Goal: Transaction & Acquisition: Purchase product/service

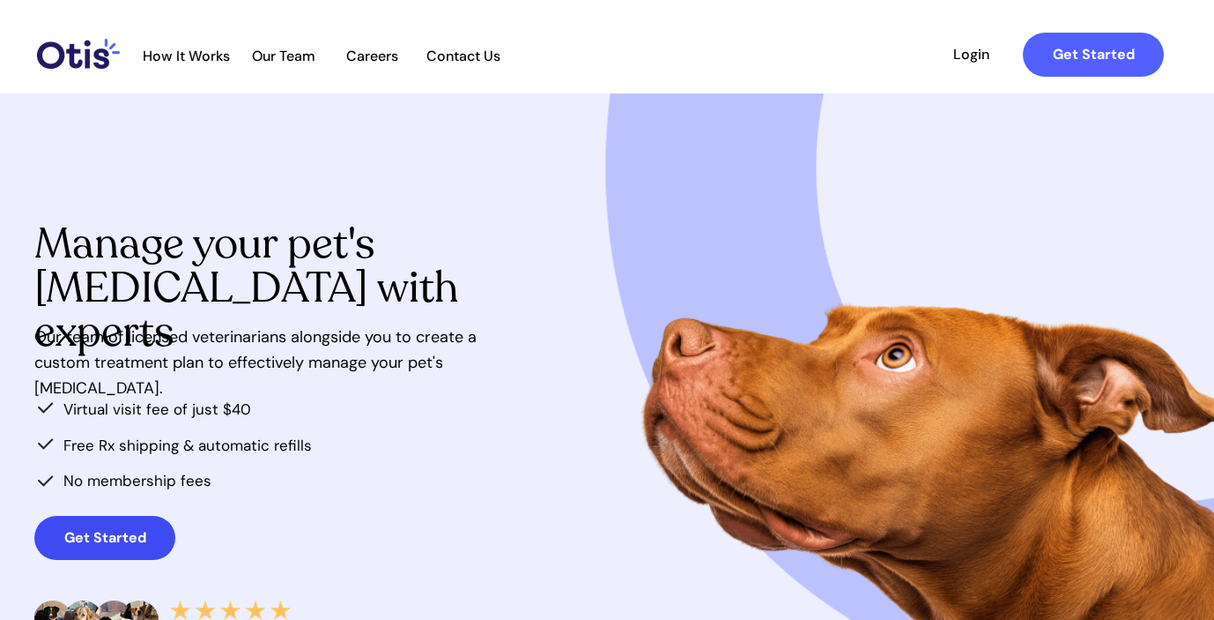
click at [141, 531] on strong "Get Started" at bounding box center [105, 537] width 82 height 19
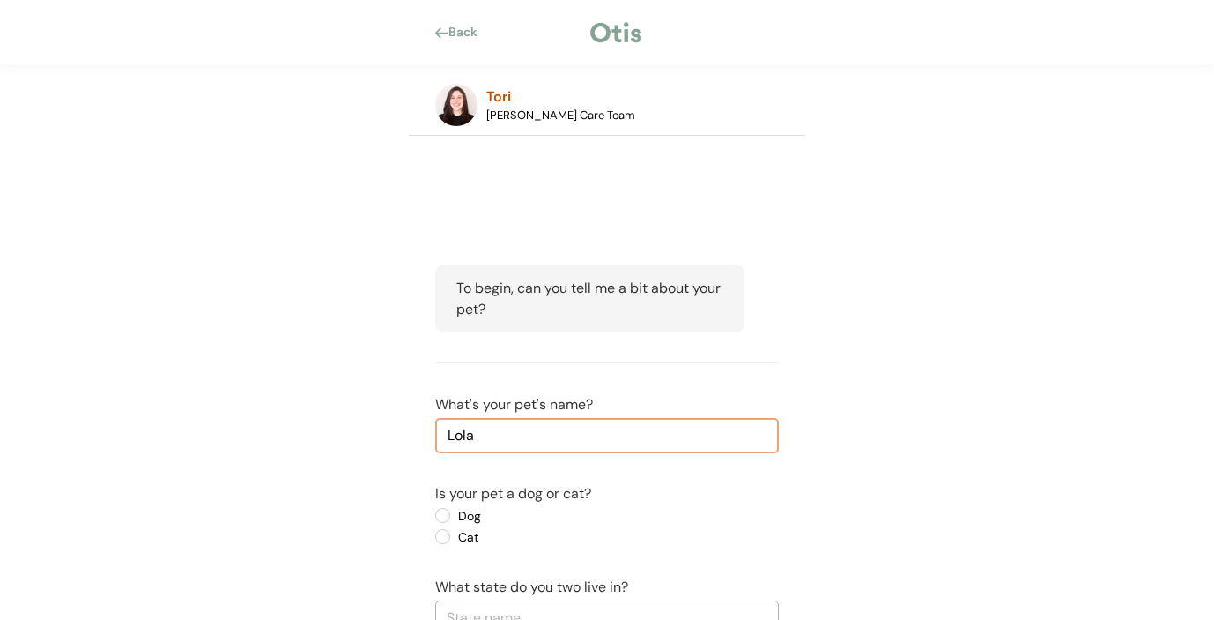
type input "Lola"
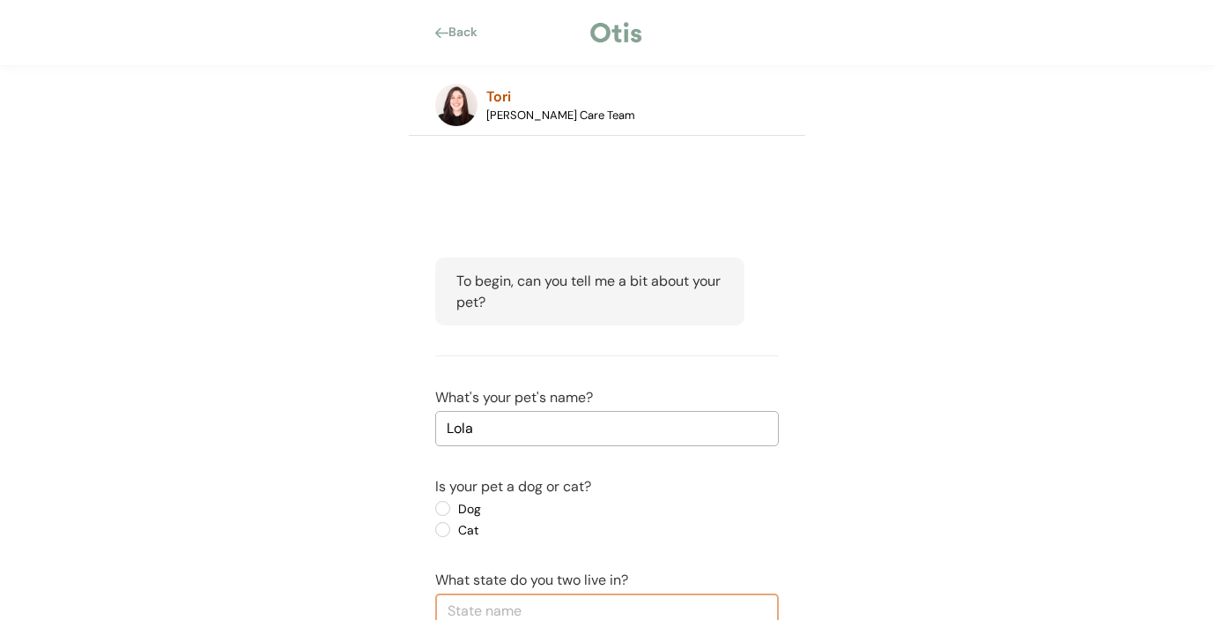
click at [453, 507] on label "Dog" at bounding box center [532, 508] width 159 height 12
click at [434, 507] on input "Dog" at bounding box center [427, 507] width 11 height 11
radio input "true"
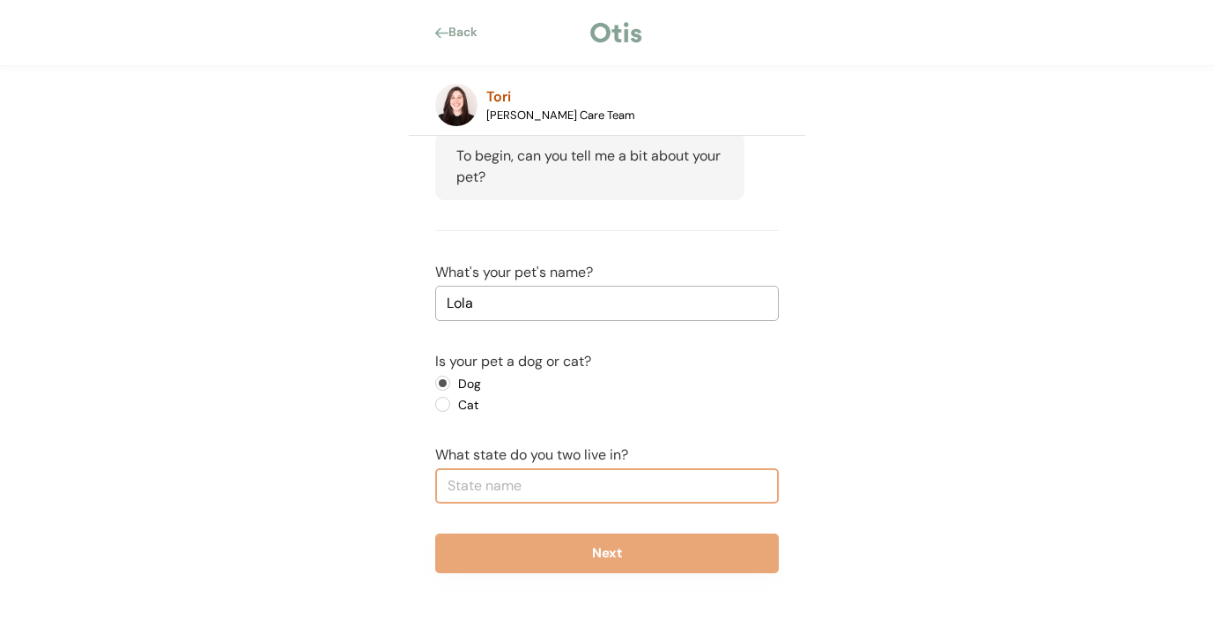
scroll to position [132, 0]
click at [591, 481] on input "text" at bounding box center [607, 485] width 344 height 35
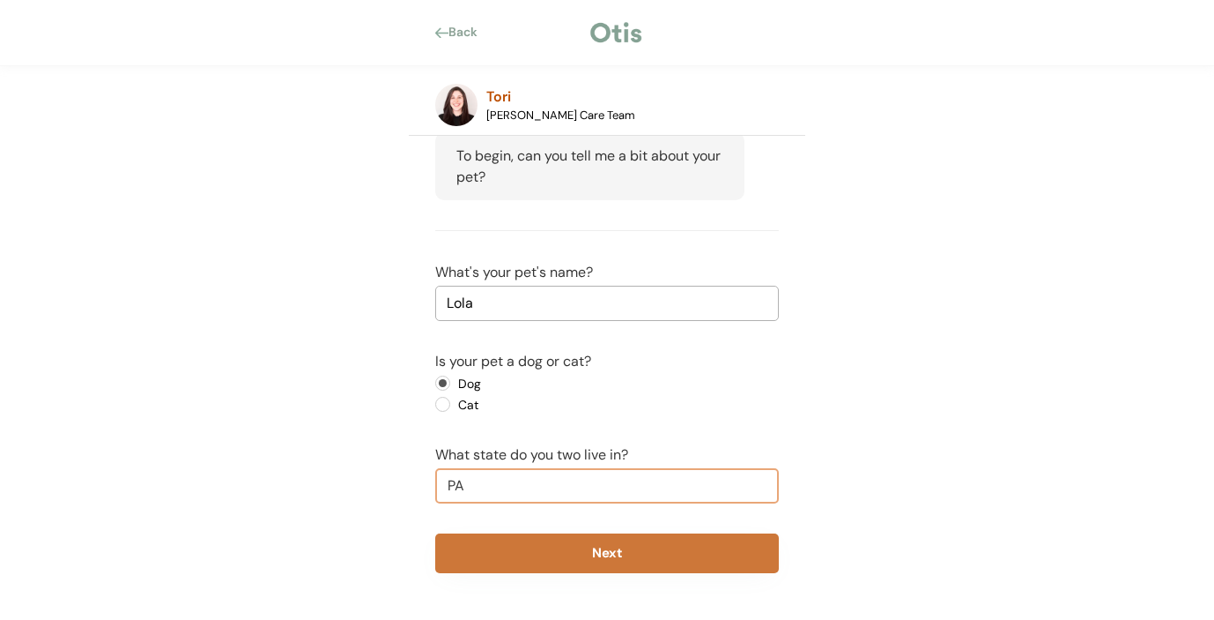
type input "PA"
click at [626, 550] on button "Next" at bounding box center [607, 553] width 344 height 40
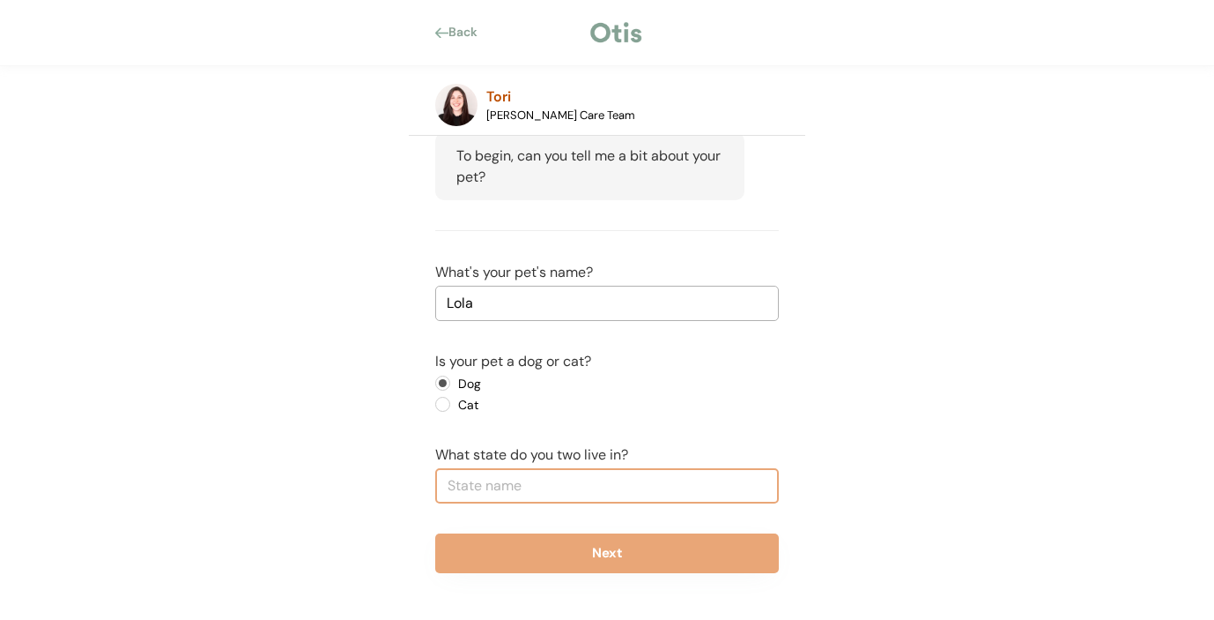
click at [645, 486] on input "text" at bounding box center [607, 485] width 344 height 35
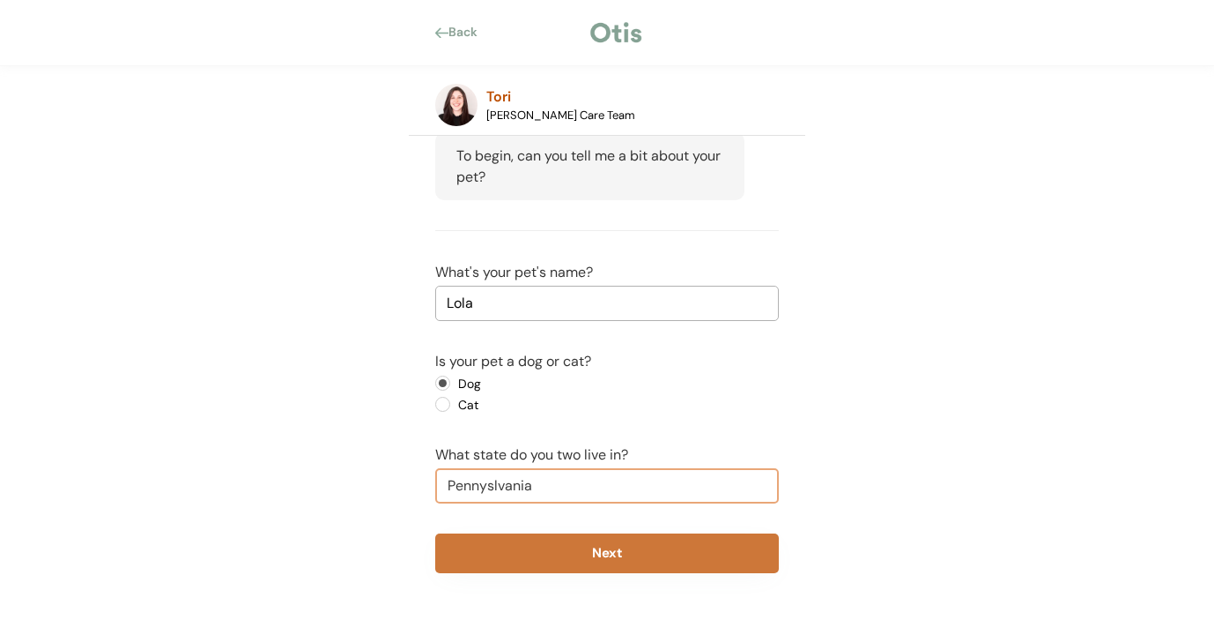
type input "Pennyslvania"
click at [702, 553] on button "Next" at bounding box center [607, 553] width 344 height 40
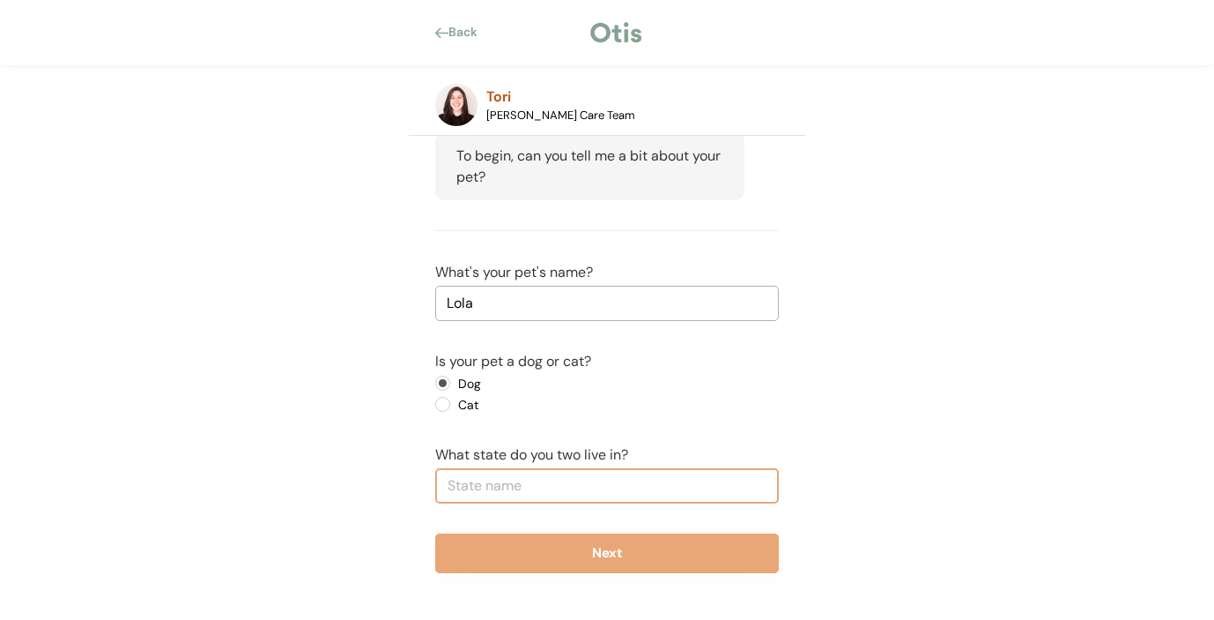
click at [764, 483] on input "text" at bounding box center [607, 485] width 344 height 35
type input "PA"
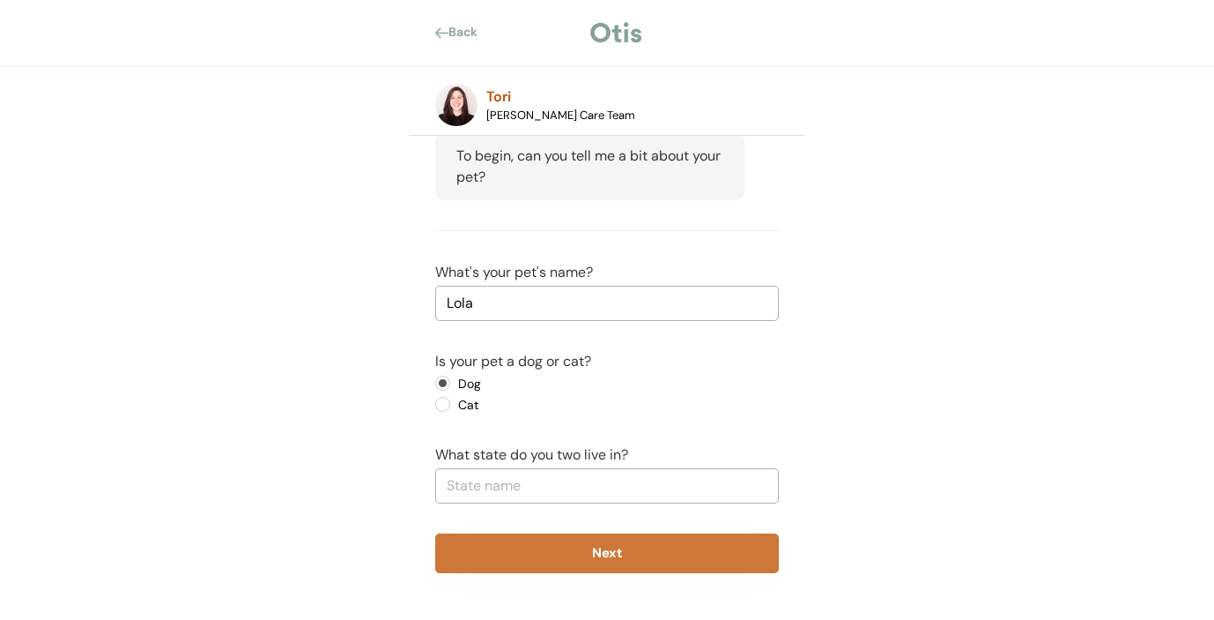
click at [456, 547] on button "Next" at bounding box center [607, 553] width 344 height 40
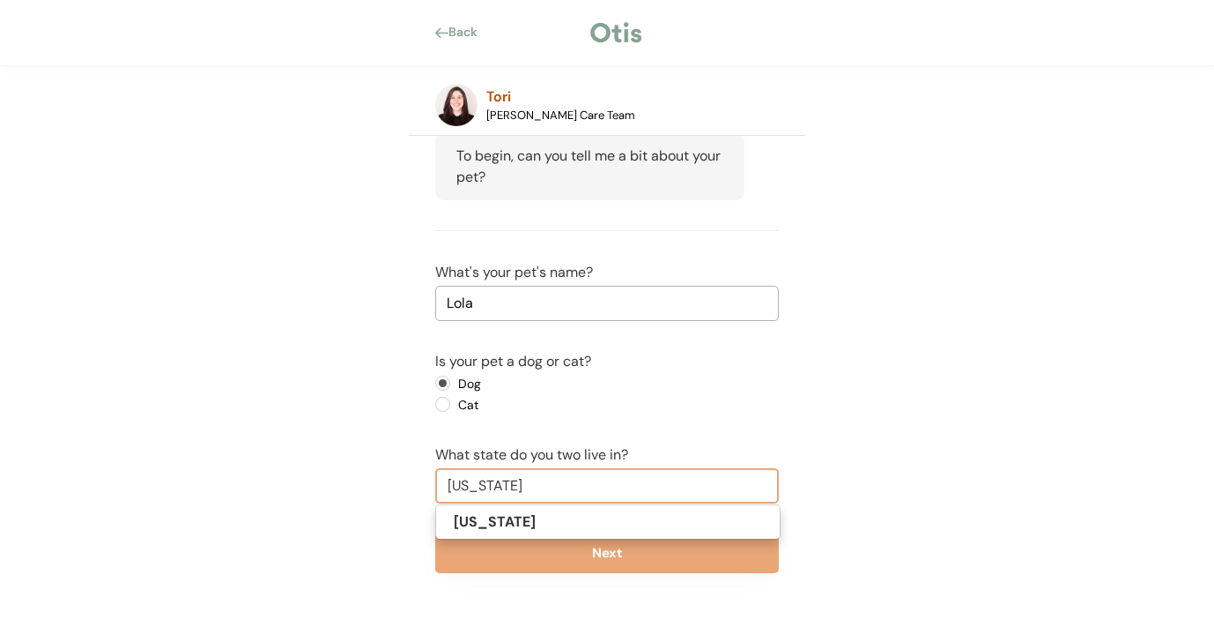
type input "marylan"
type input "maryland"
type input "mary"
type input "mar"
type input "maryland"
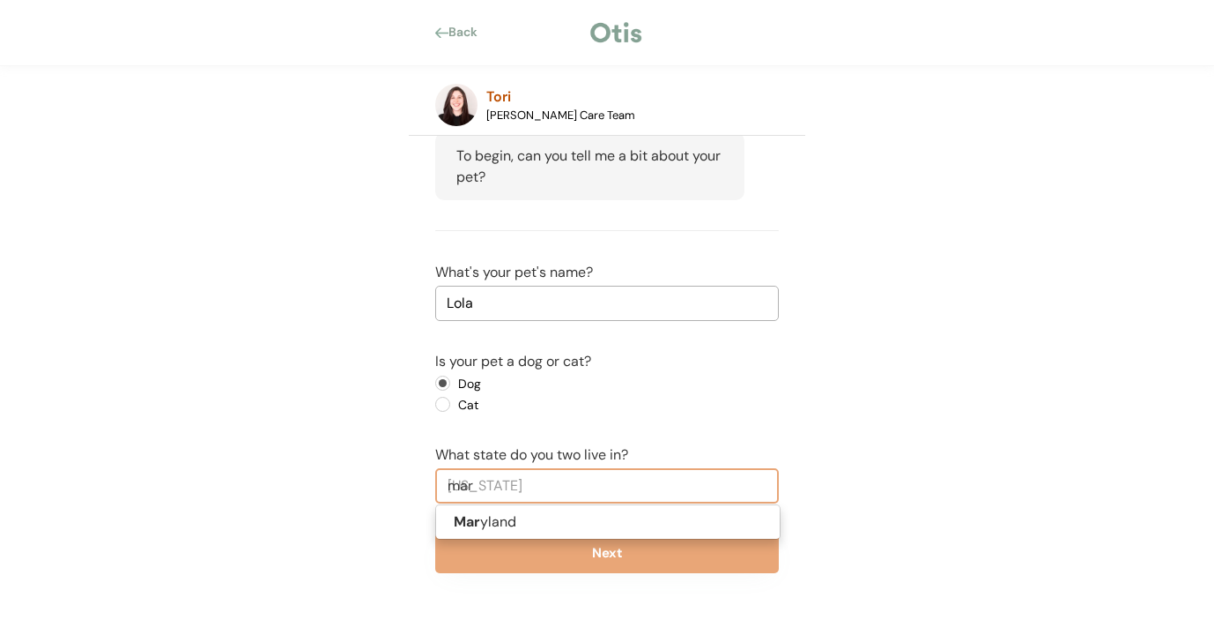
type input "ma"
type input "massachusetts"
type input "m"
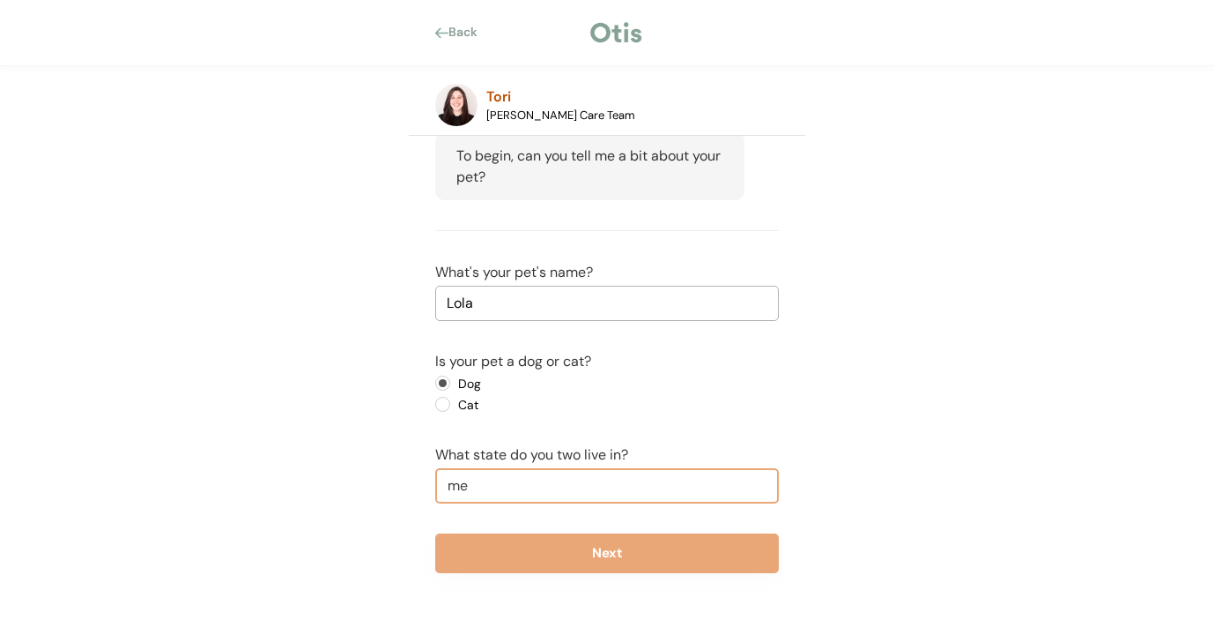
type input "m"
type input "pe"
type input "pennsylvania"
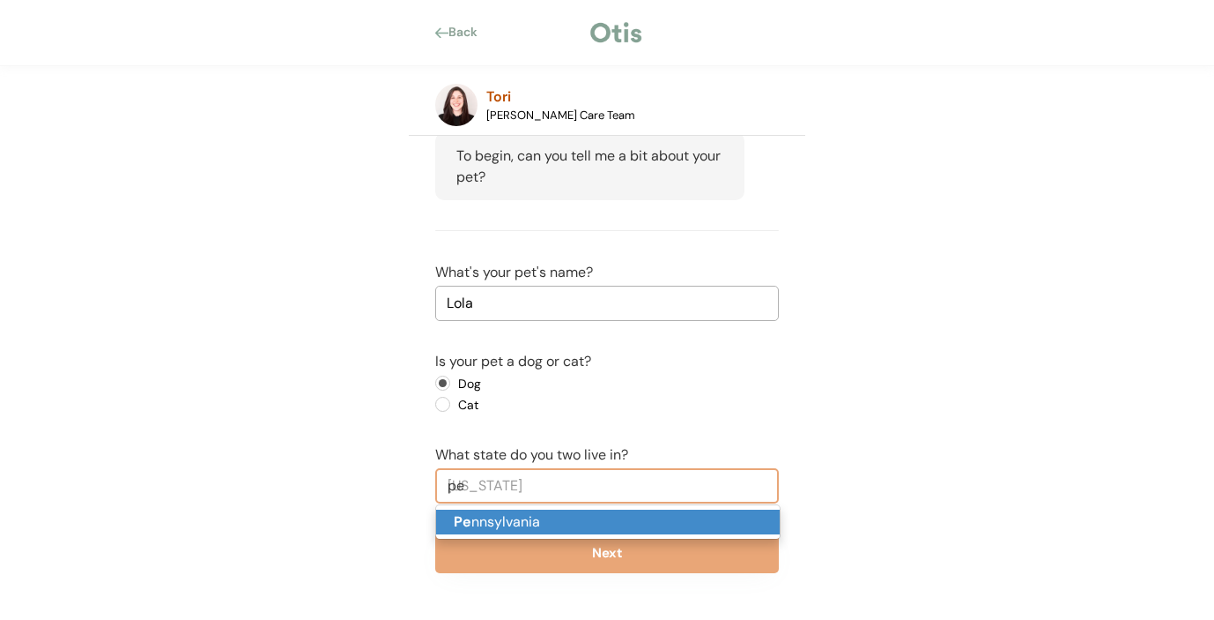
click at [668, 516] on p "Pe nnsylvania" at bounding box center [608, 522] width 344 height 26
type input "Pennsylvania"
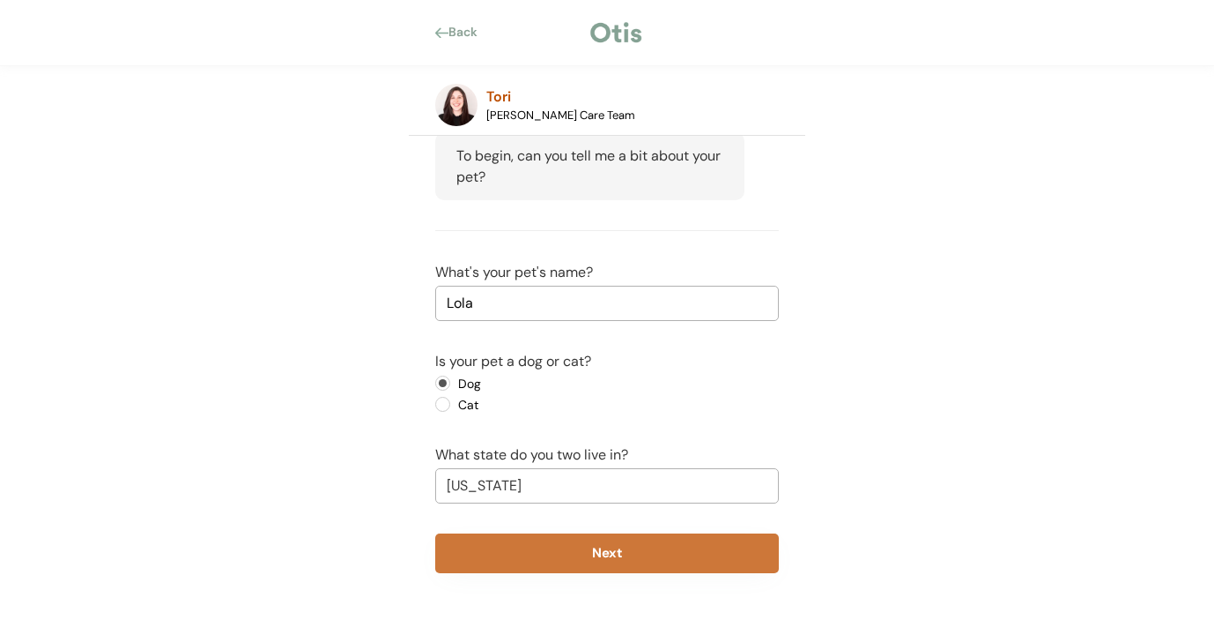
click at [651, 558] on button "Next" at bounding box center [607, 553] width 344 height 40
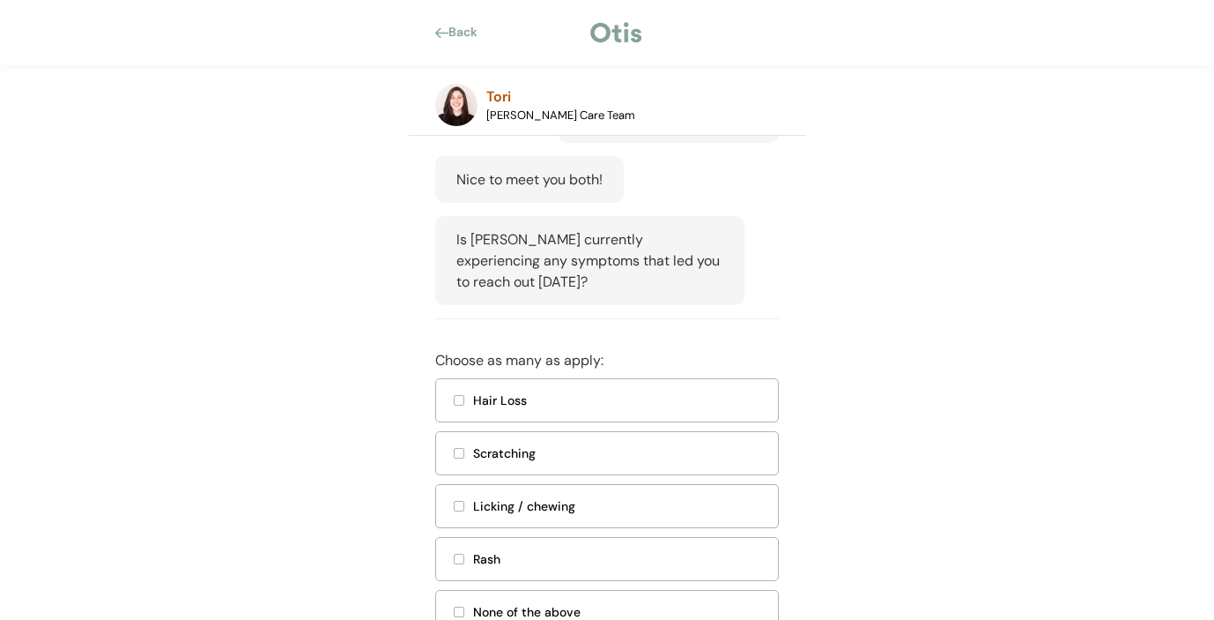
scroll to position [271, 0]
click at [456, 509] on div at bounding box center [459, 505] width 9 height 9
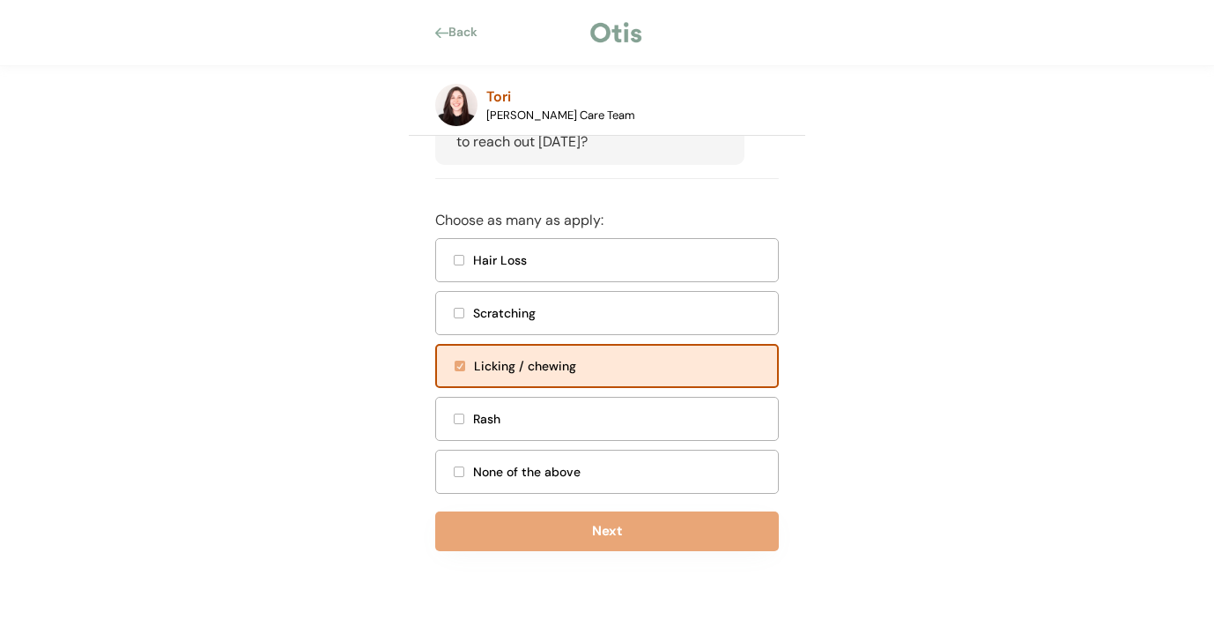
scroll to position [432, 0]
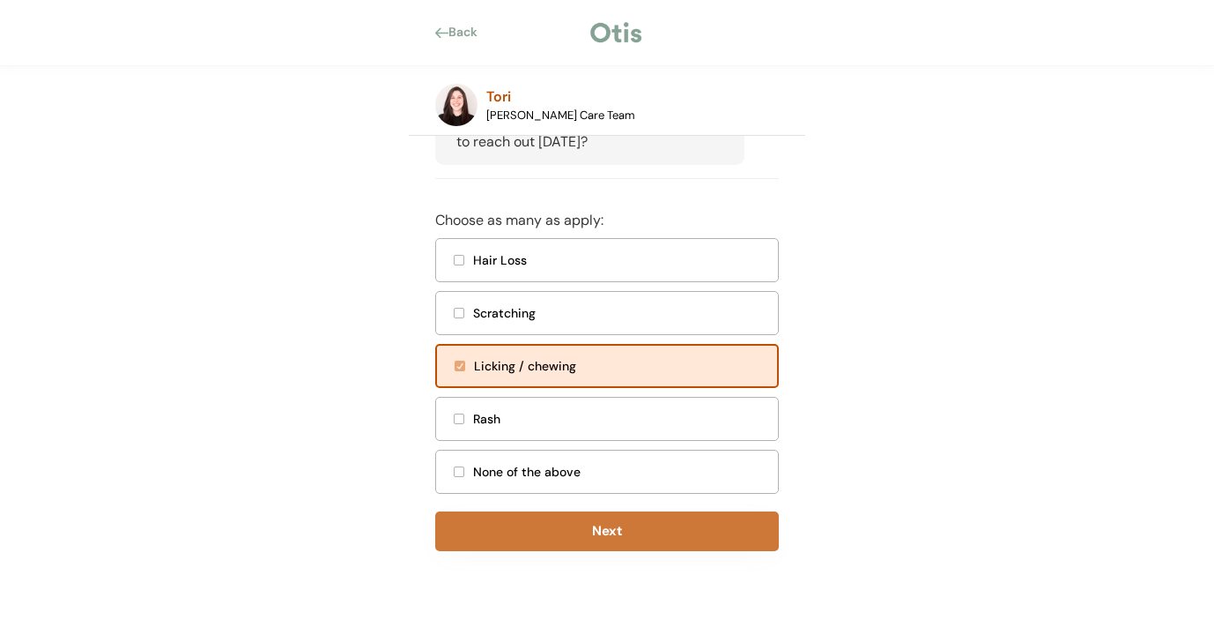
click at [562, 527] on button "Next" at bounding box center [607, 531] width 344 height 40
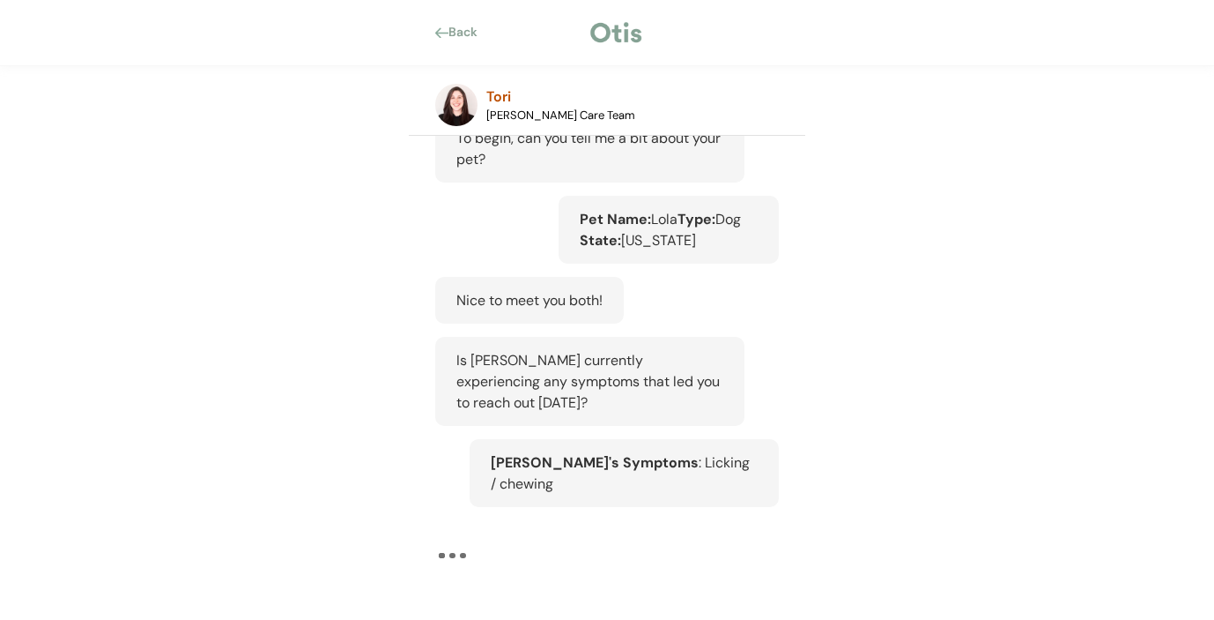
scroll to position [150, 0]
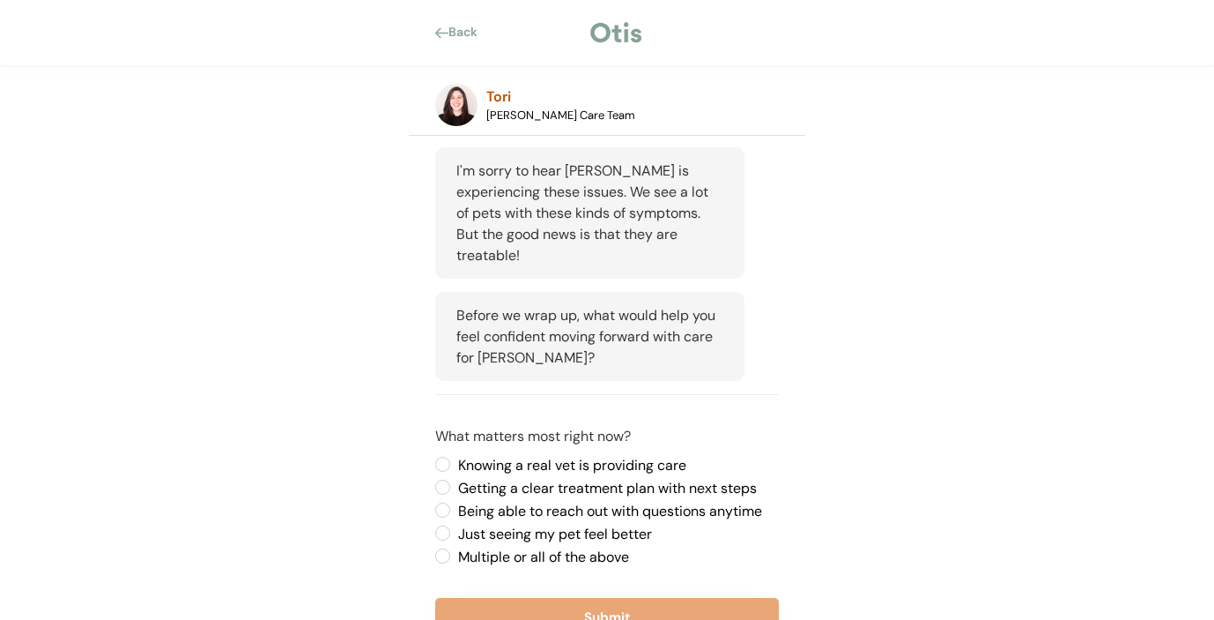
scroll to position [525, 0]
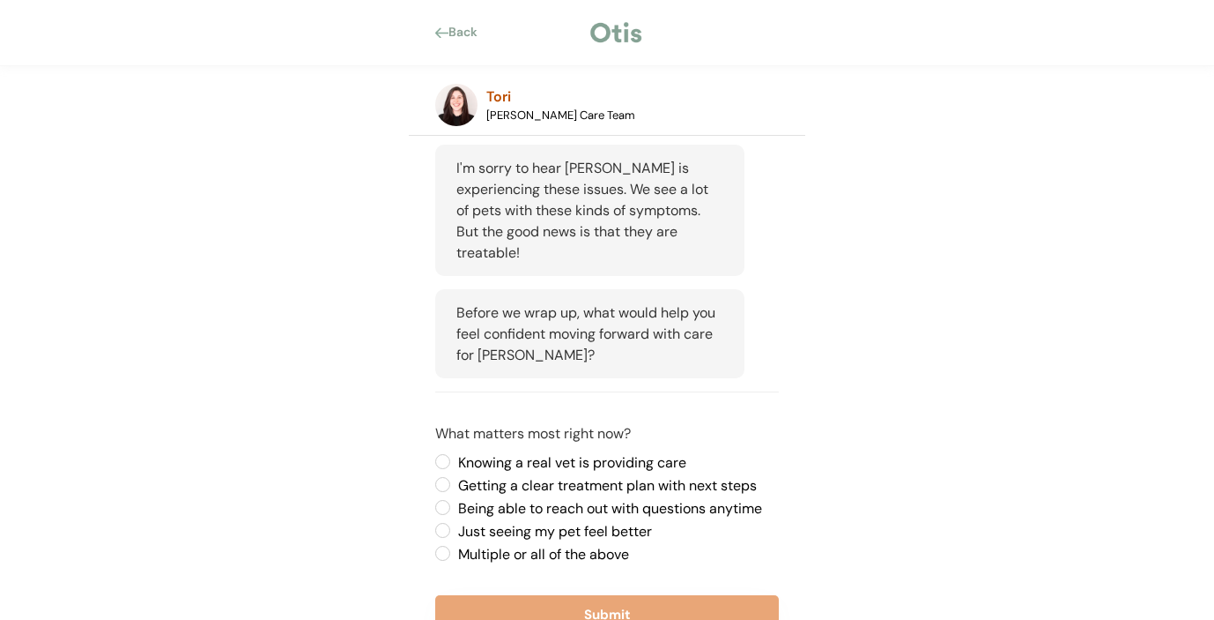
click at [453, 524] on label "Just seeing my pet feel better" at bounding box center [616, 531] width 326 height 14
click at [434, 467] on input "Just seeing my pet feel better" at bounding box center [427, 461] width 11 height 11
radio input "true"
click at [502, 595] on button "Submit" at bounding box center [607, 615] width 344 height 40
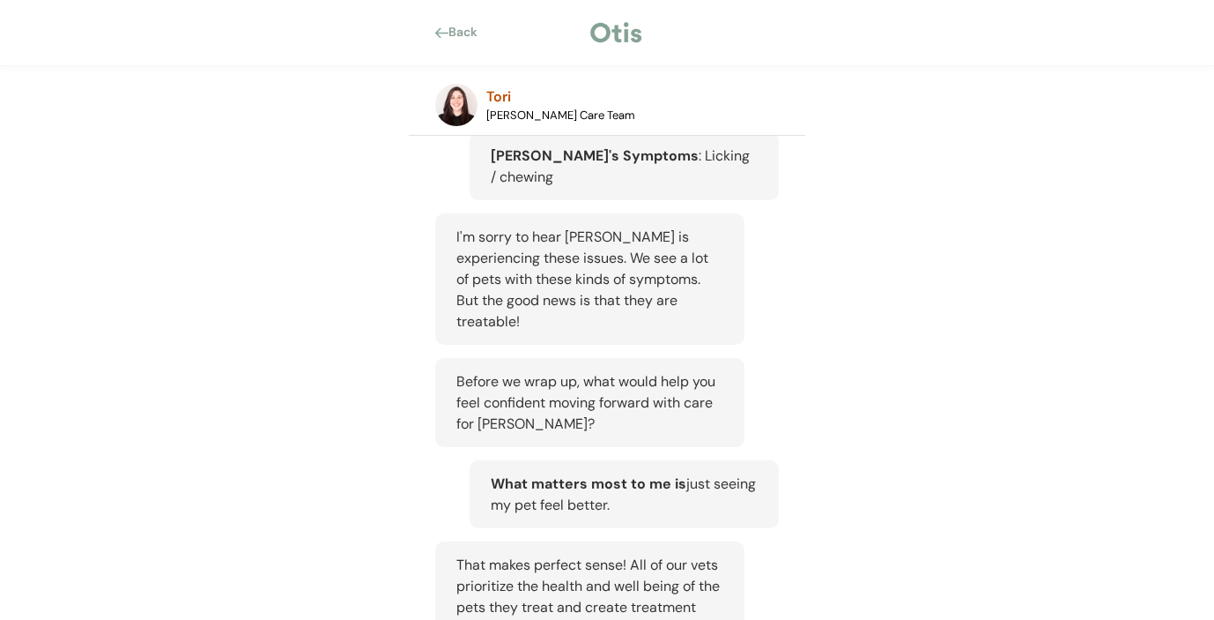
scroll to position [861, 0]
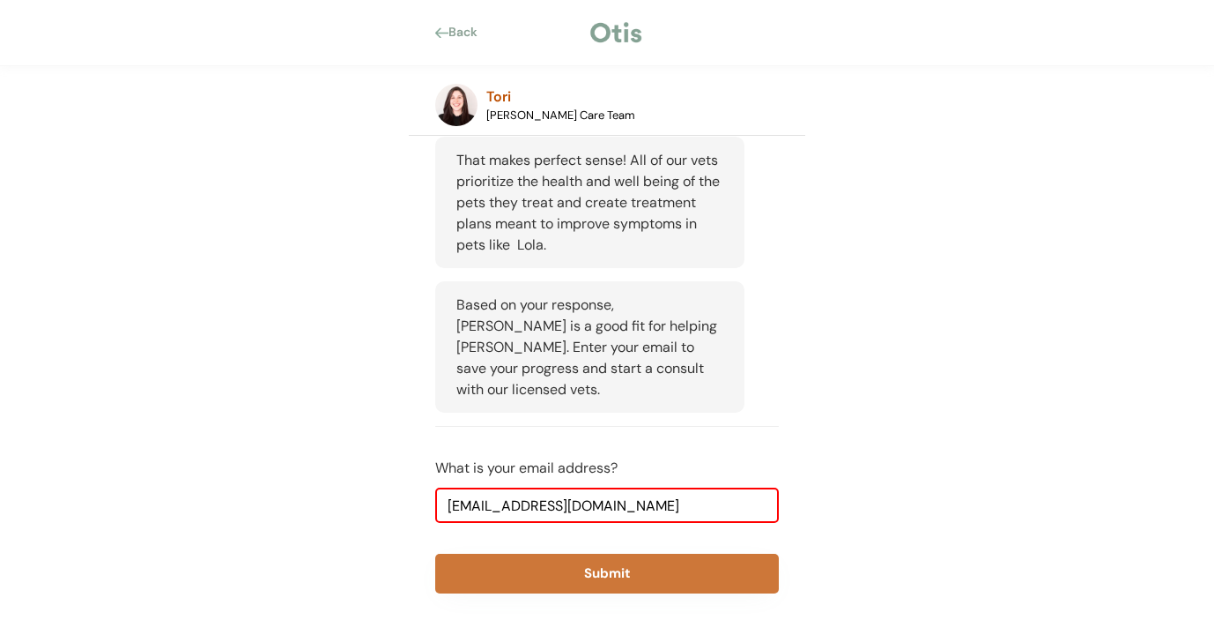
type input "[EMAIL_ADDRESS][DOMAIN_NAME]"
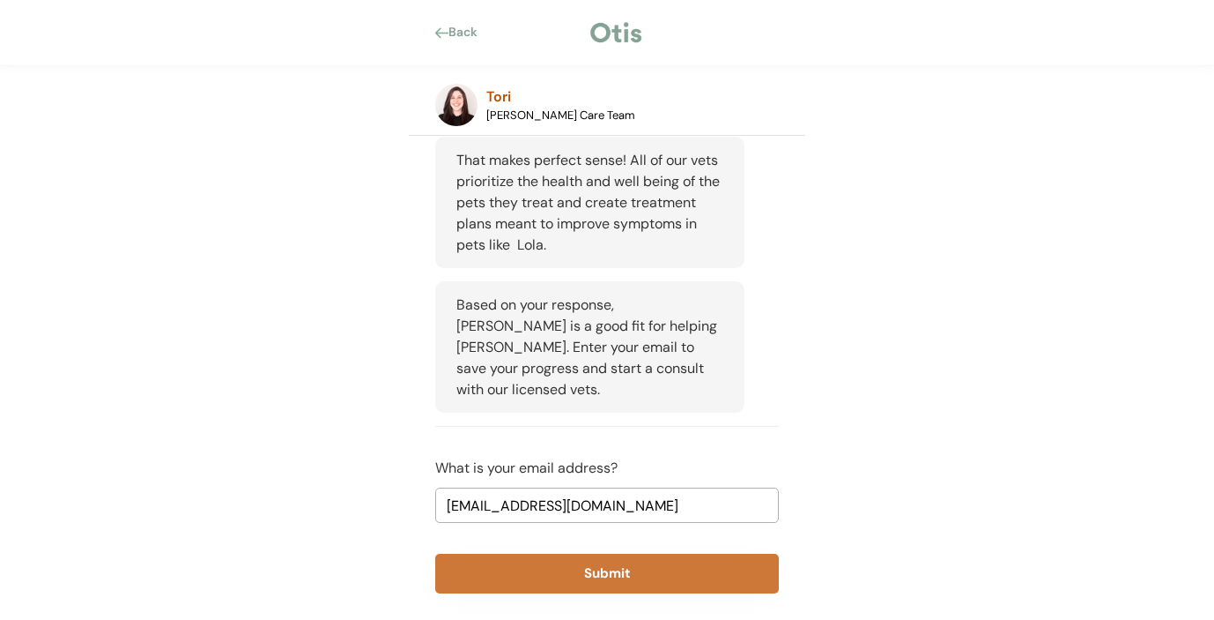
click at [567, 553] on button "Submit" at bounding box center [607, 573] width 344 height 40
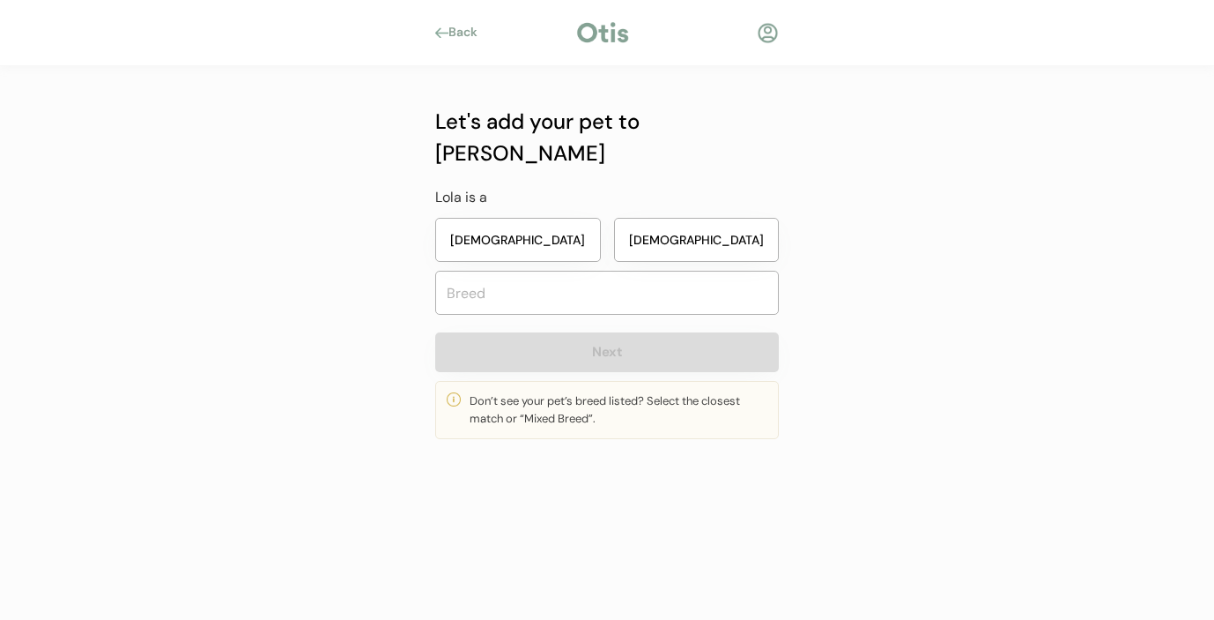
click at [516, 218] on button "Female" at bounding box center [518, 240] width 166 height 44
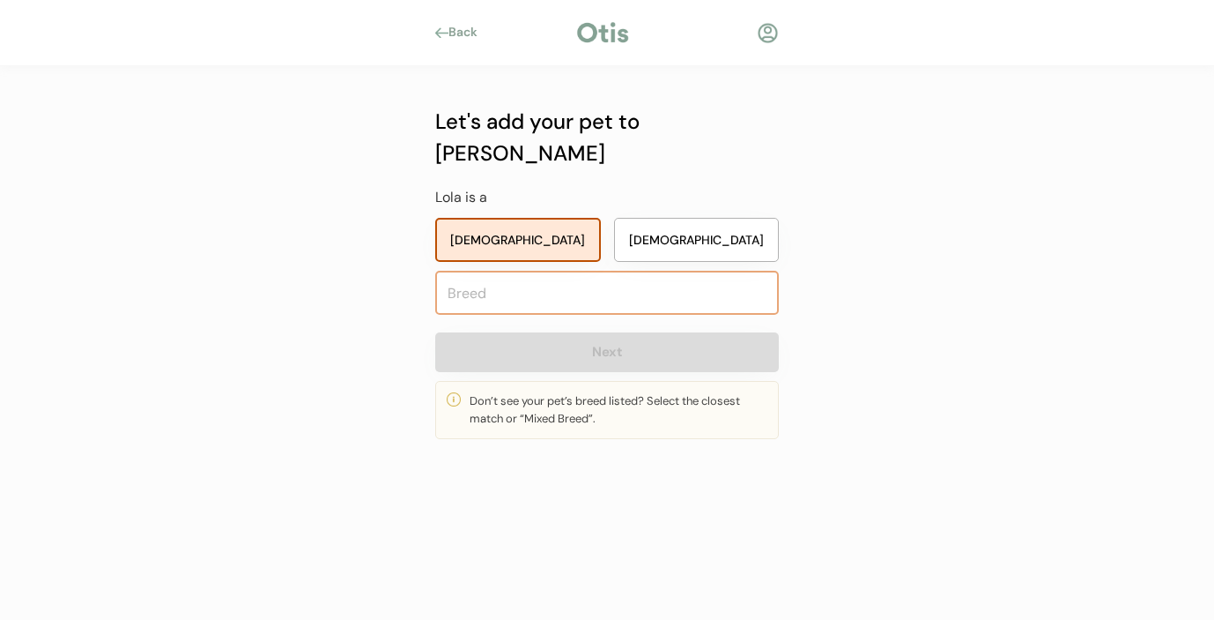
click at [501, 271] on input "text" at bounding box center [607, 293] width 344 height 44
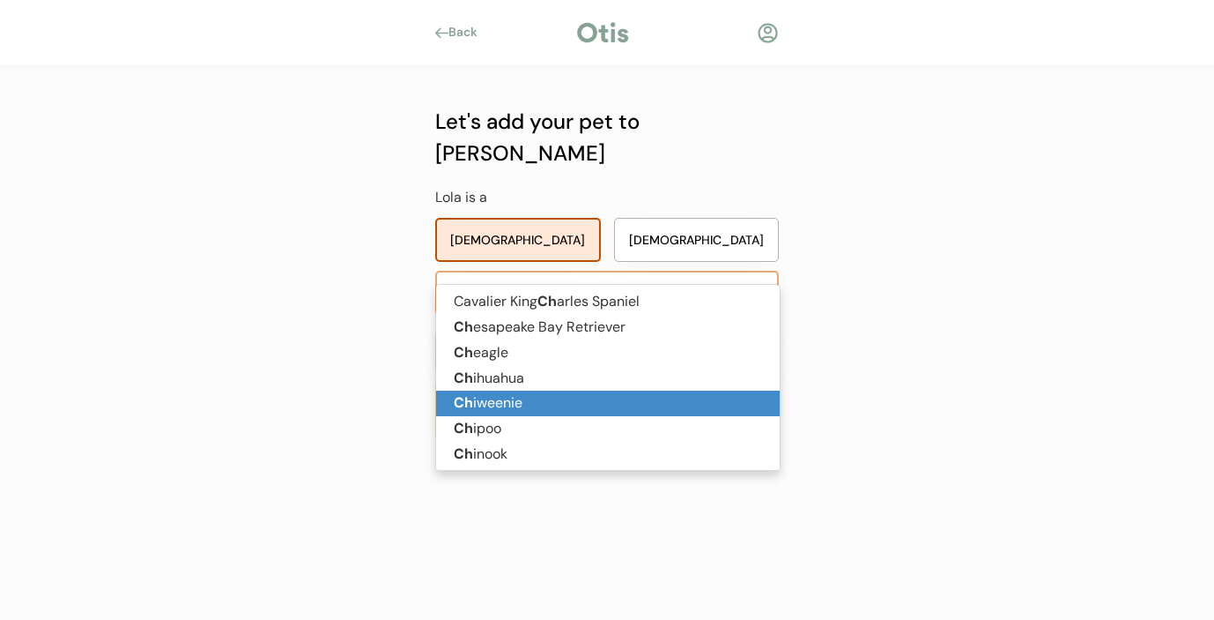
click at [473, 395] on p "Ch iweenie" at bounding box center [608, 403] width 344 height 26
type input "Chiweenie"
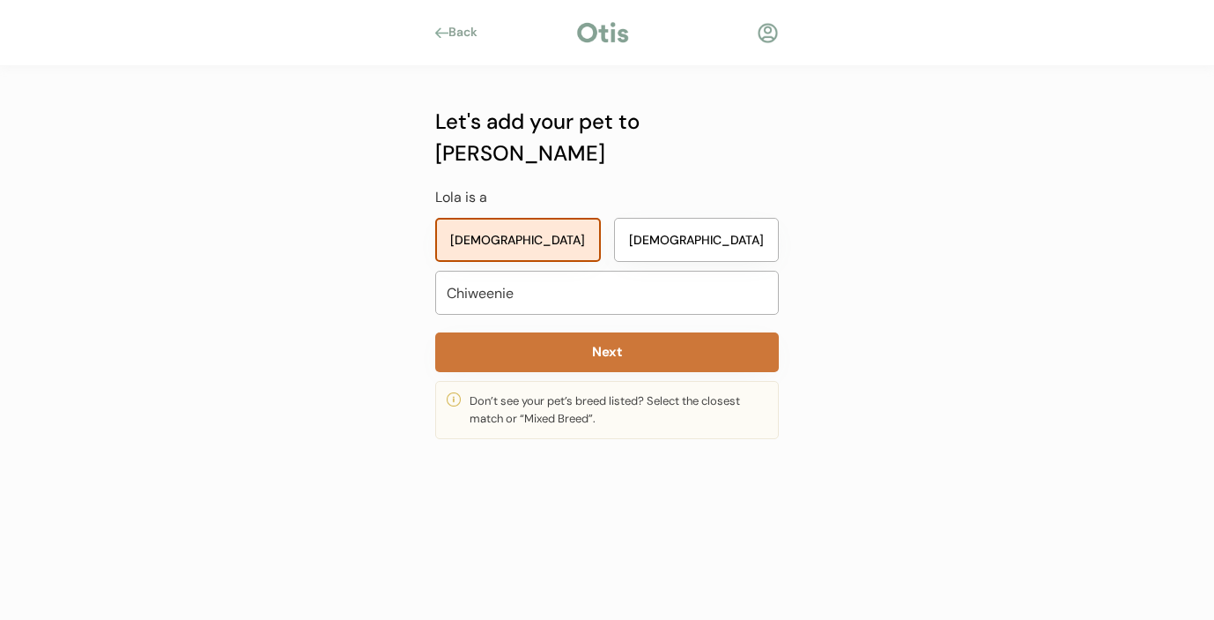
click at [595, 332] on button "Next" at bounding box center [607, 352] width 344 height 40
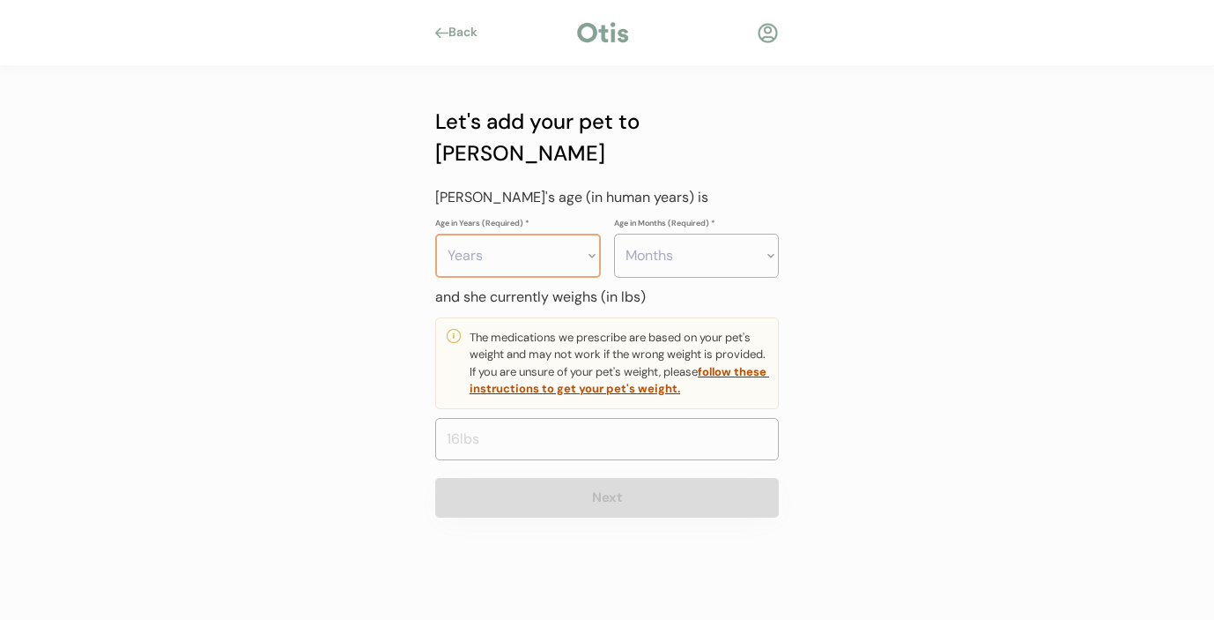
select select "8"
select select "7"
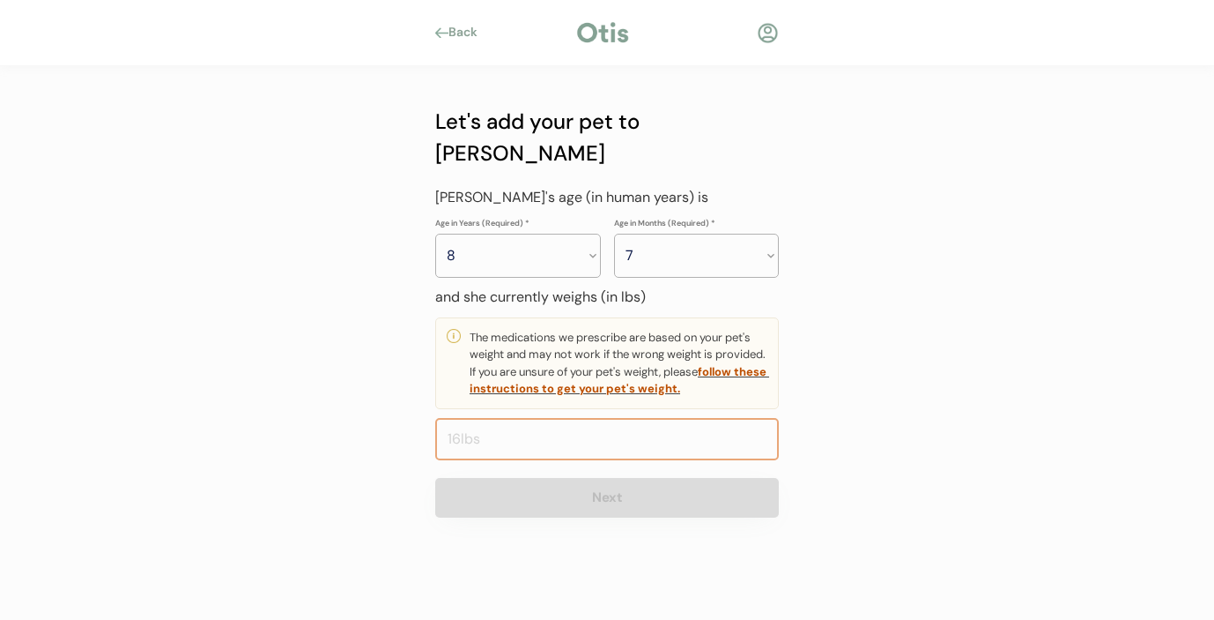
click at [620, 418] on input "input" at bounding box center [607, 439] width 344 height 42
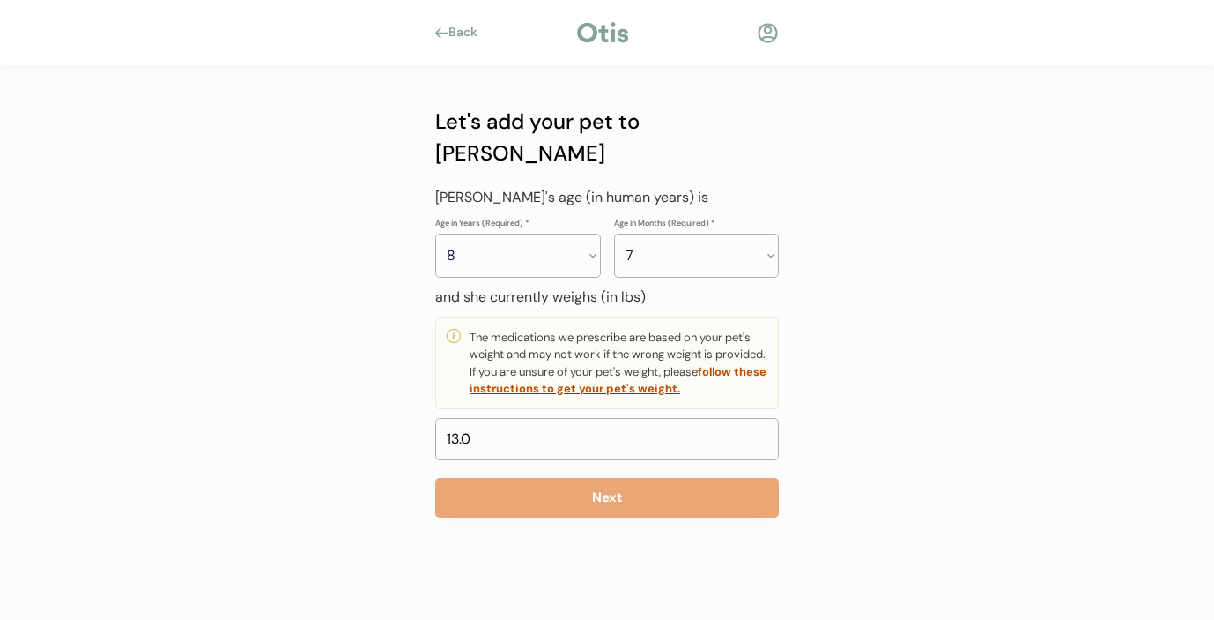
click at [852, 400] on div "Back Let's add your pet to Otis Lola is a Female Male Chiweenie ch Next Don’t s…" at bounding box center [607, 310] width 1214 height 620
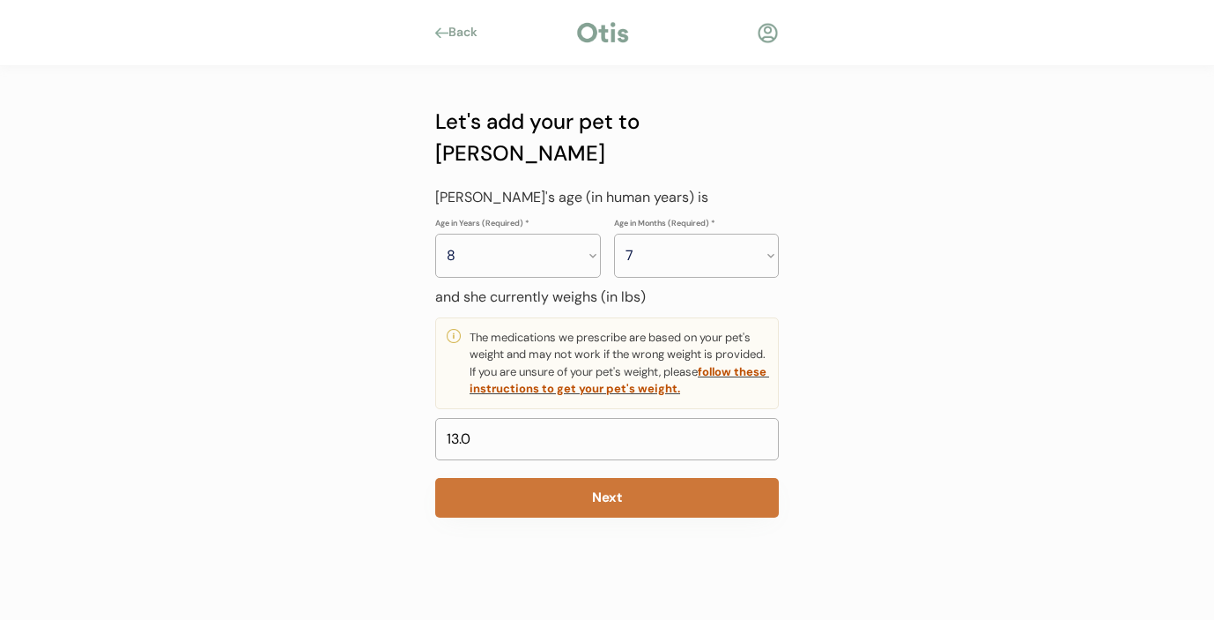
click at [640, 478] on button "Next" at bounding box center [607, 498] width 344 height 40
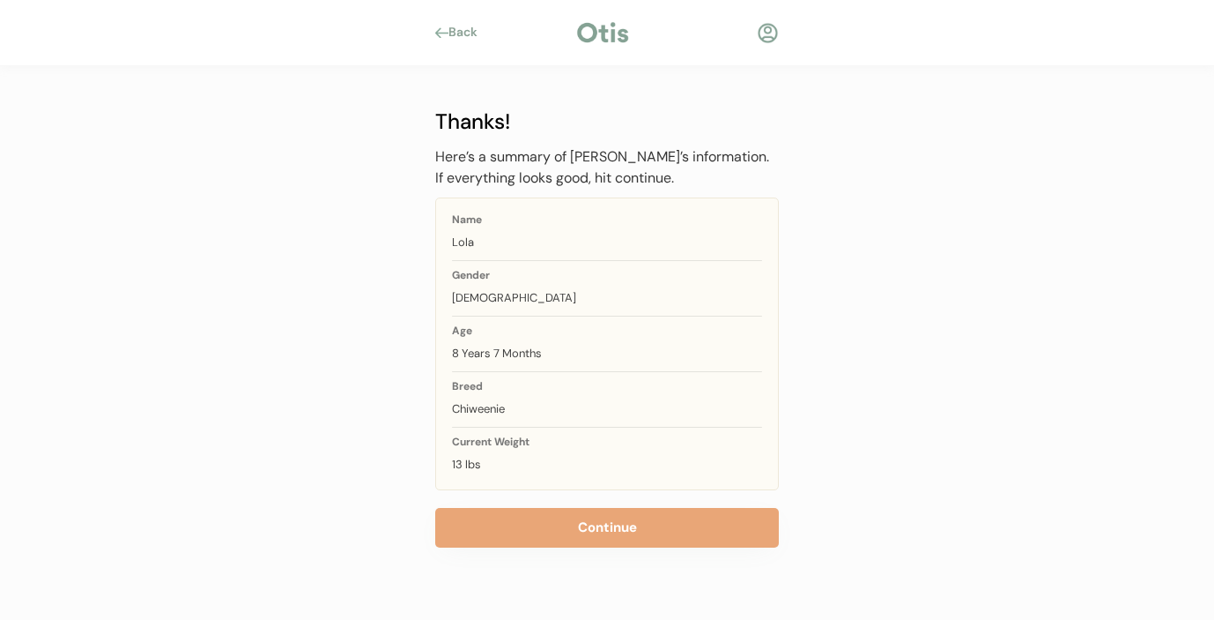
click at [452, 29] on div "Back" at bounding box center [469, 33] width 40 height 18
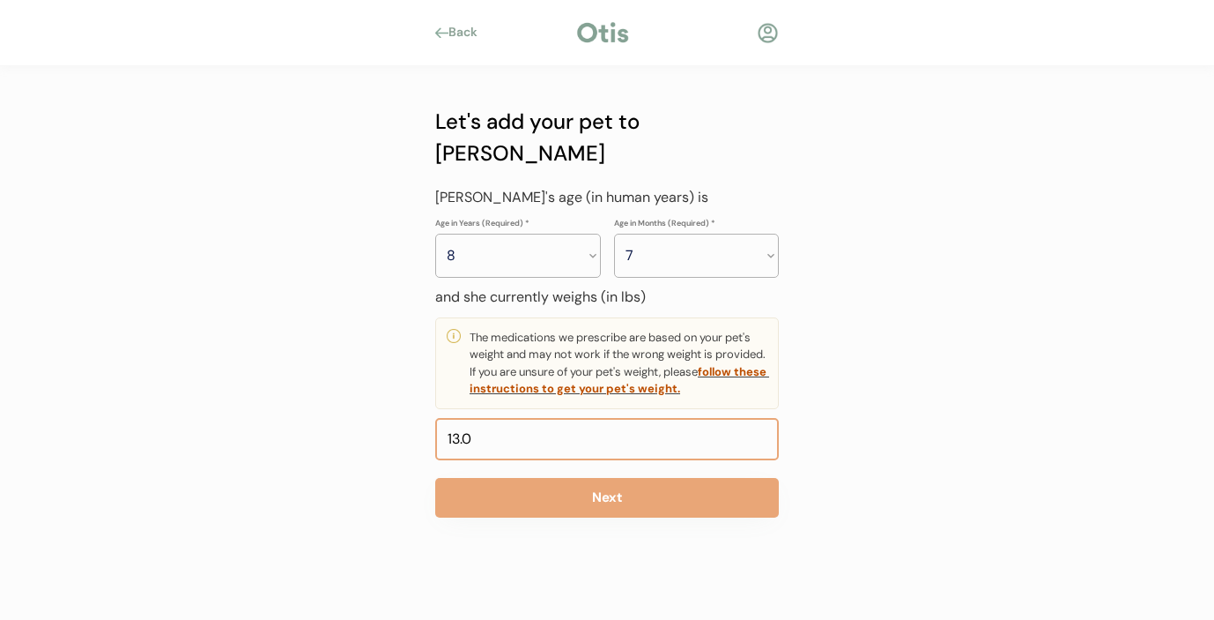
click at [484, 418] on input "input" at bounding box center [607, 439] width 344 height 42
type input "12.0"
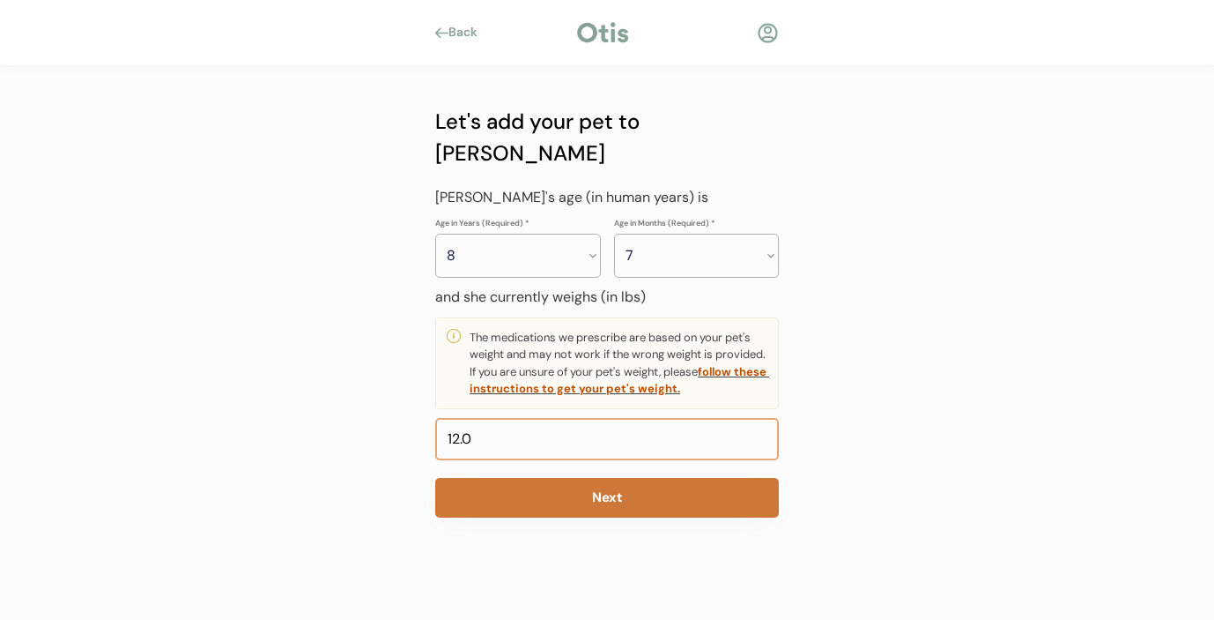
click at [601, 478] on button "Next" at bounding box center [607, 498] width 344 height 40
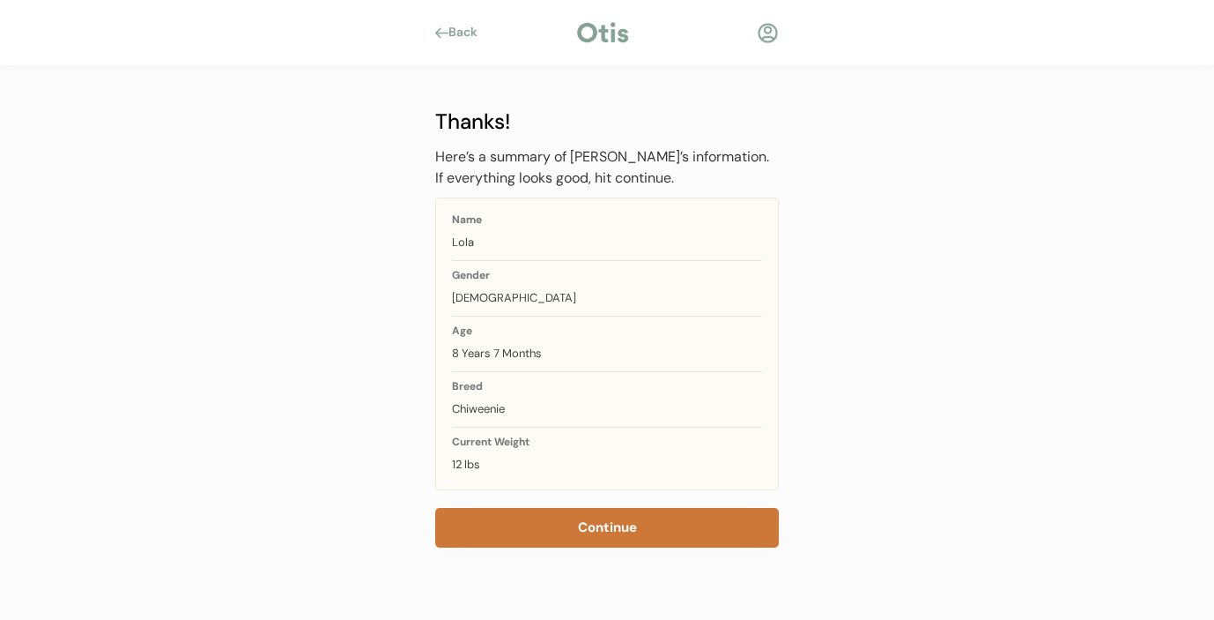
click at [624, 541] on button "Continue" at bounding box center [607, 528] width 344 height 40
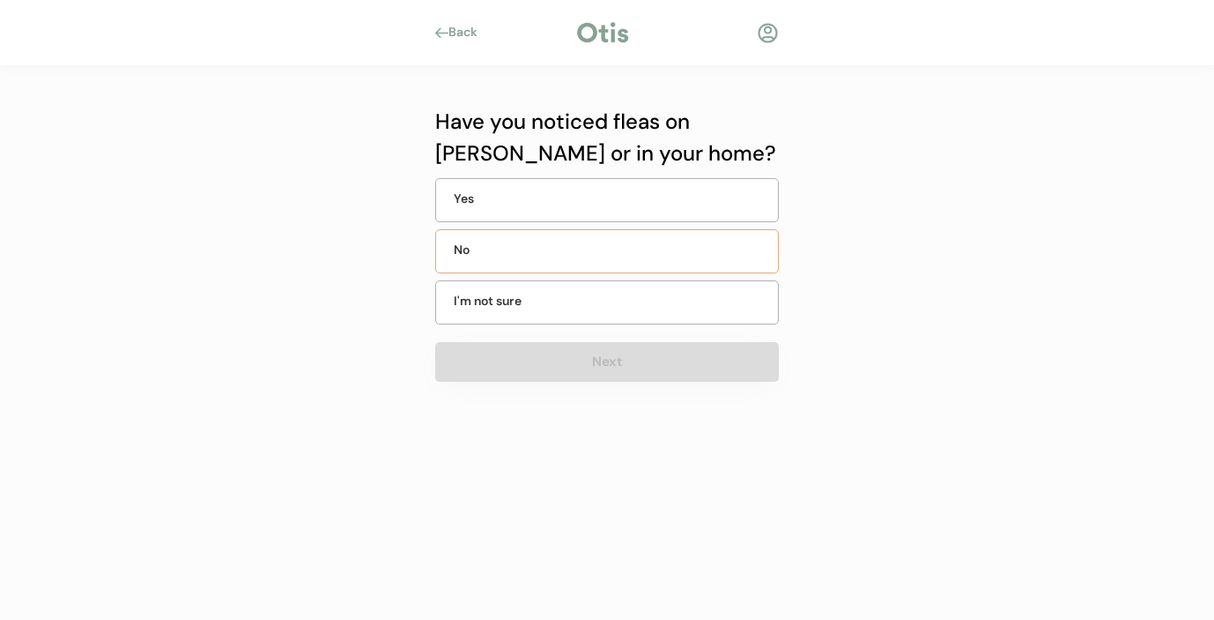
click at [628, 252] on div "No" at bounding box center [607, 251] width 344 height 44
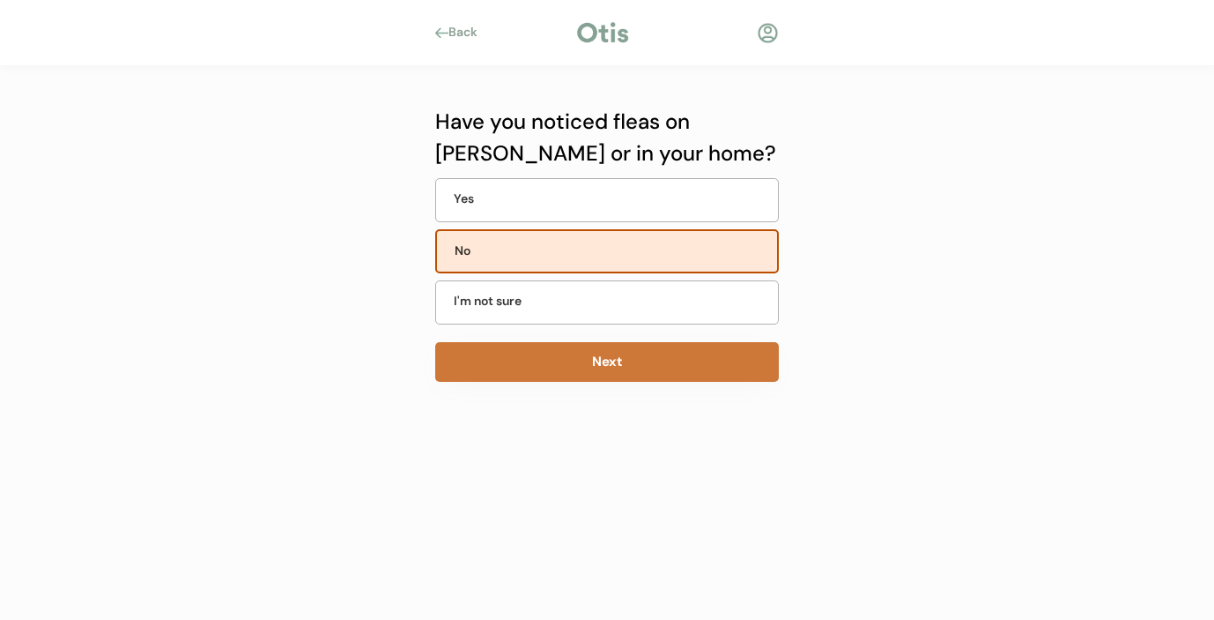
click at [610, 368] on button "Next" at bounding box center [607, 362] width 344 height 40
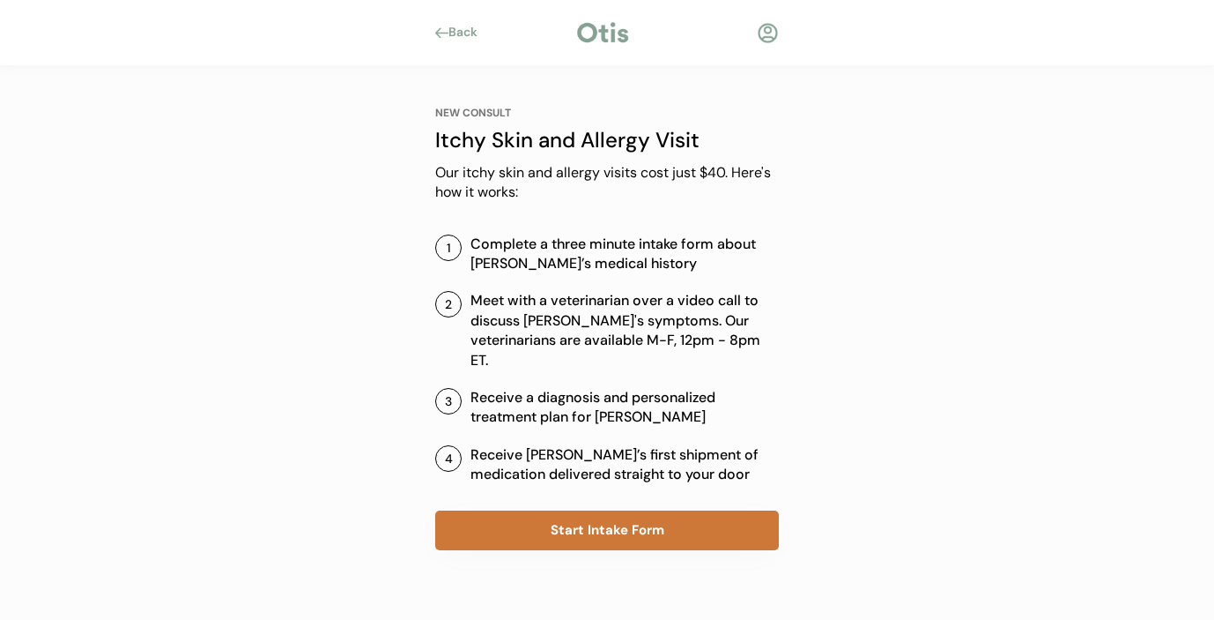
click at [603, 511] on button "Start Intake Form" at bounding box center [607, 530] width 344 height 40
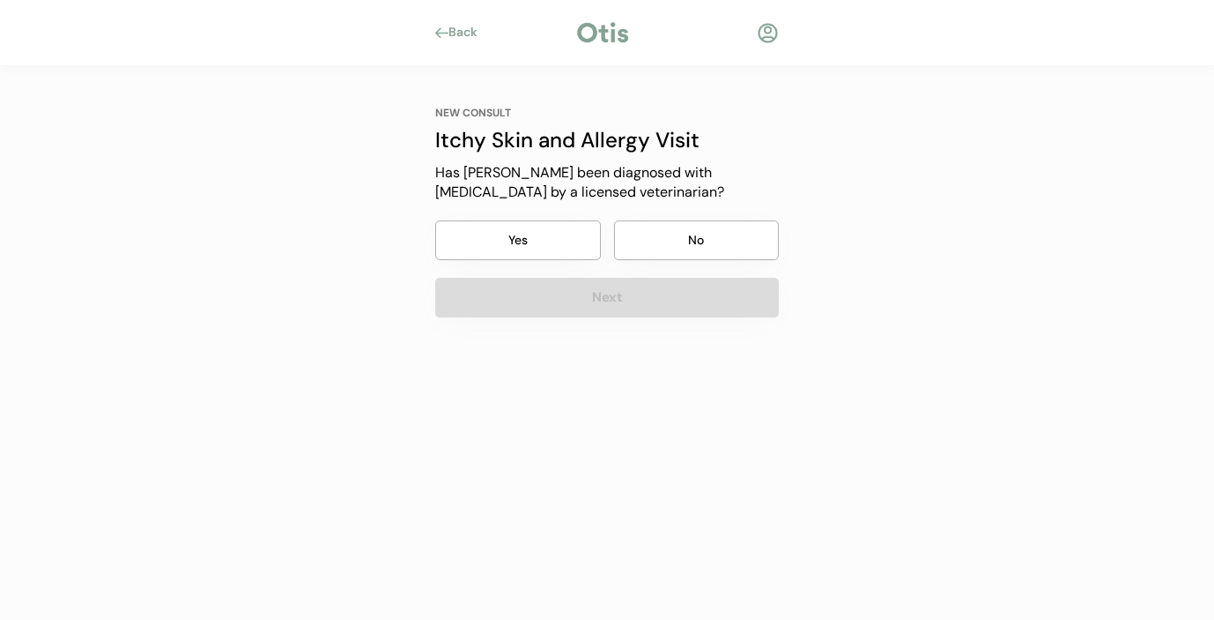
click at [509, 236] on button "Yes" at bounding box center [518, 240] width 166 height 40
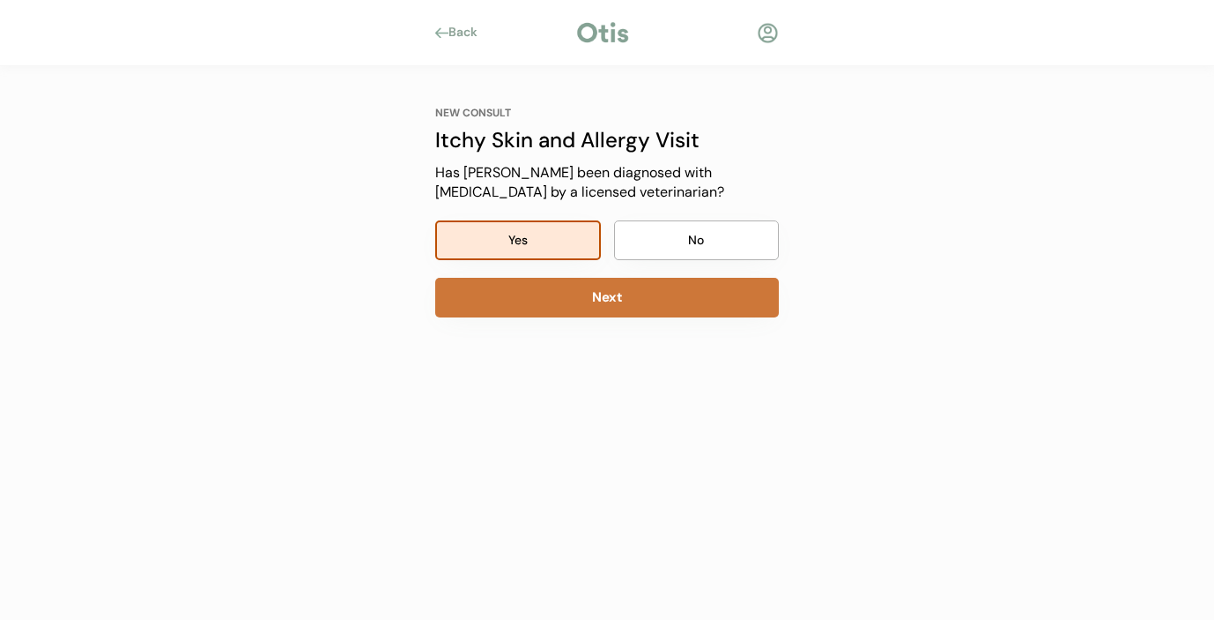
click at [561, 301] on button "Next" at bounding box center [607, 298] width 344 height 40
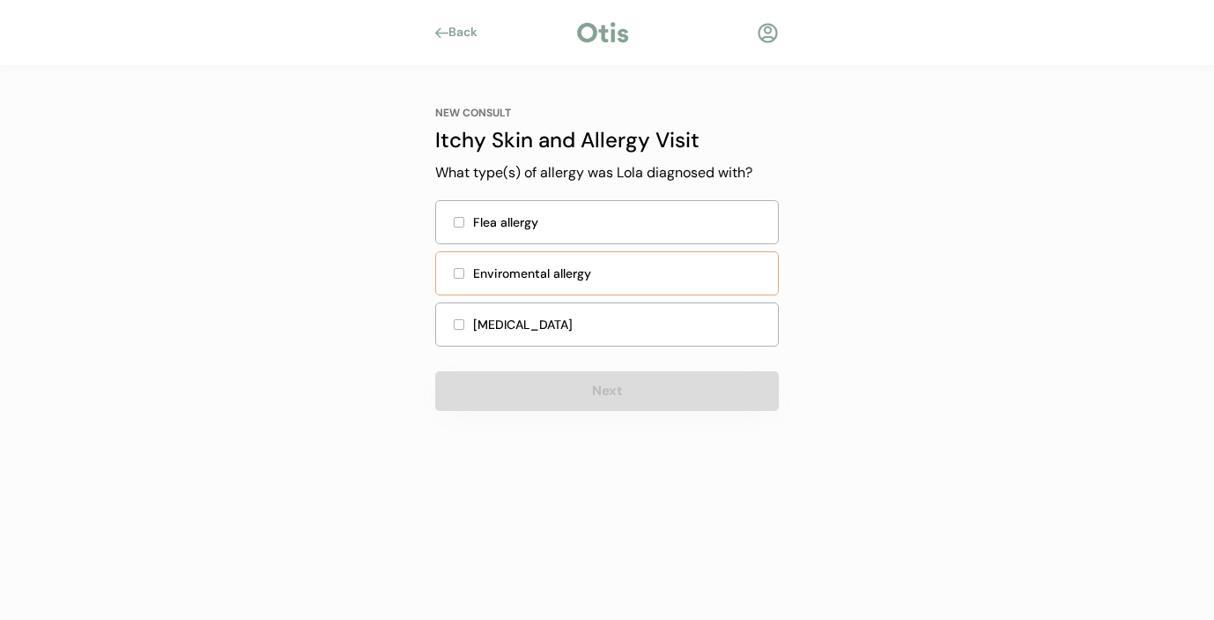
click at [464, 273] on div at bounding box center [459, 273] width 11 height 11
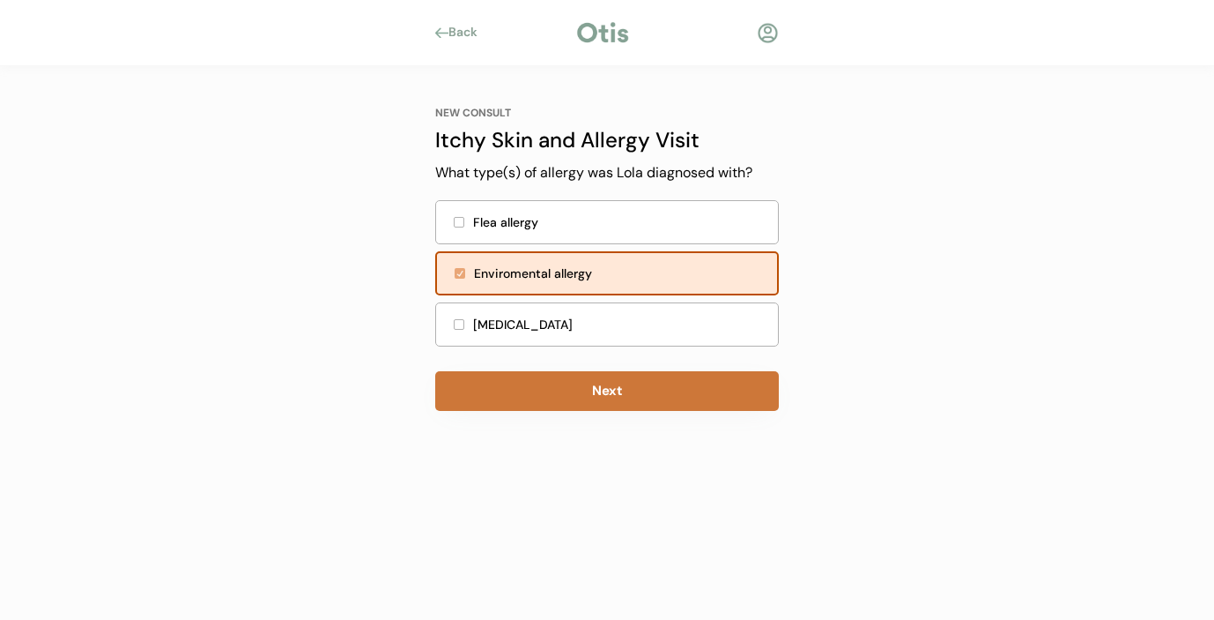
click at [509, 383] on button "Next" at bounding box center [607, 391] width 344 height 40
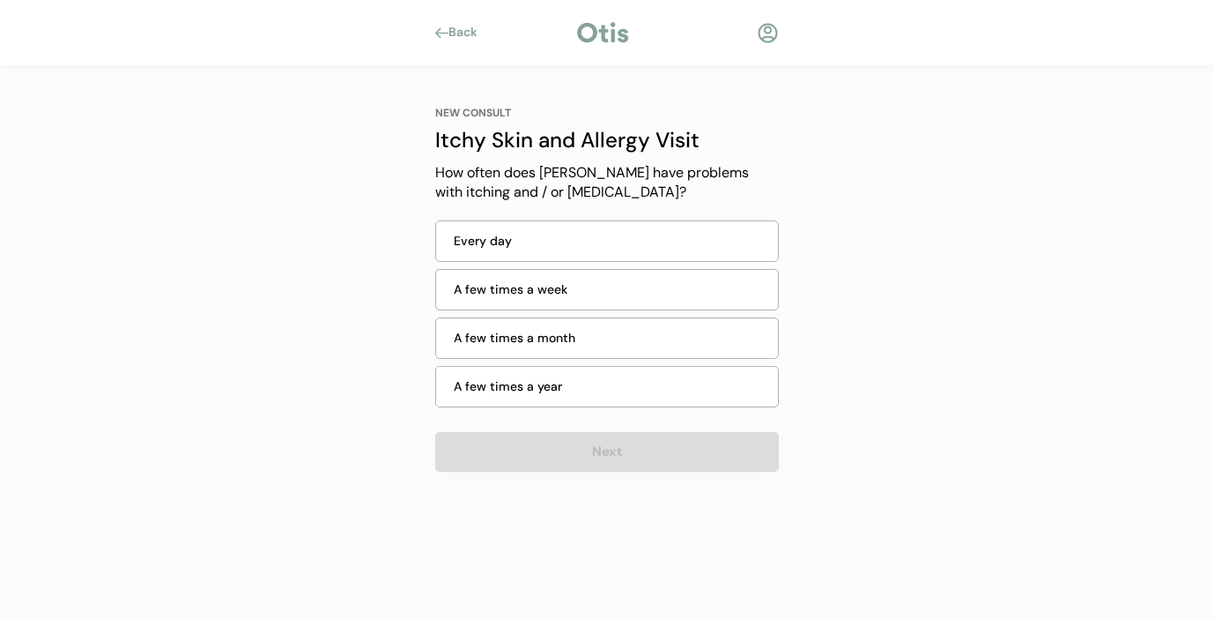
click at [516, 250] on div "Every day" at bounding box center [607, 240] width 344 height 41
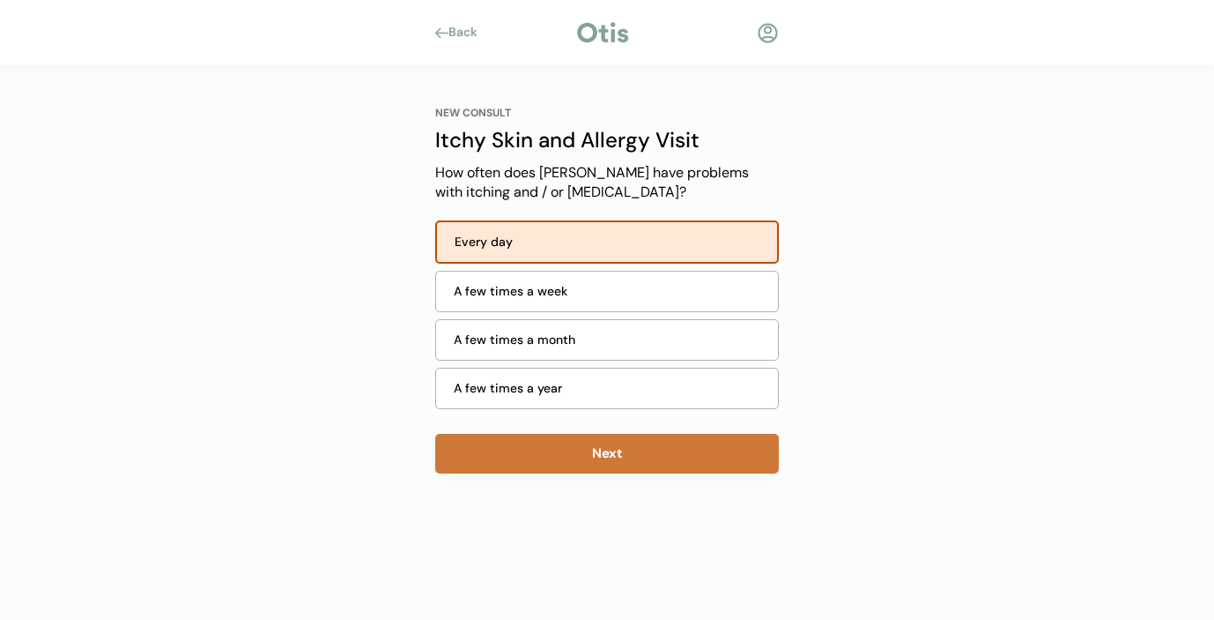
click at [538, 444] on button "Next" at bounding box center [607, 454] width 344 height 40
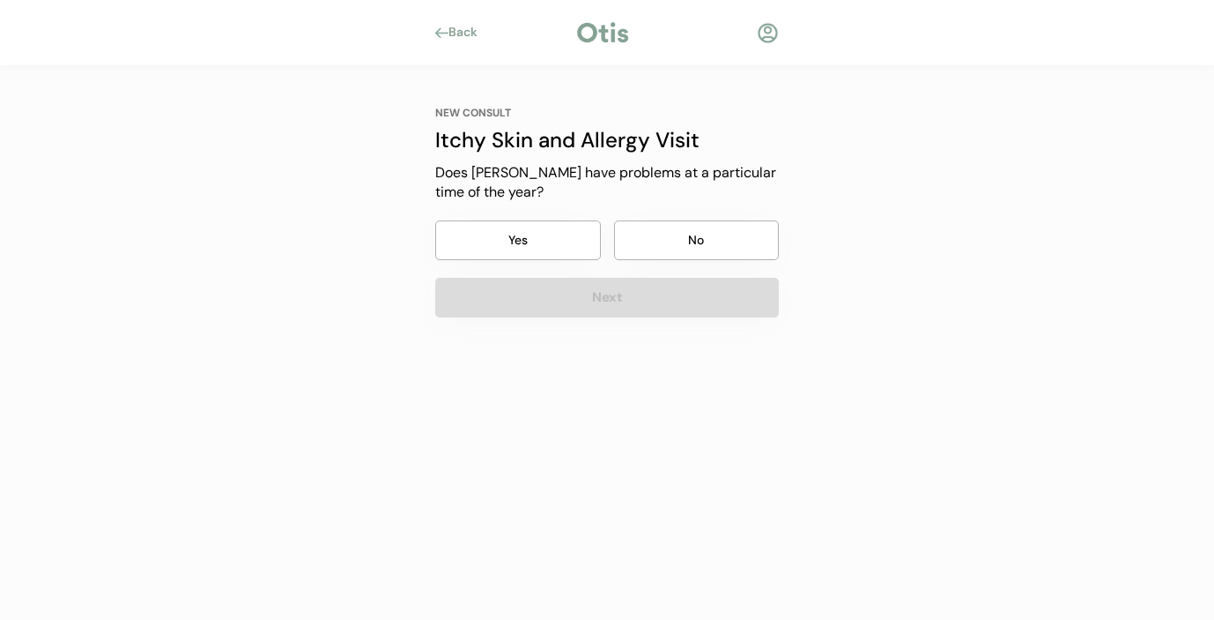
click at [518, 249] on button "Yes" at bounding box center [518, 240] width 166 height 40
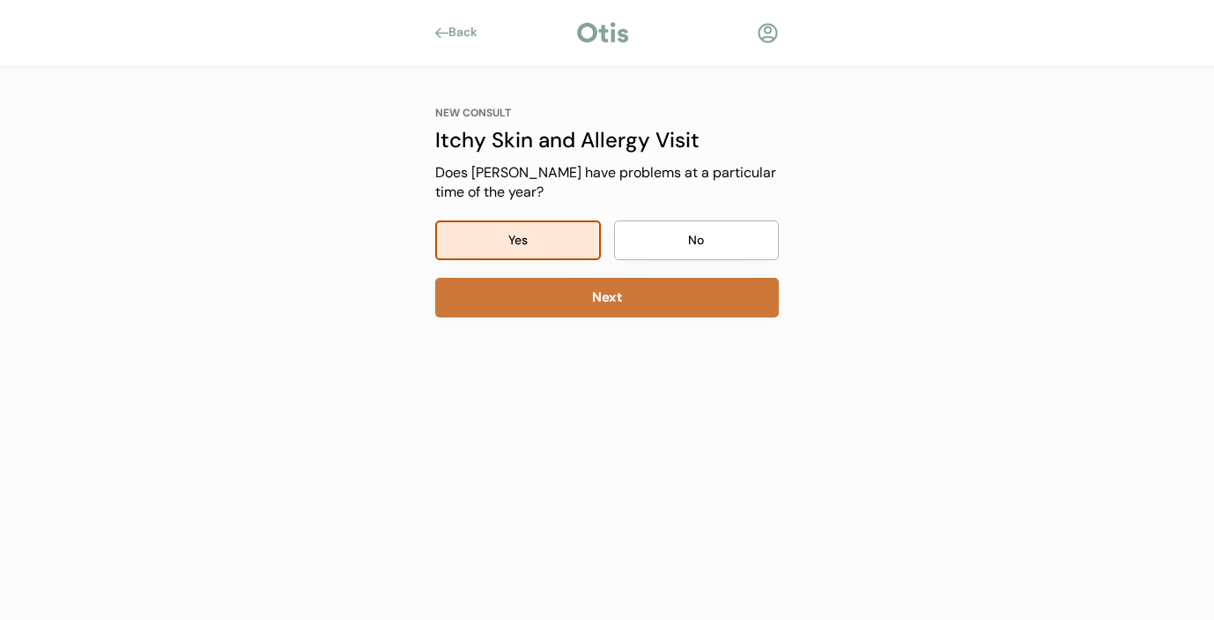
click at [535, 313] on button "Next" at bounding box center [607, 298] width 344 height 40
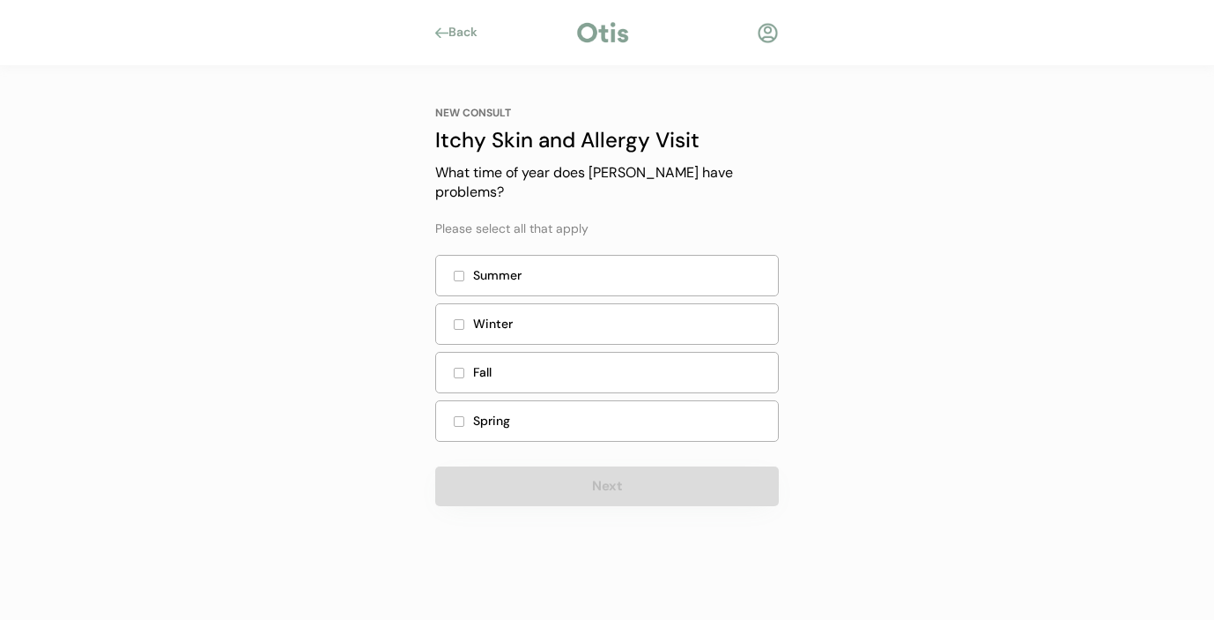
click at [457, 271] on div at bounding box center [459, 275] width 9 height 9
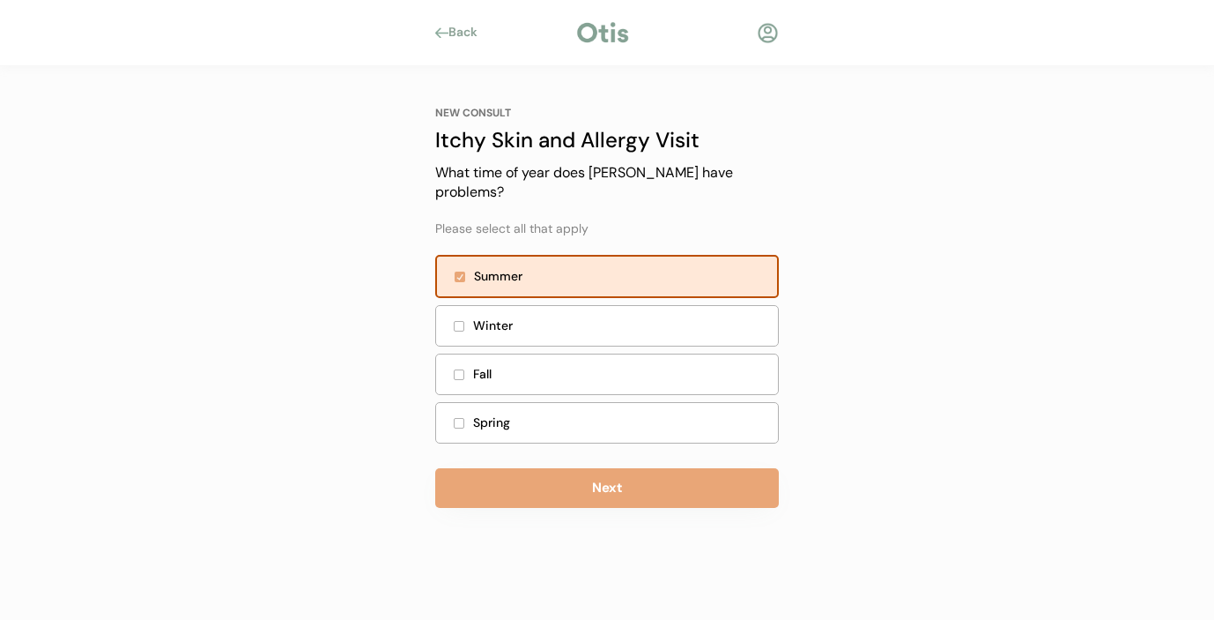
click at [457, 322] on div at bounding box center [459, 326] width 9 height 9
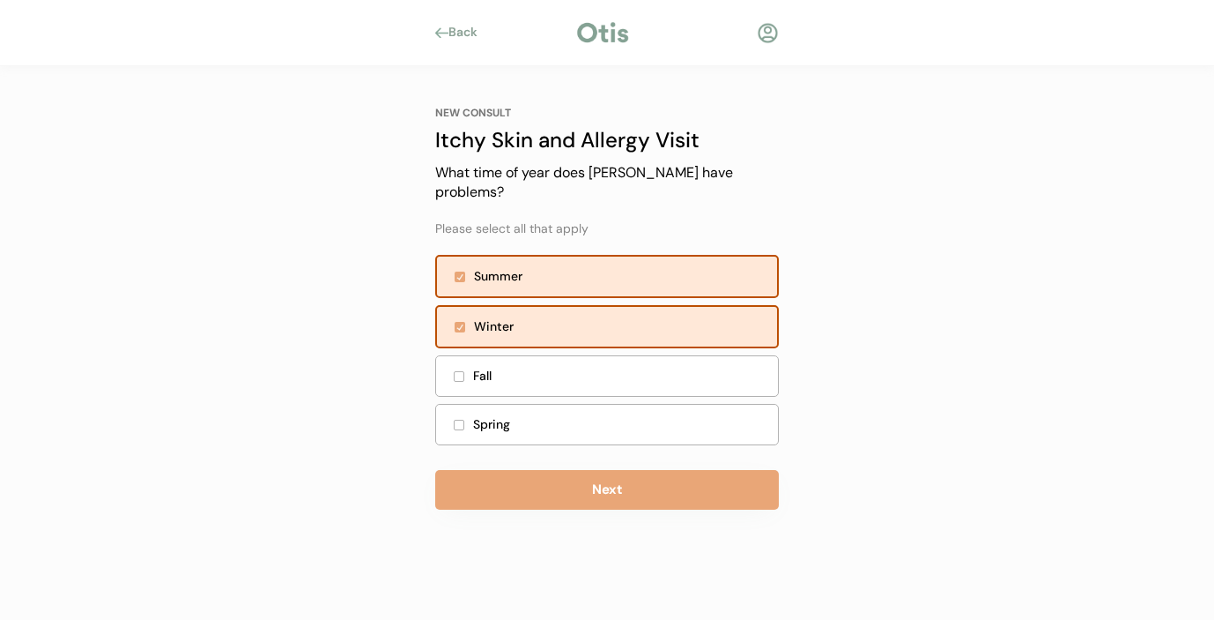
click at [457, 372] on div at bounding box center [459, 376] width 9 height 9
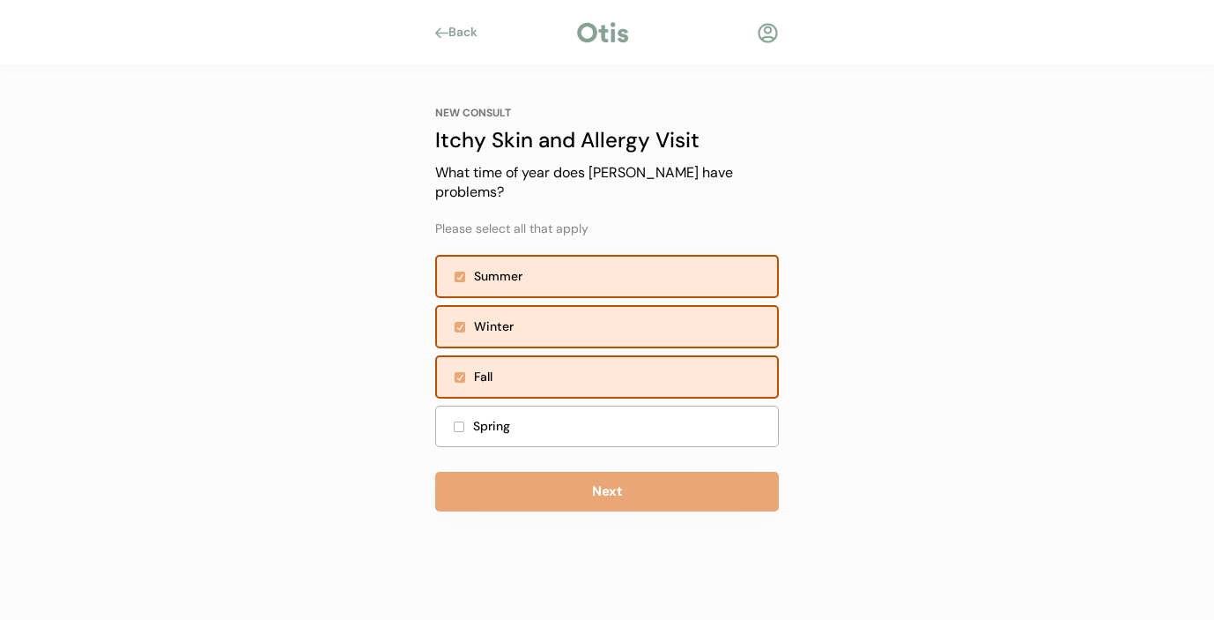
click at [454, 421] on div at bounding box center [459, 426] width 11 height 11
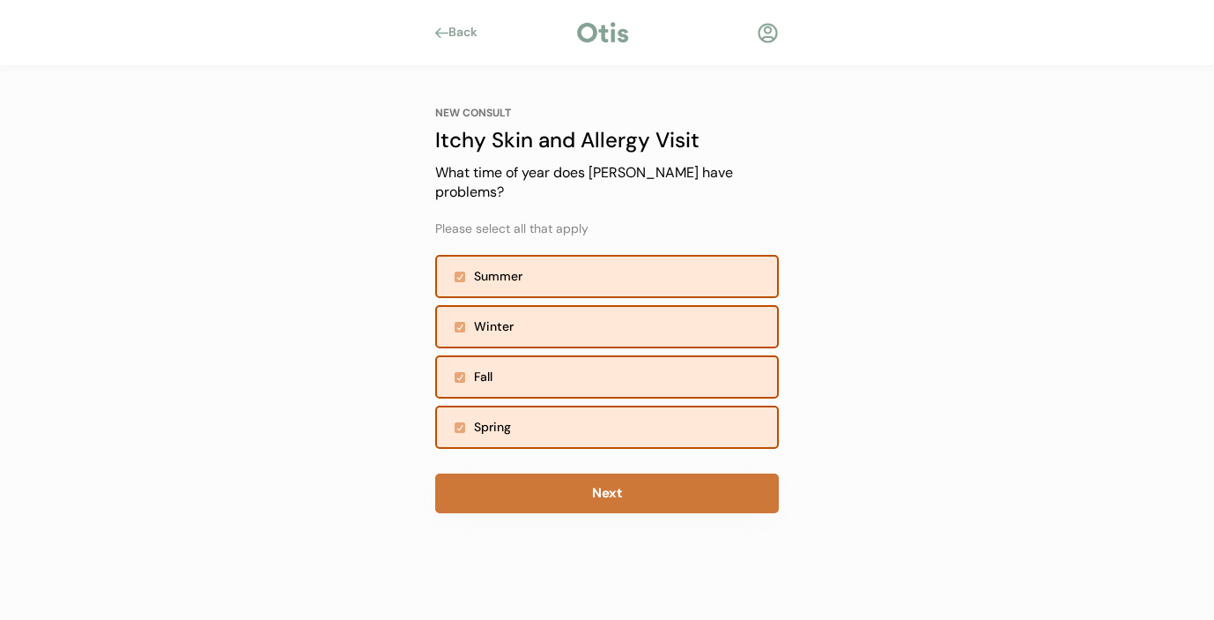
click at [553, 481] on button "Next" at bounding box center [607, 493] width 344 height 40
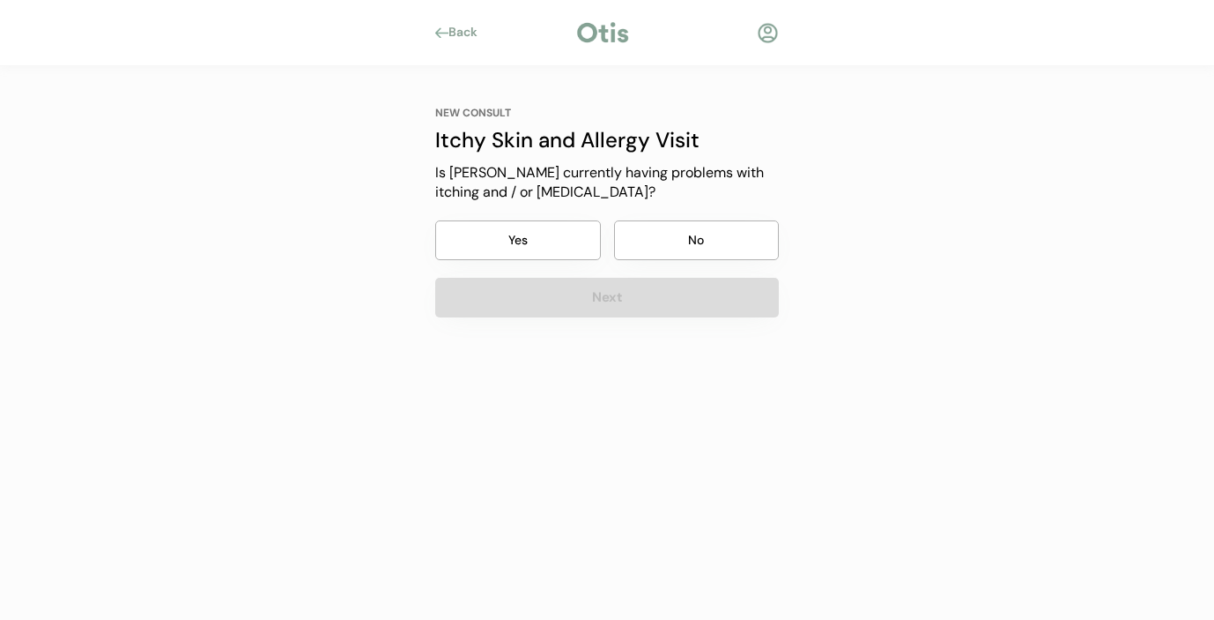
click at [552, 246] on button "Yes" at bounding box center [518, 240] width 166 height 40
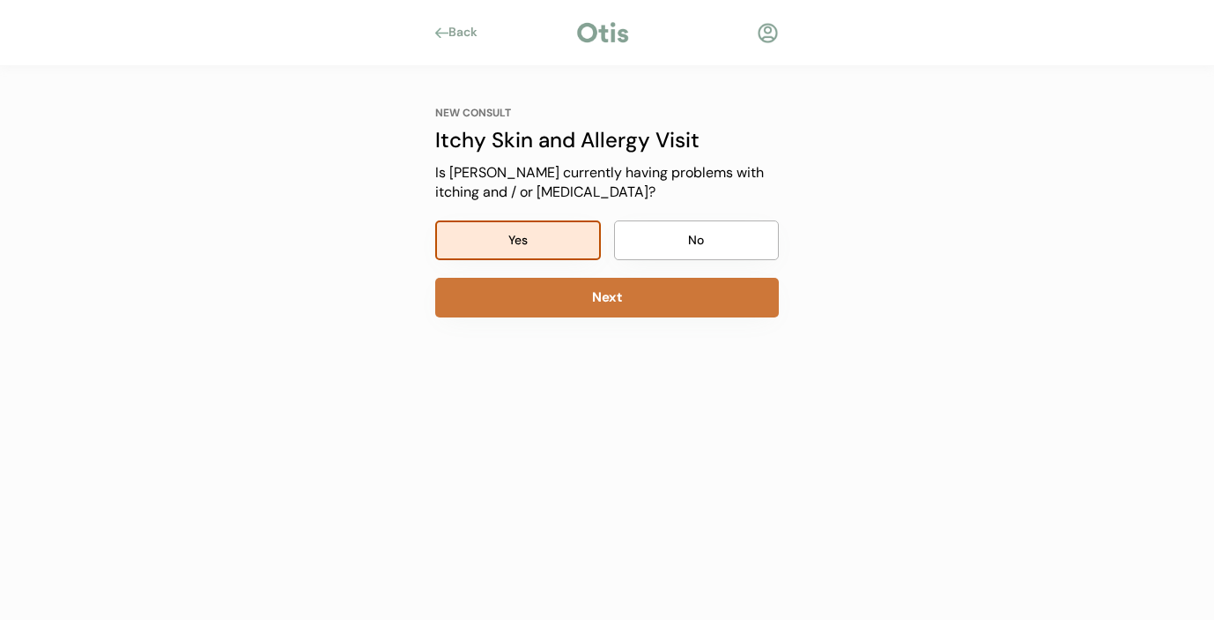
click at [558, 296] on button "Next" at bounding box center [607, 298] width 344 height 40
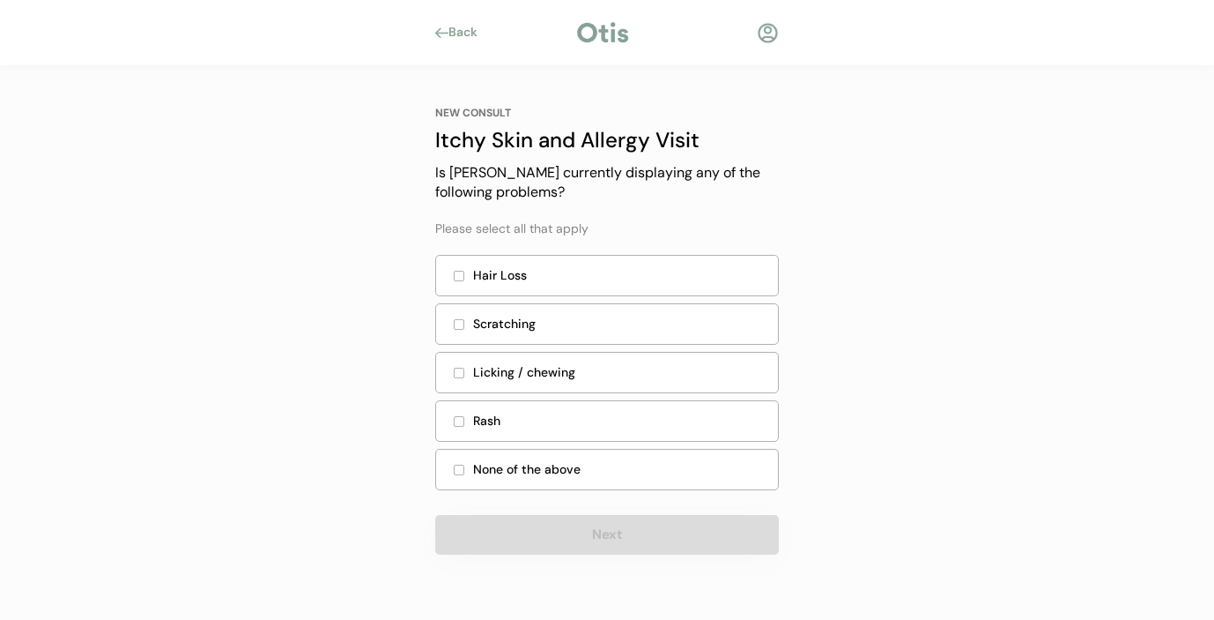
click at [458, 370] on div at bounding box center [459, 372] width 9 height 9
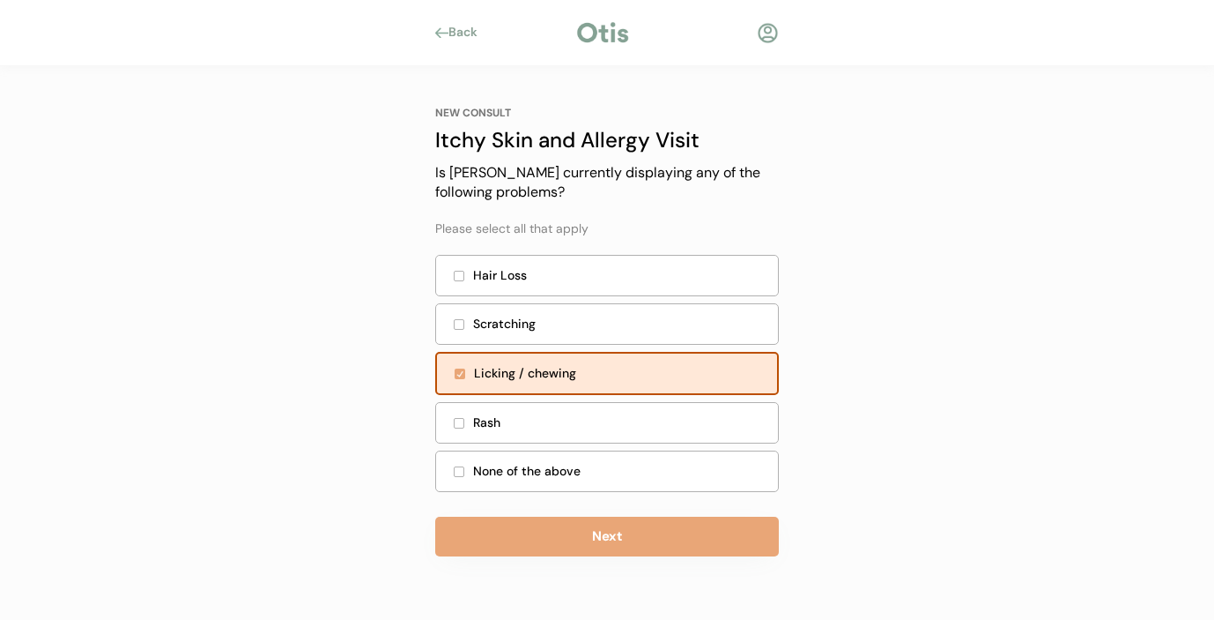
click at [455, 271] on div at bounding box center [459, 275] width 9 height 9
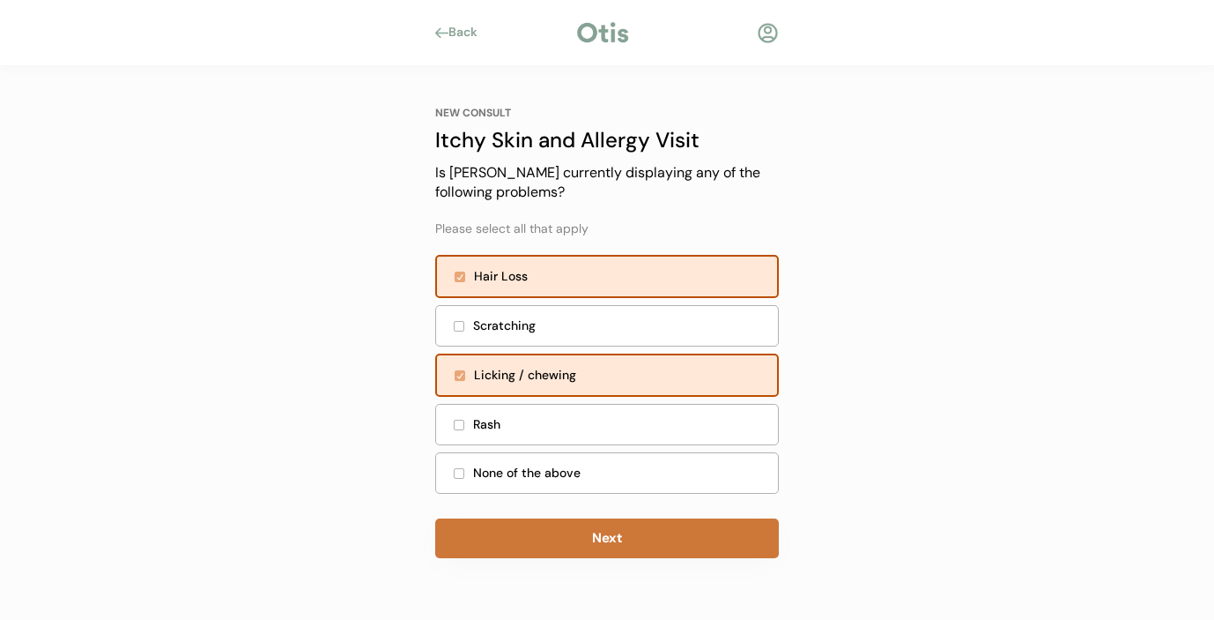
click at [544, 529] on button "Next" at bounding box center [607, 538] width 344 height 40
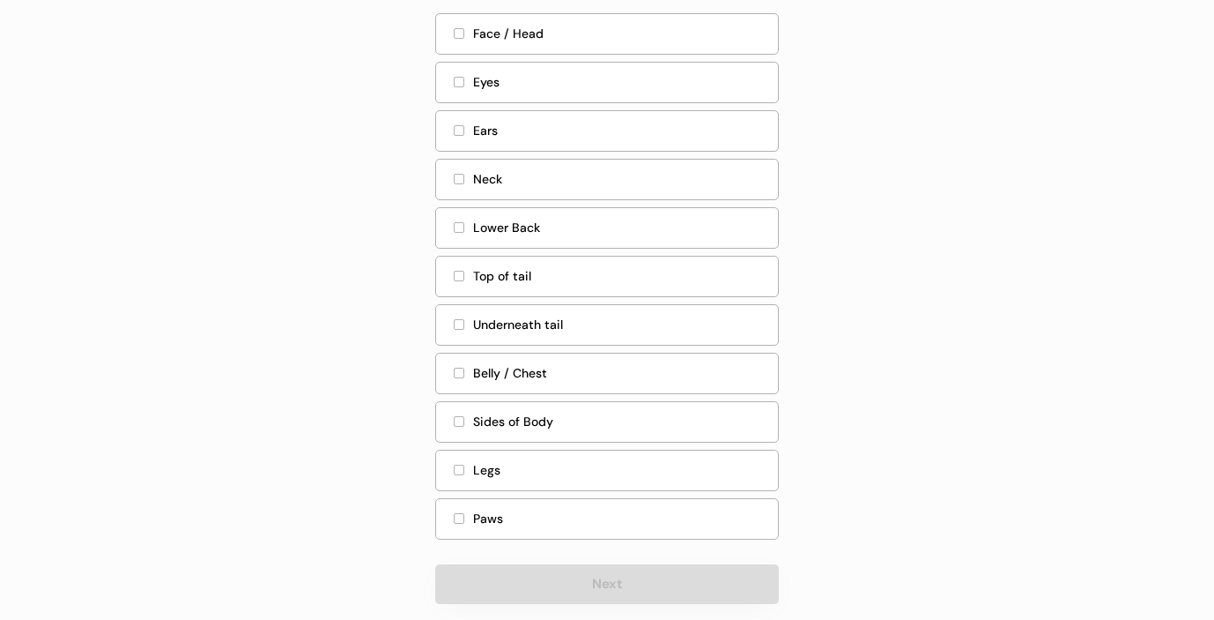
scroll to position [223, 0]
click at [457, 517] on div at bounding box center [459, 517] width 9 height 9
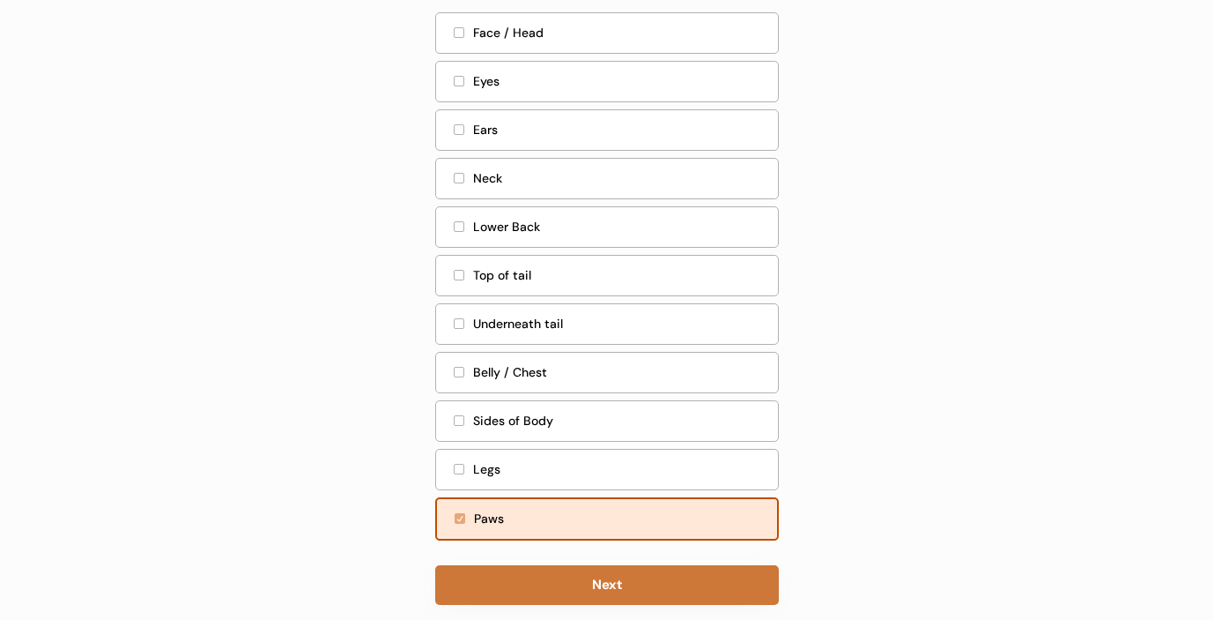
click at [524, 582] on button "Next" at bounding box center [607, 585] width 344 height 40
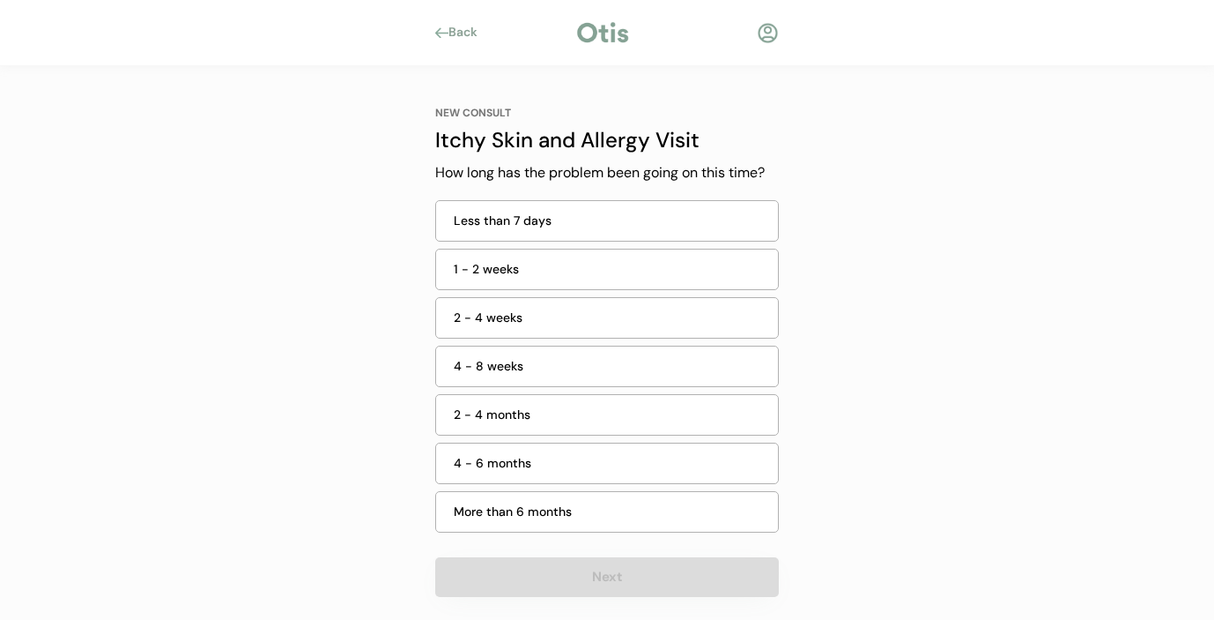
click at [505, 509] on div "More than 6 months" at bounding box center [611, 511] width 314 height 19
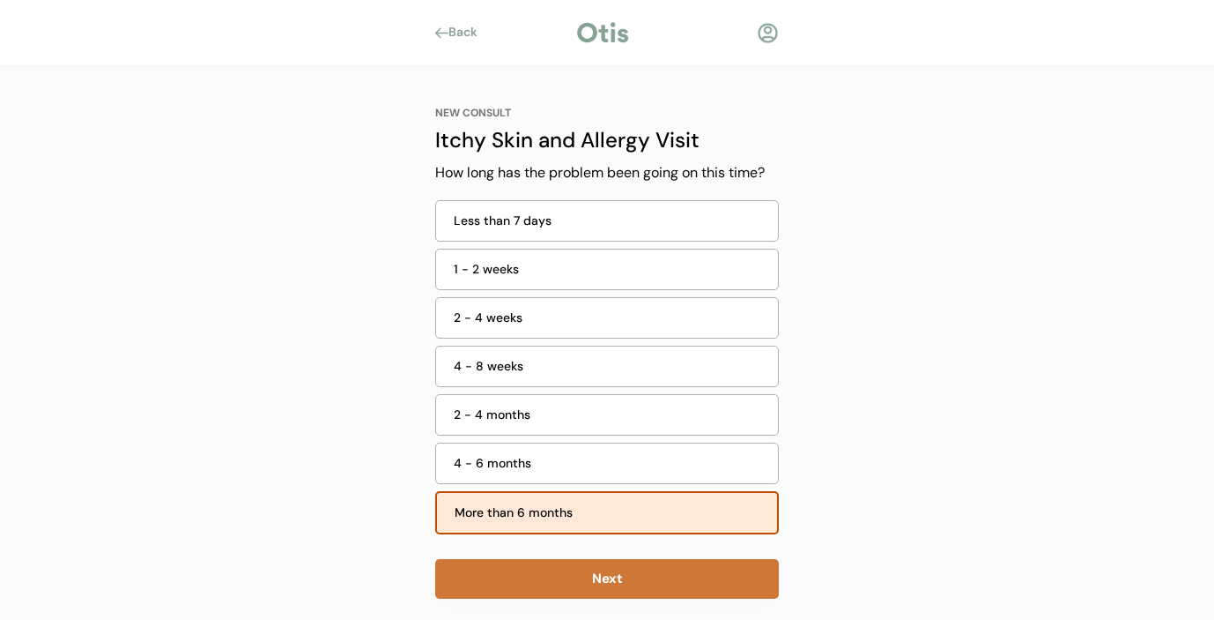
click at [502, 575] on button "Next" at bounding box center [607, 579] width 344 height 40
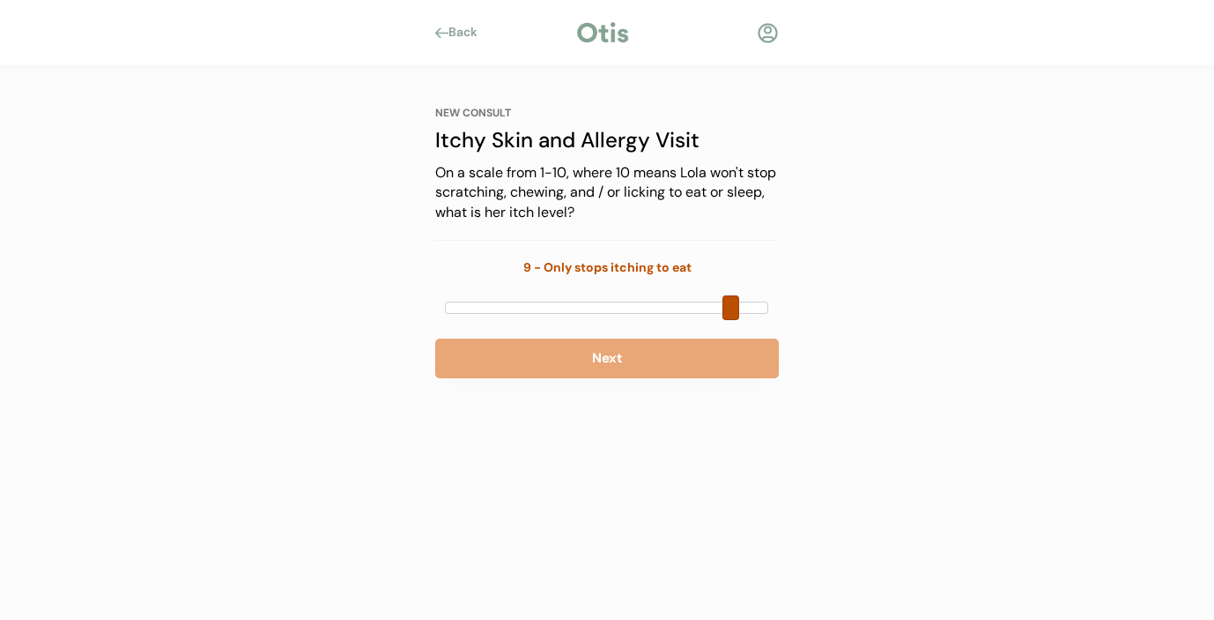
drag, startPoint x: 448, startPoint y: 306, endPoint x: 718, endPoint y: 309, distance: 270.6
click at [718, 310] on div at bounding box center [606, 307] width 323 height 12
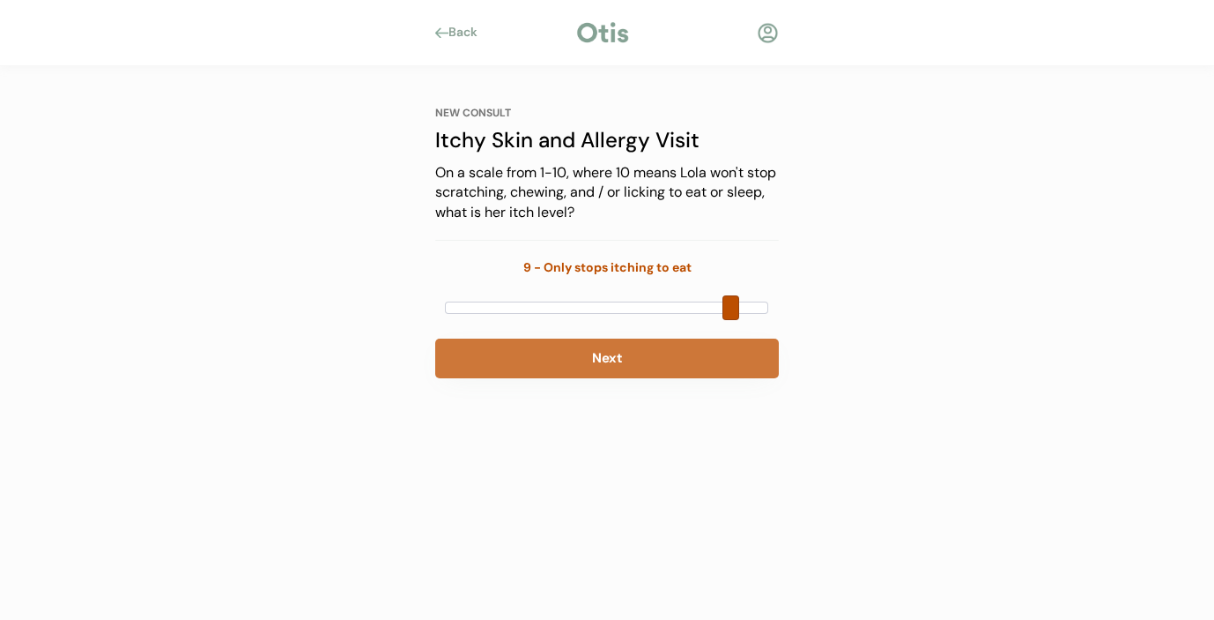
click at [644, 360] on button "Next" at bounding box center [607, 358] width 344 height 40
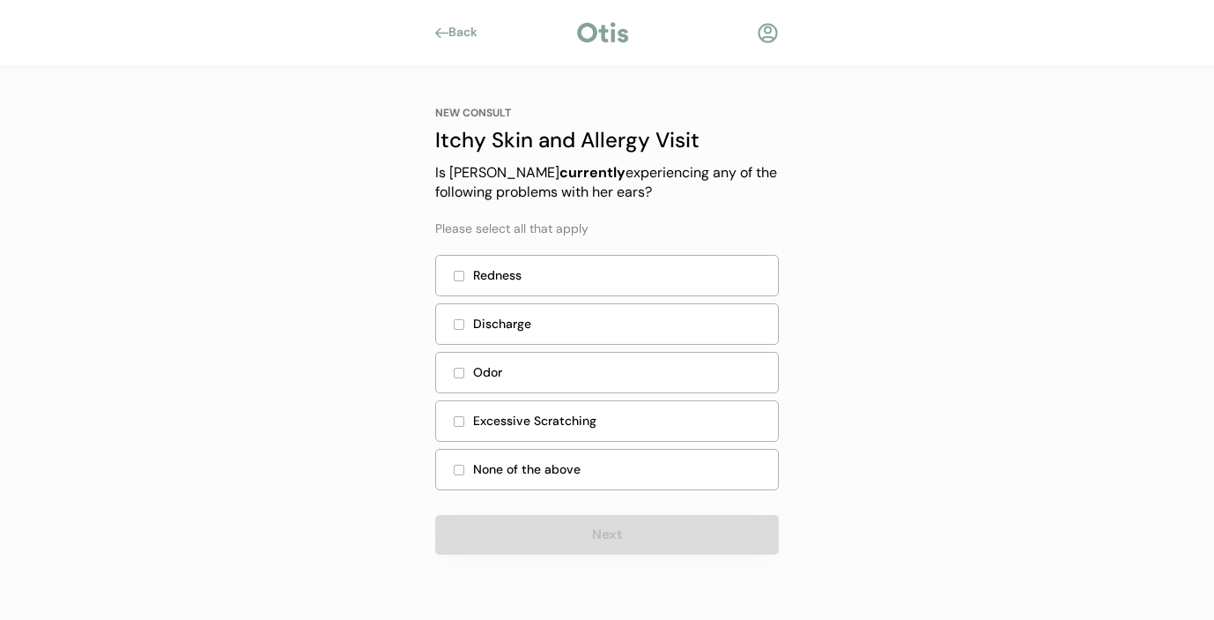
click at [457, 272] on div at bounding box center [459, 275] width 9 height 9
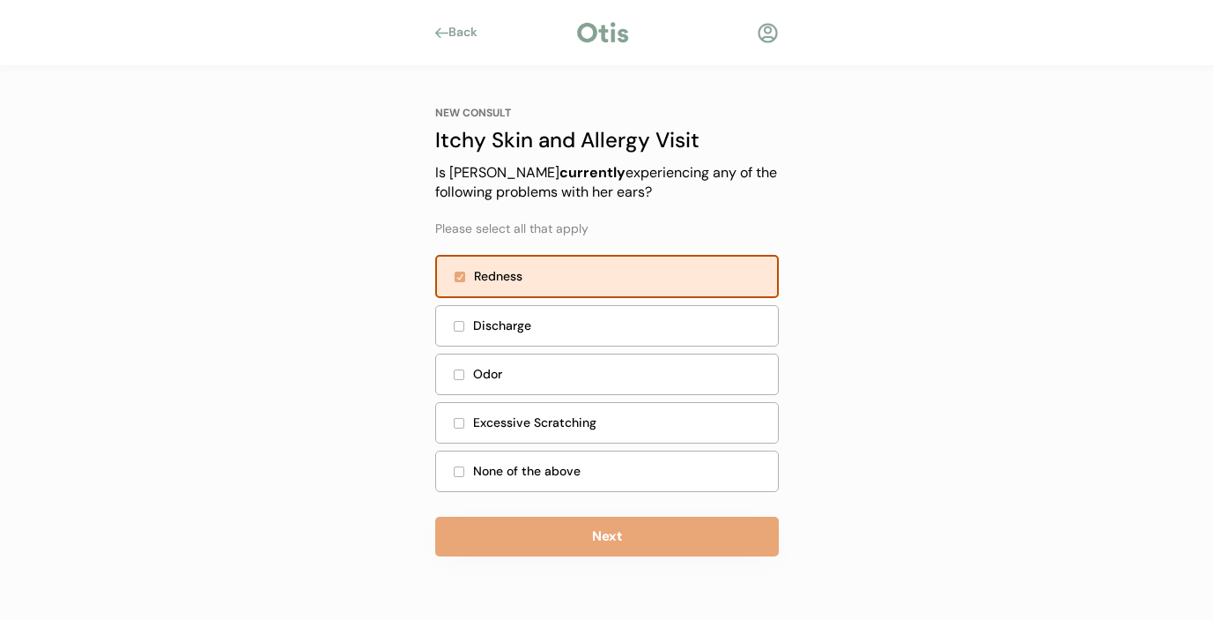
click at [460, 330] on div "Discharge" at bounding box center [607, 325] width 344 height 41
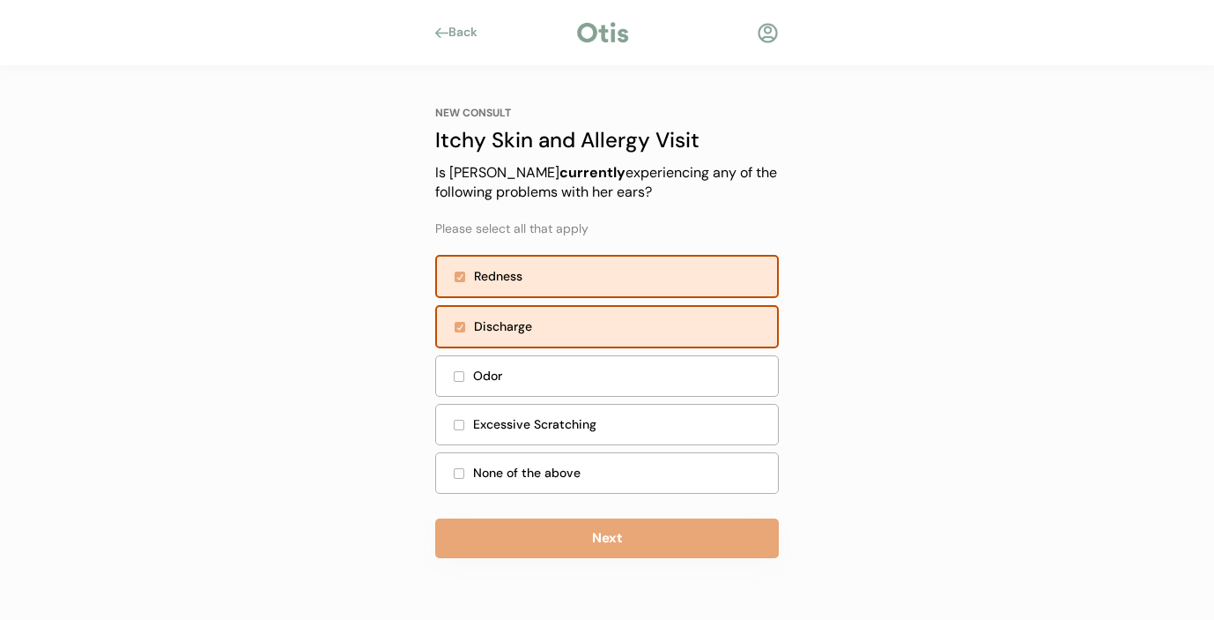
click at [460, 330] on div "Discharge" at bounding box center [607, 326] width 344 height 43
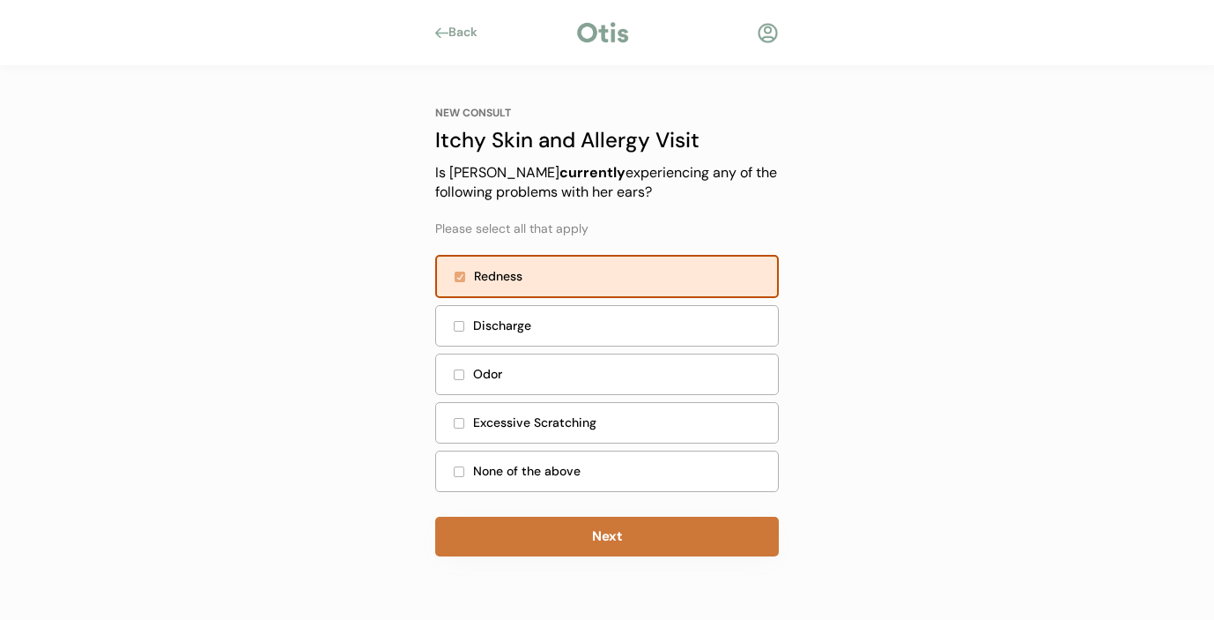
click at [507, 524] on button "Next" at bounding box center [607, 536] width 344 height 40
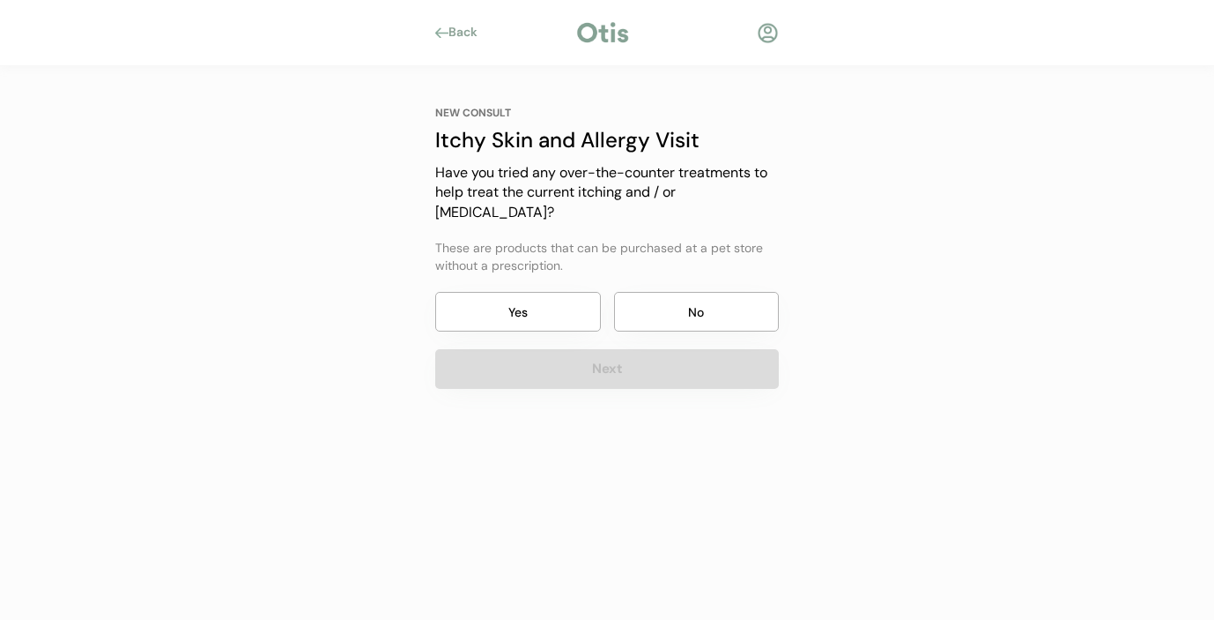
click at [522, 296] on button "Yes" at bounding box center [518, 312] width 166 height 40
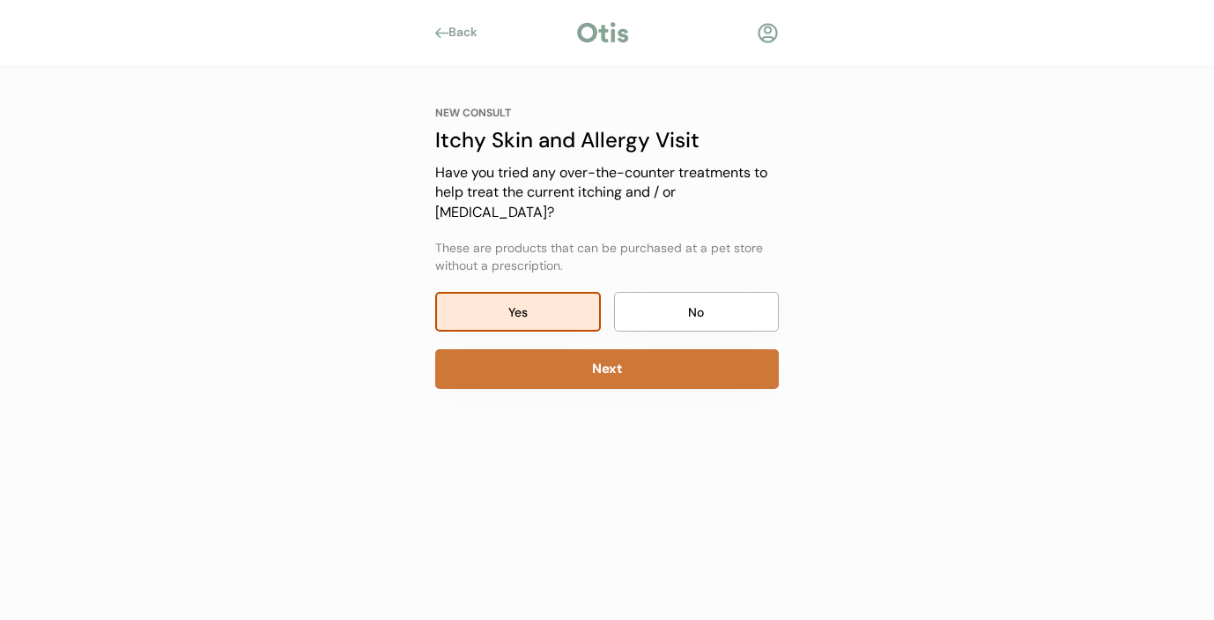
click at [518, 362] on button "Next" at bounding box center [607, 369] width 344 height 40
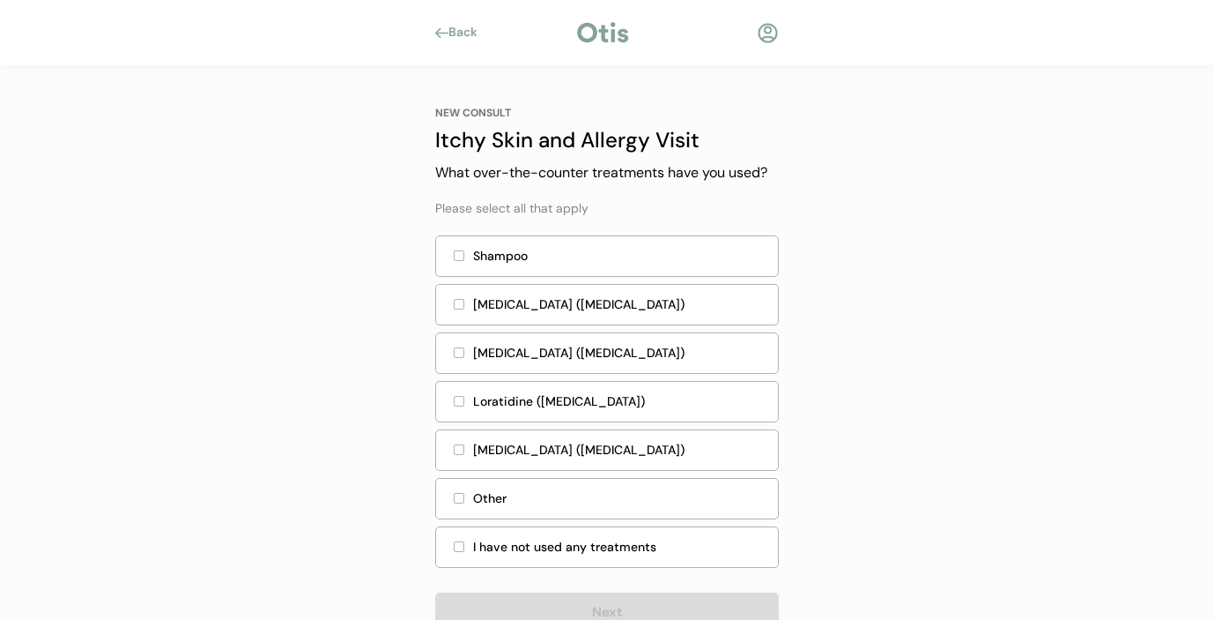
click at [458, 452] on div at bounding box center [459, 449] width 9 height 9
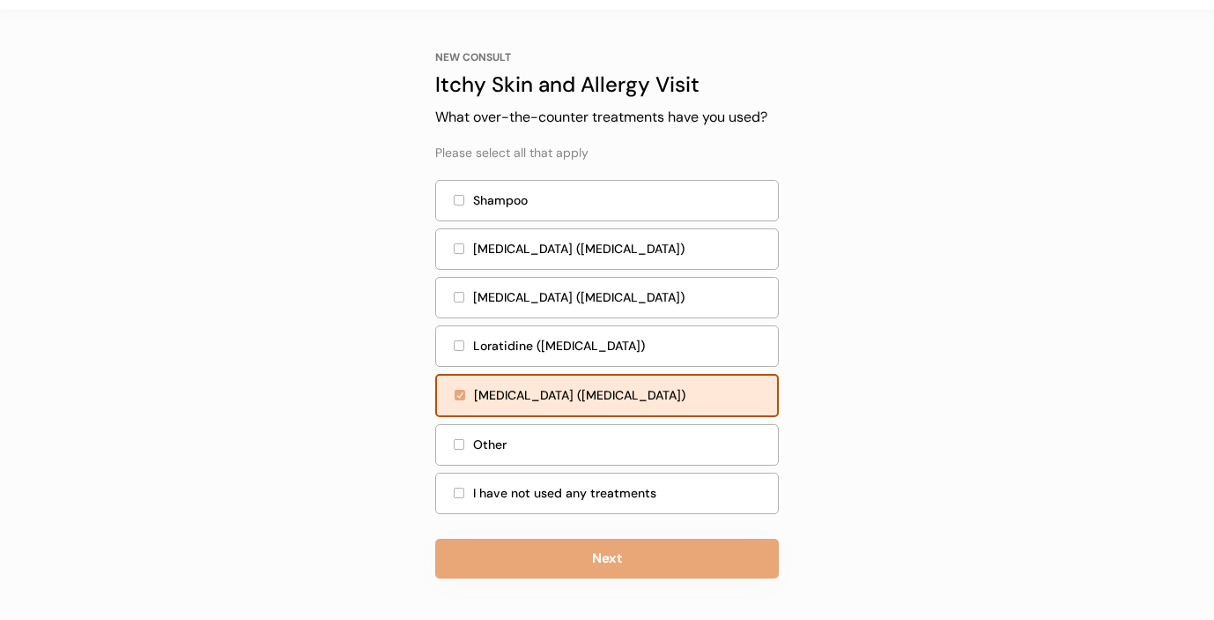
scroll to position [55, 0]
click at [458, 203] on div at bounding box center [459, 201] width 9 height 9
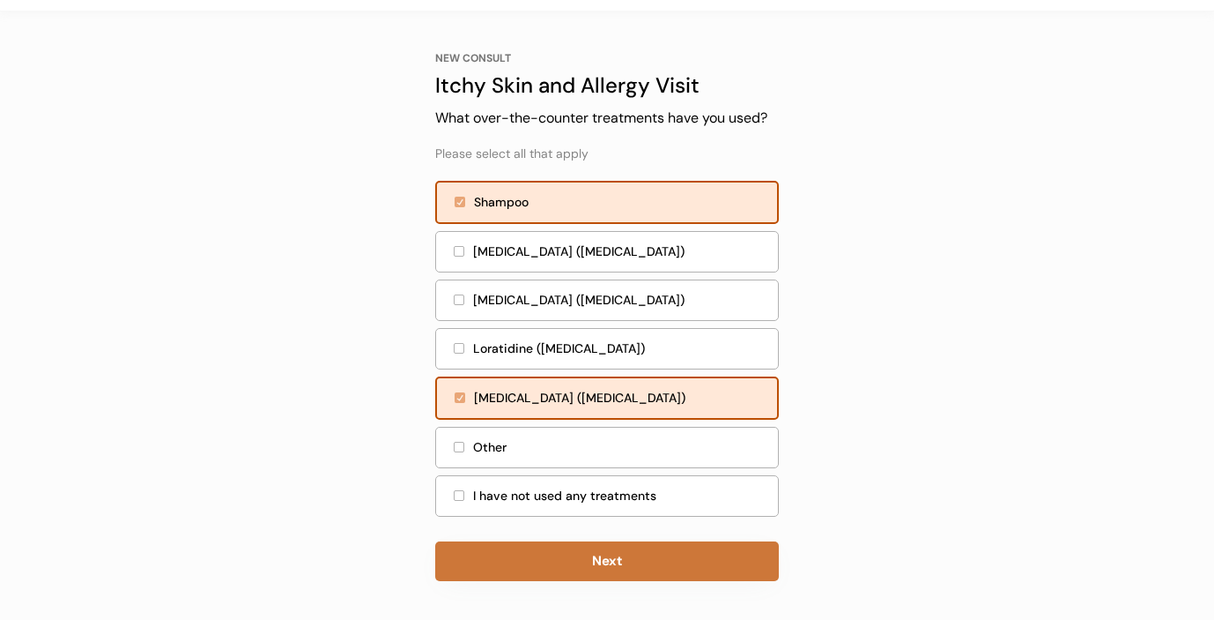
click at [551, 555] on button "Next" at bounding box center [607, 561] width 344 height 40
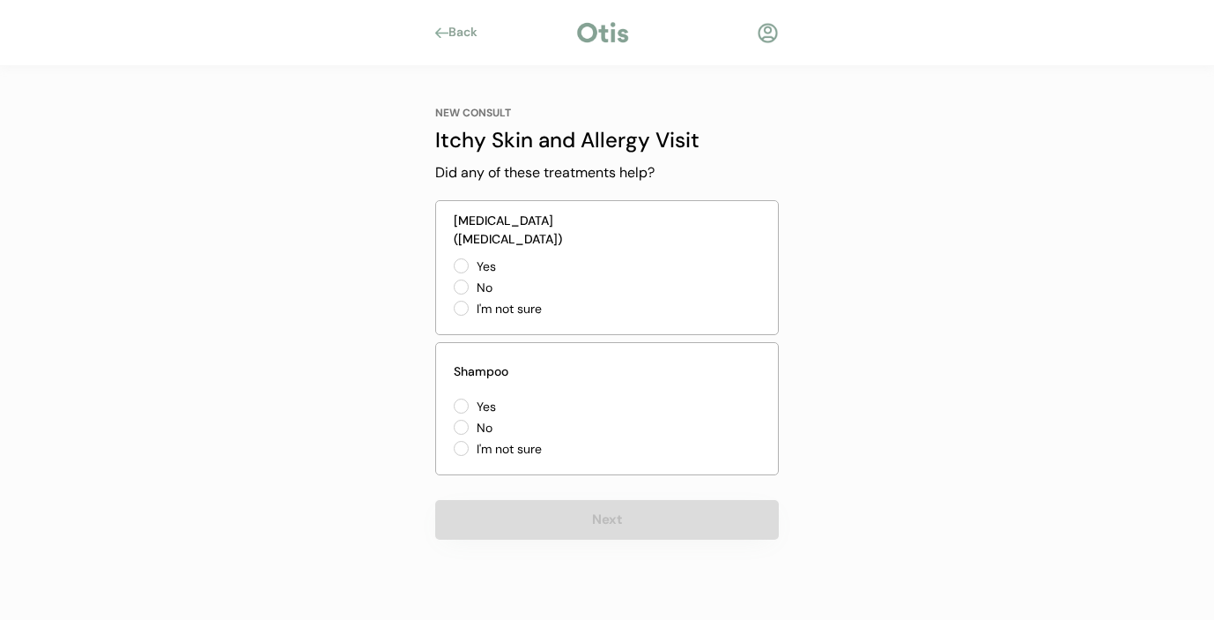
click at [472, 282] on label "No" at bounding box center [551, 287] width 159 height 12
click at [452, 271] on input "No" at bounding box center [446, 265] width 11 height 11
radio input "true"
click at [472, 421] on label "No" at bounding box center [551, 427] width 159 height 12
click at [452, 412] on input "No" at bounding box center [446, 405] width 11 height 11
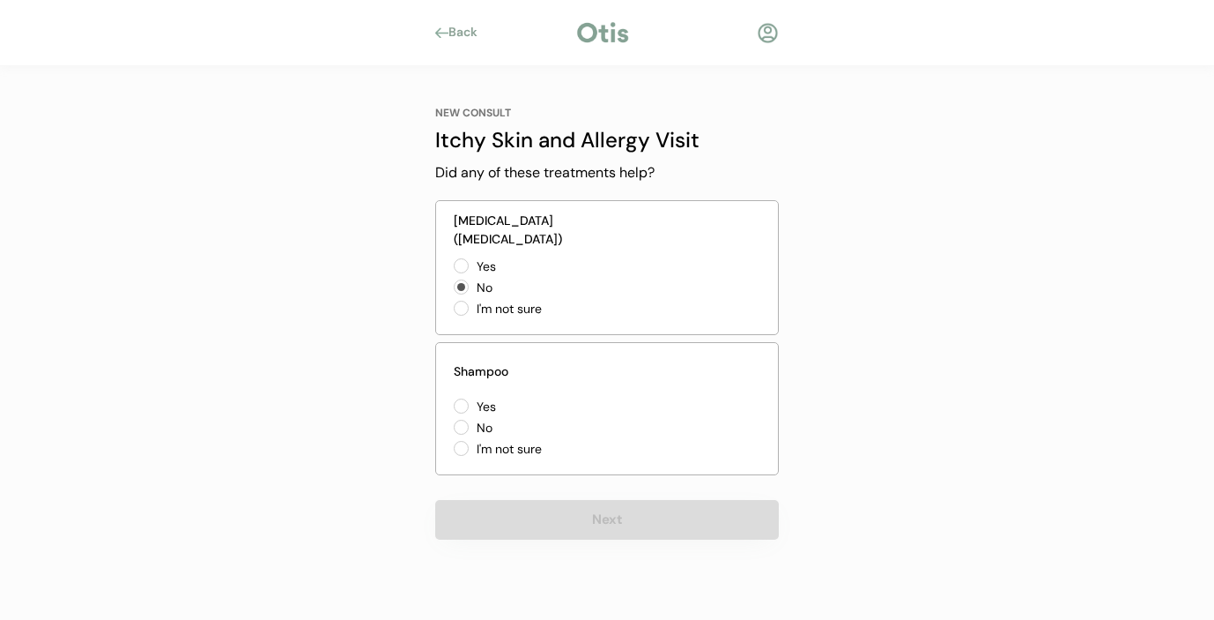
radio input "true"
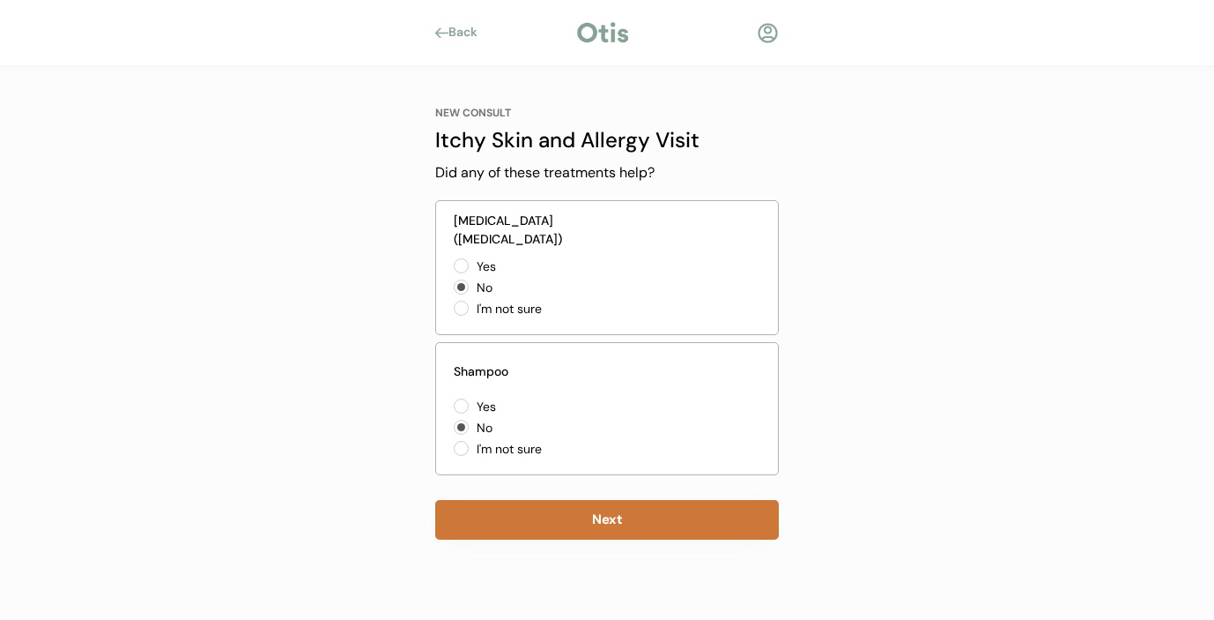
click at [519, 513] on button "Next" at bounding box center [607, 520] width 344 height 40
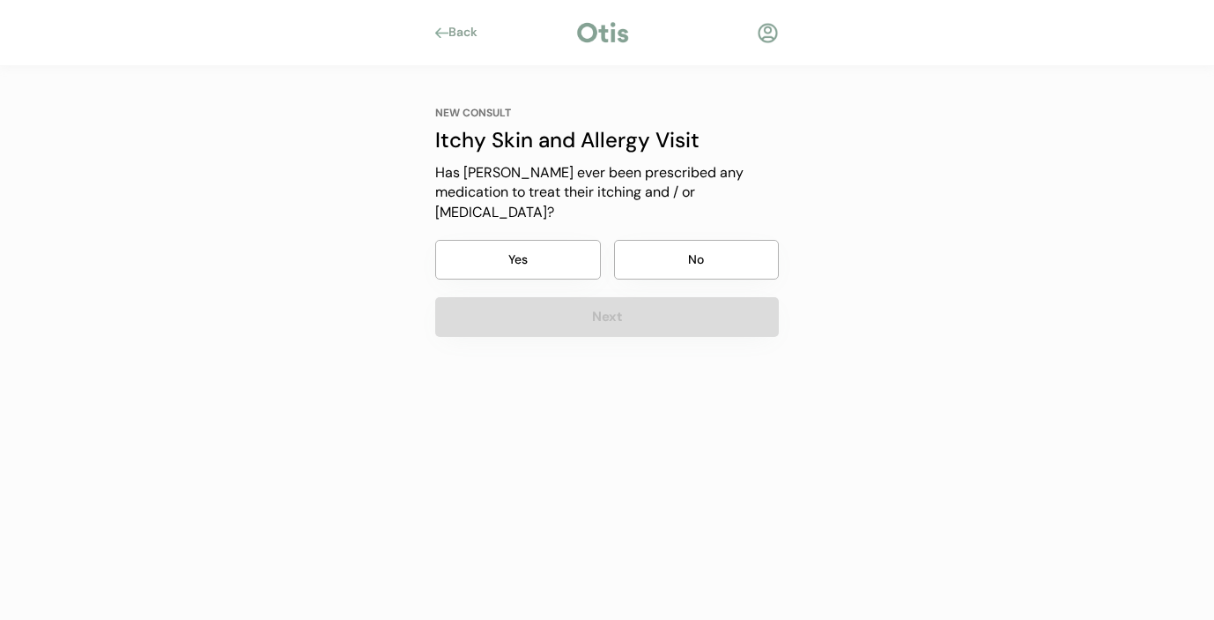
click at [672, 246] on button "No" at bounding box center [697, 260] width 166 height 40
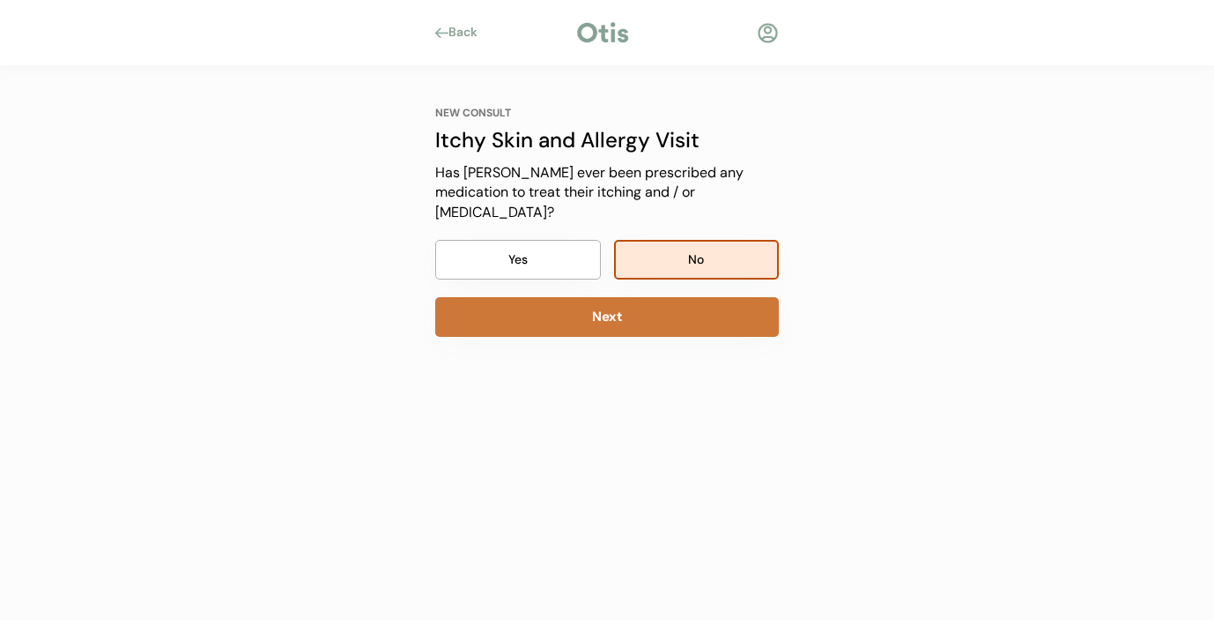
click at [639, 297] on button "Next" at bounding box center [607, 317] width 344 height 40
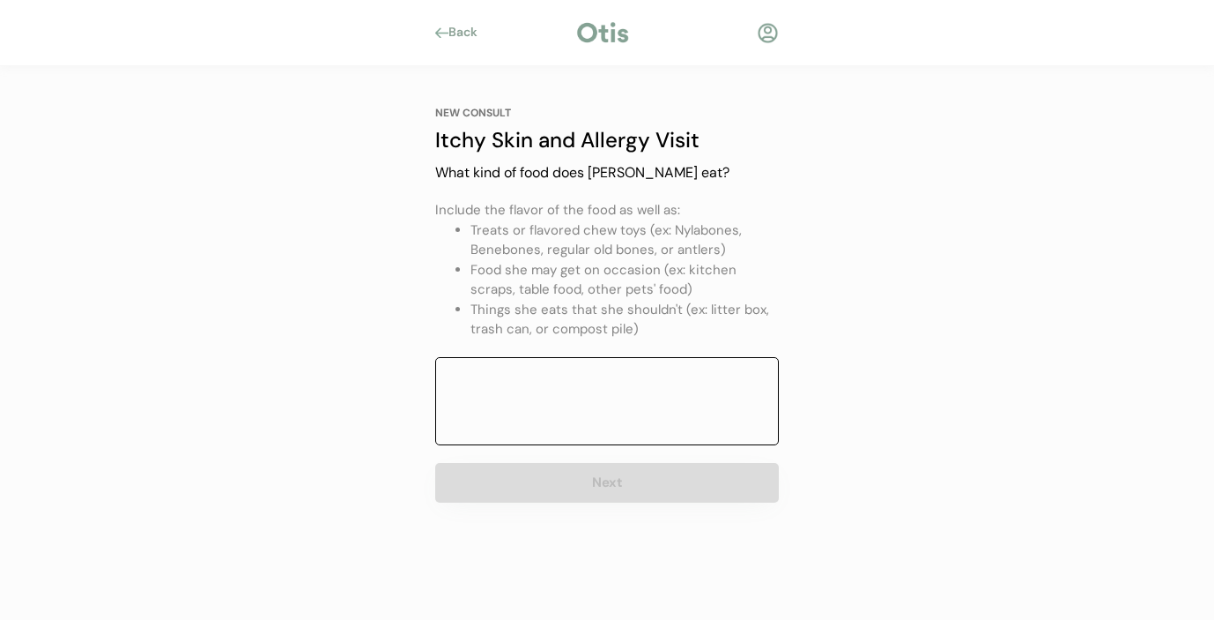
click at [502, 378] on textarea at bounding box center [607, 401] width 344 height 88
type textarea "Pure Being dog food-salmon heart to tail treats"
click at [874, 397] on div "Back NEW CONSULT Itchy Skin and Allergy Visit Our itchy skin and allergy visits…" at bounding box center [607, 310] width 1214 height 620
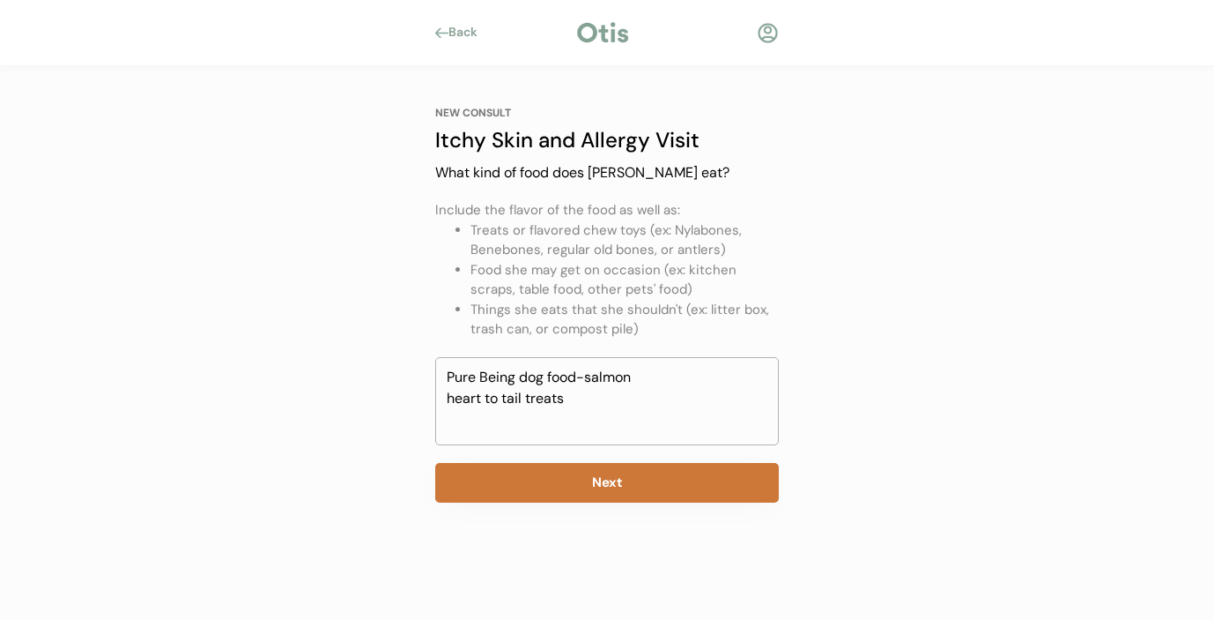
click at [701, 476] on button "Next" at bounding box center [607, 483] width 344 height 40
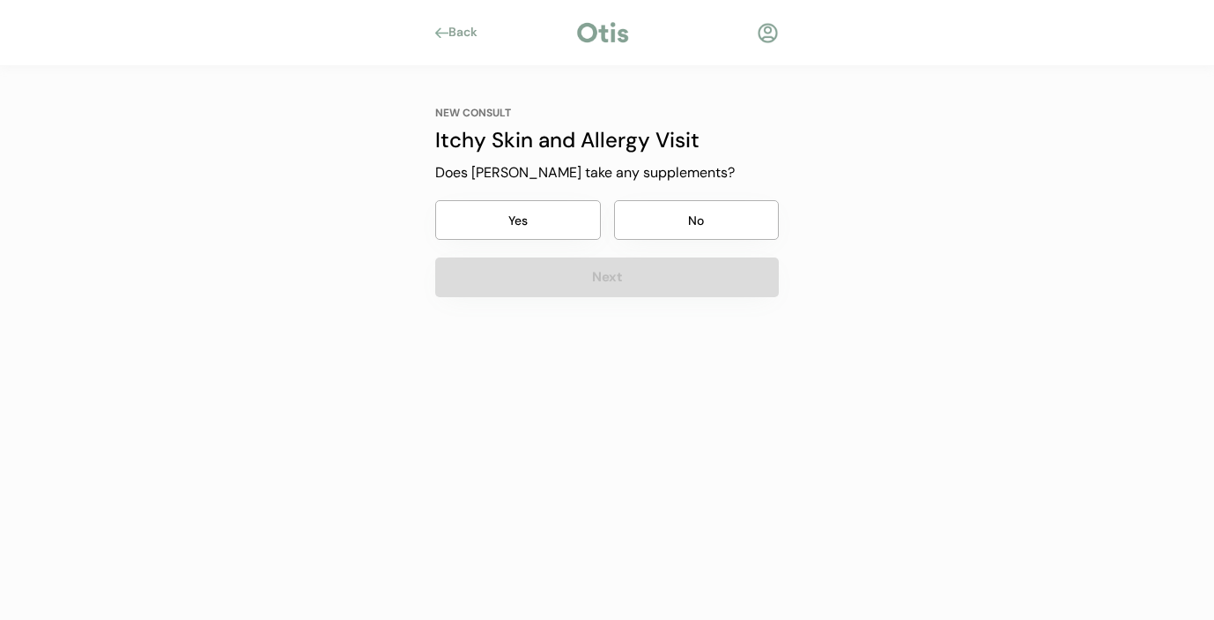
click at [547, 223] on button "Yes" at bounding box center [518, 220] width 166 height 40
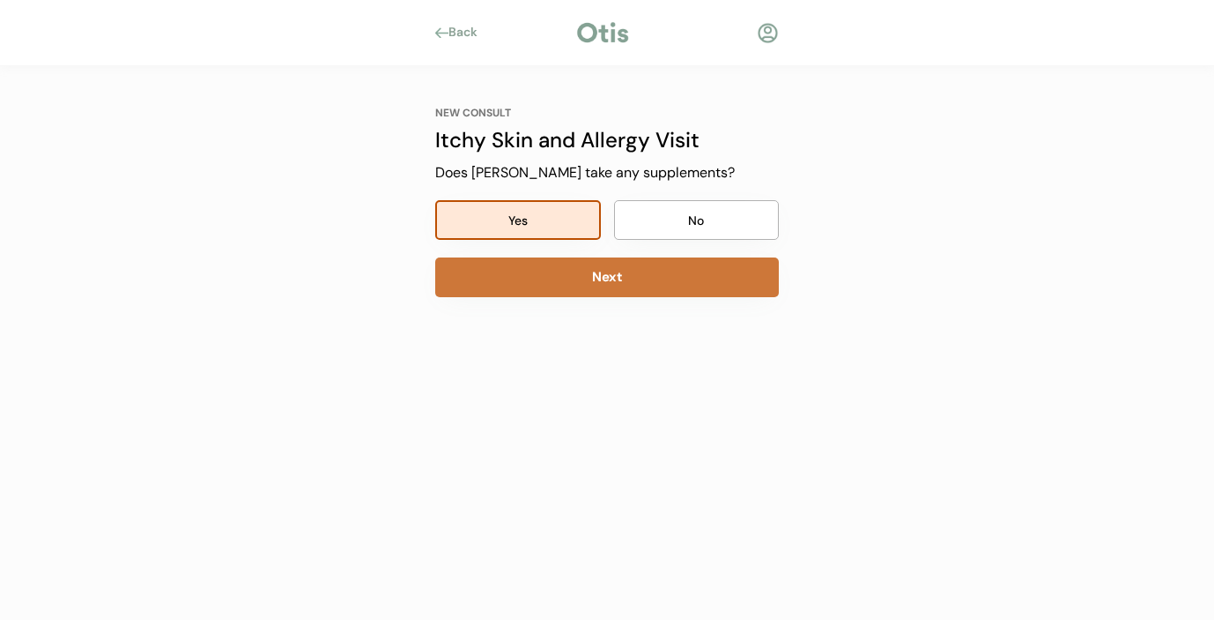
click at [545, 282] on button "Next" at bounding box center [607, 277] width 344 height 40
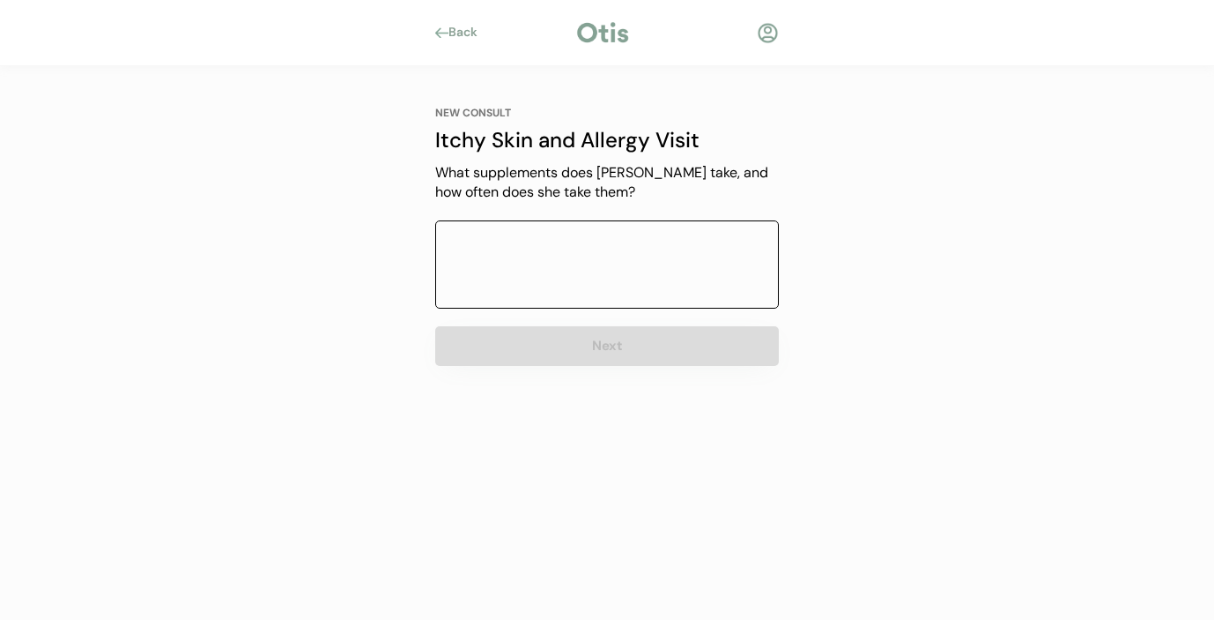
click at [545, 282] on textarea at bounding box center [607, 264] width 344 height 88
click at [746, 266] on textarea "allergy relief and immune chews" at bounding box center [607, 264] width 344 height 88
type textarea "allergy relief and immune chews"
click at [773, 412] on div "NEW CONSULT Itchy Skin and Allergy Visit Our itchy skin and allergy visits cost…" at bounding box center [607, 286] width 397 height 441
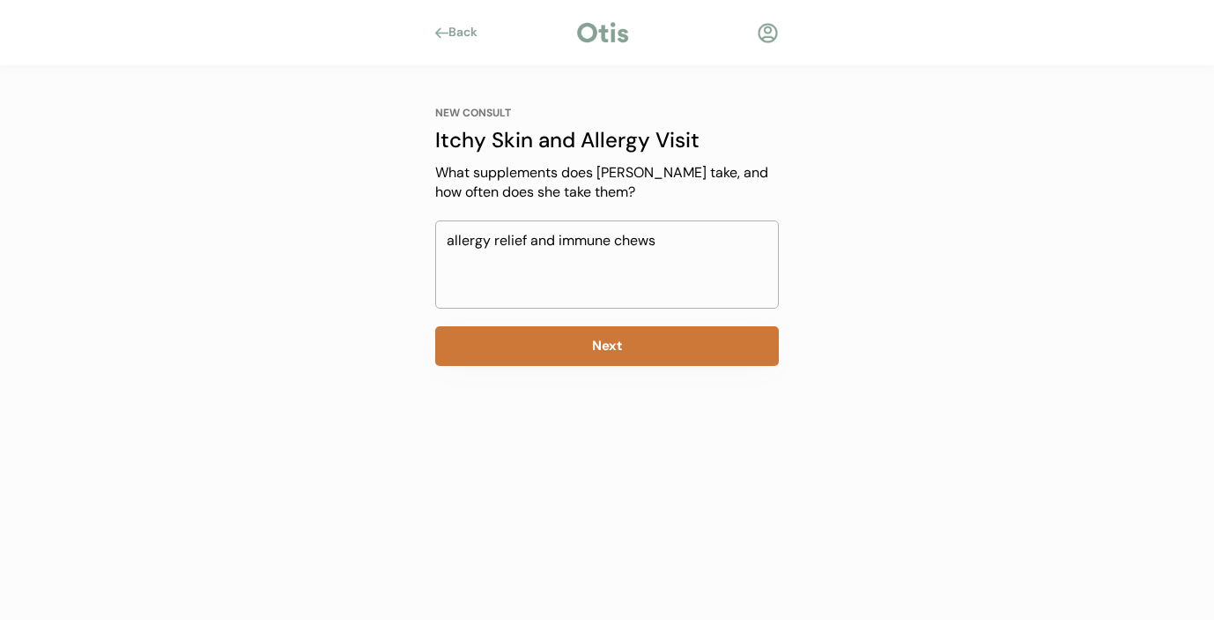
click at [649, 346] on button "Next" at bounding box center [607, 346] width 344 height 40
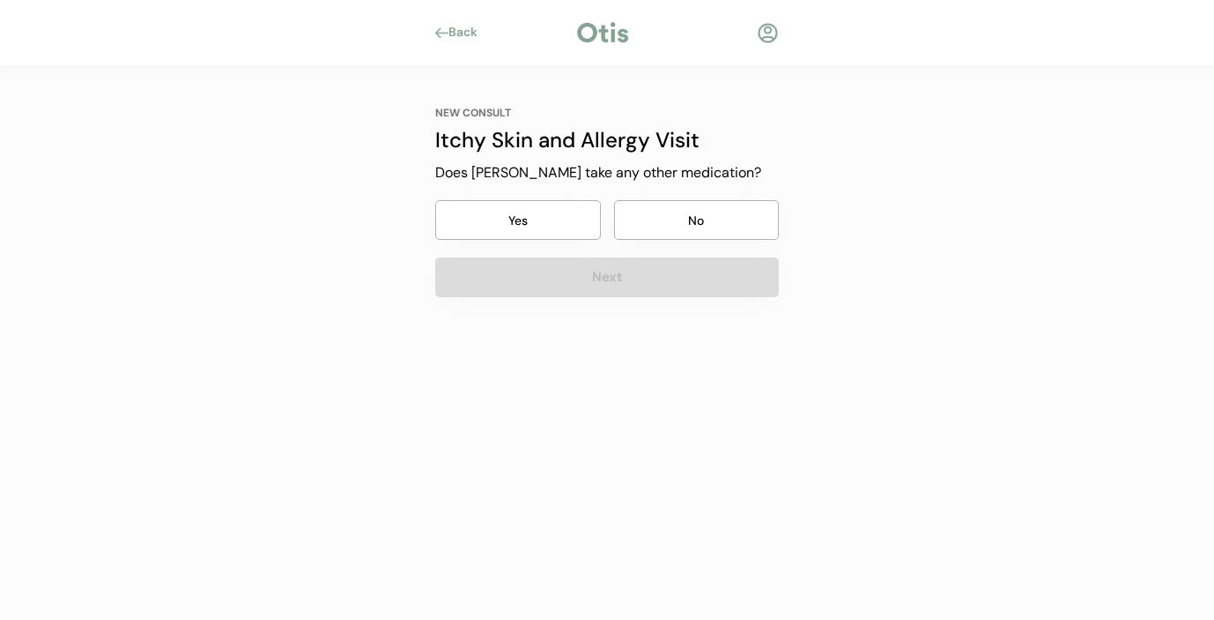
click at [672, 219] on button "No" at bounding box center [697, 220] width 166 height 40
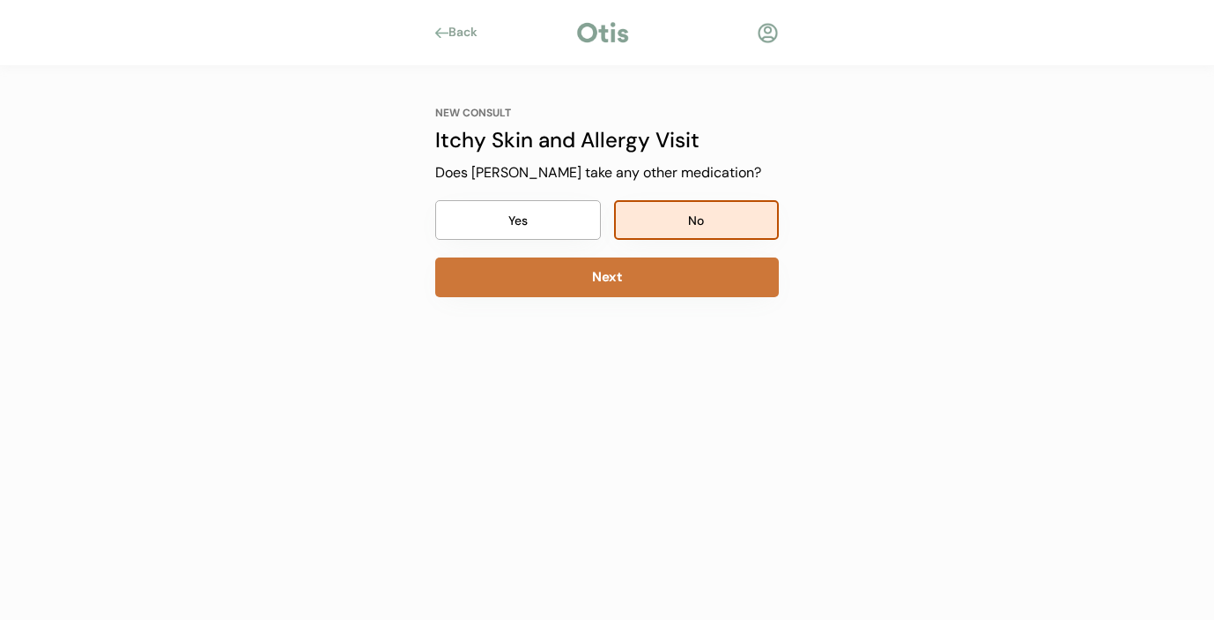
click at [620, 281] on button "Next" at bounding box center [607, 277] width 344 height 40
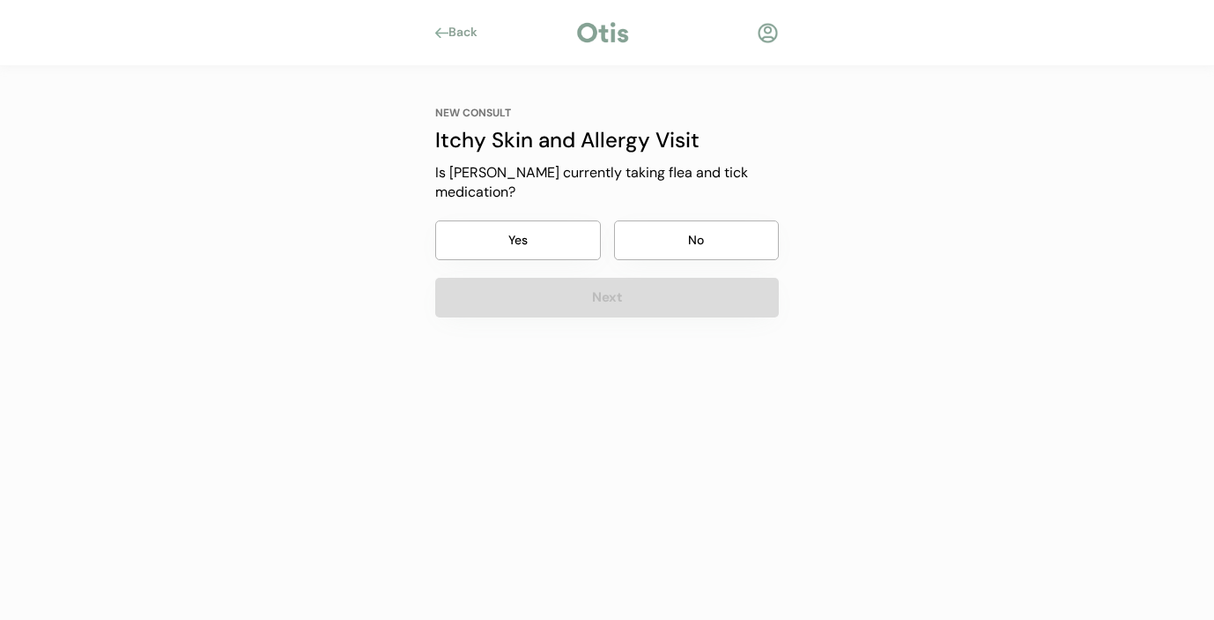
click at [667, 234] on button "No" at bounding box center [697, 240] width 166 height 40
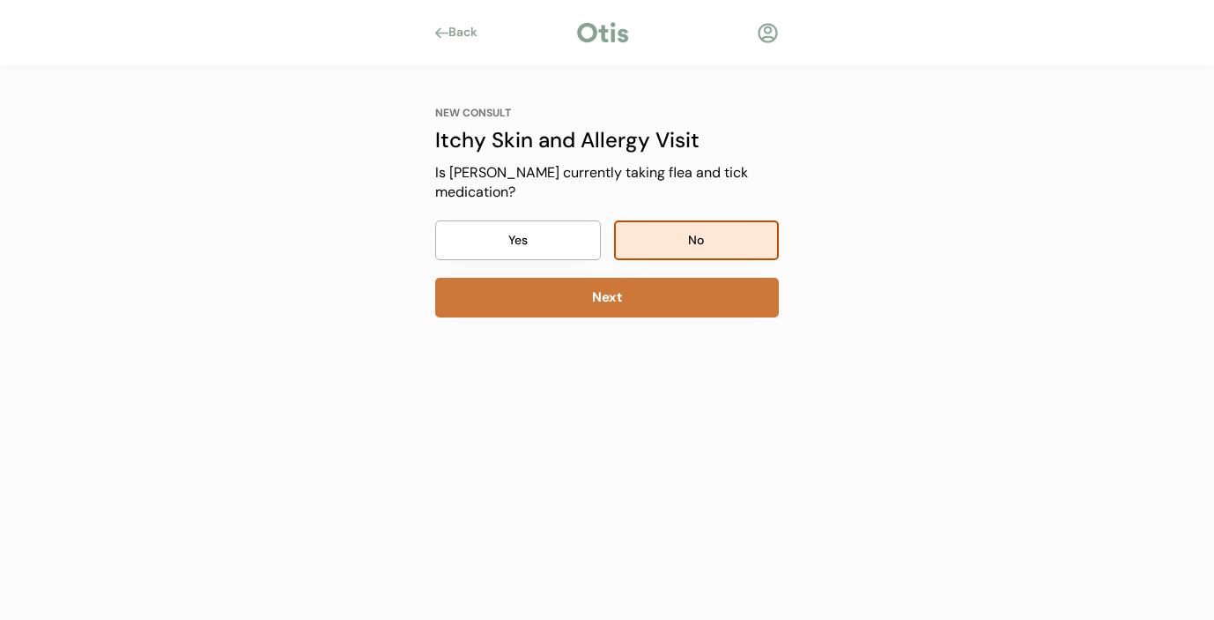
click at [626, 283] on button "Next" at bounding box center [607, 298] width 344 height 40
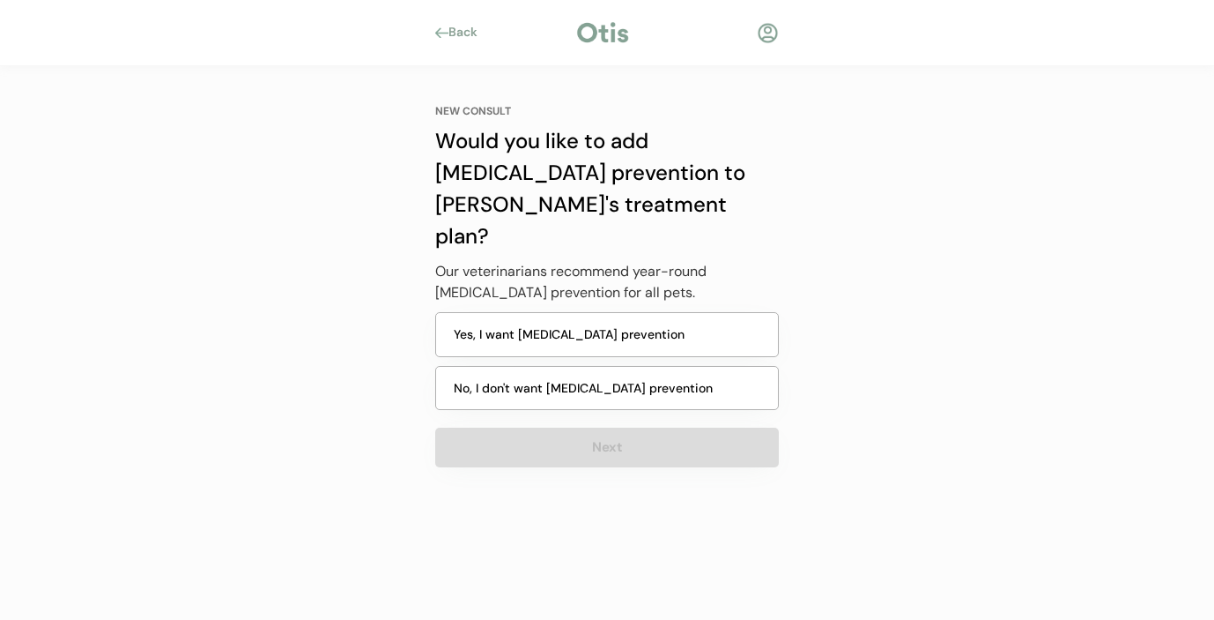
click at [588, 366] on button "No, I don't want heartworm prevention" at bounding box center [607, 388] width 344 height 45
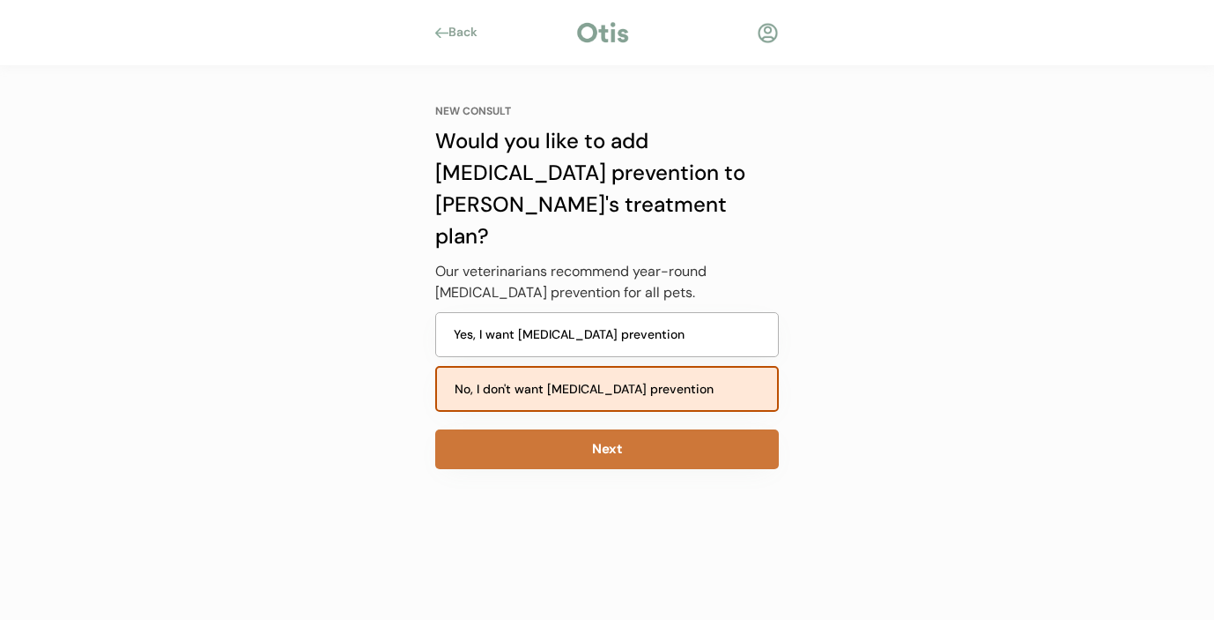
click at [579, 429] on button "Next" at bounding box center [607, 449] width 344 height 40
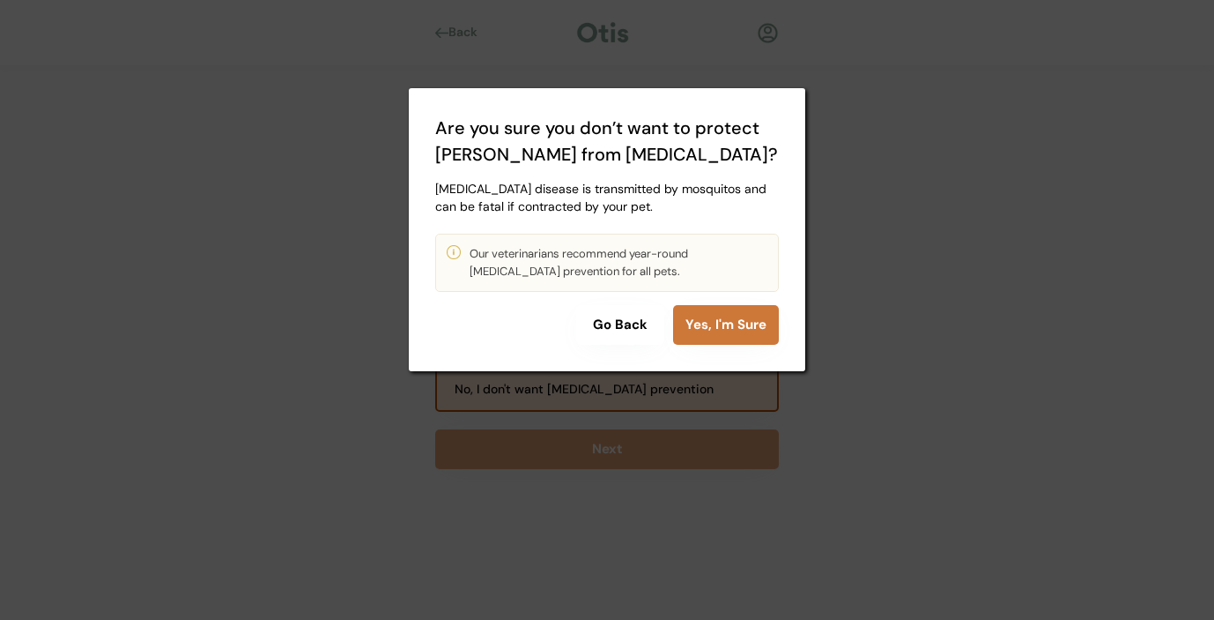
click at [705, 321] on button "Yes, I'm Sure" at bounding box center [726, 325] width 106 height 40
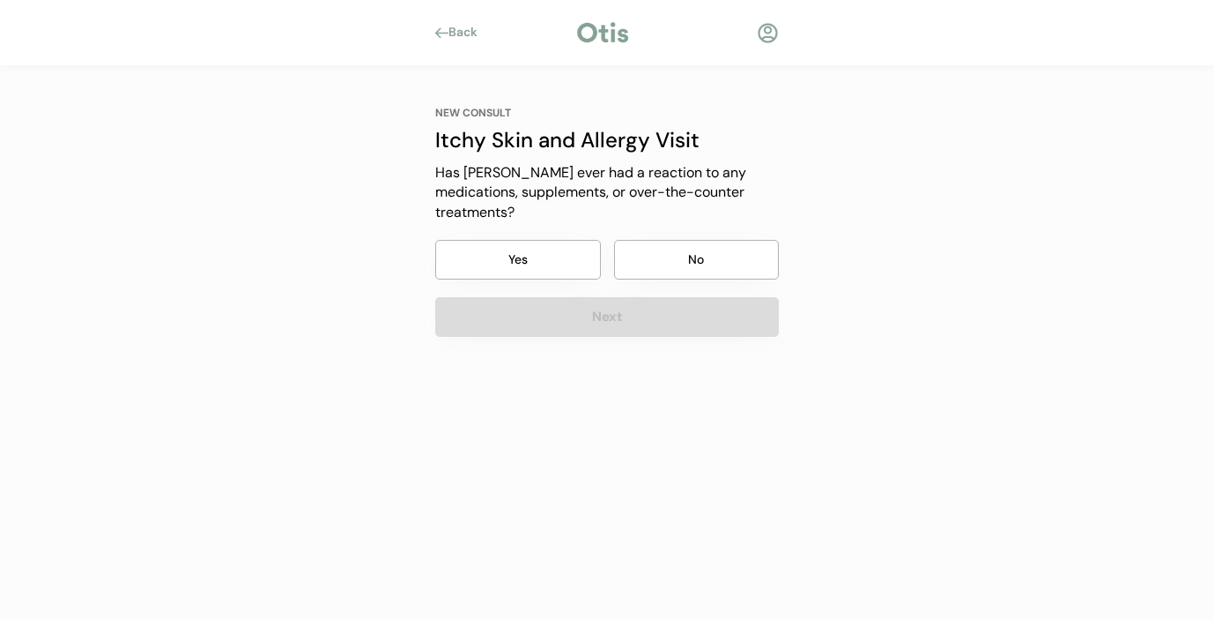
click at [694, 240] on button "No" at bounding box center [697, 260] width 166 height 40
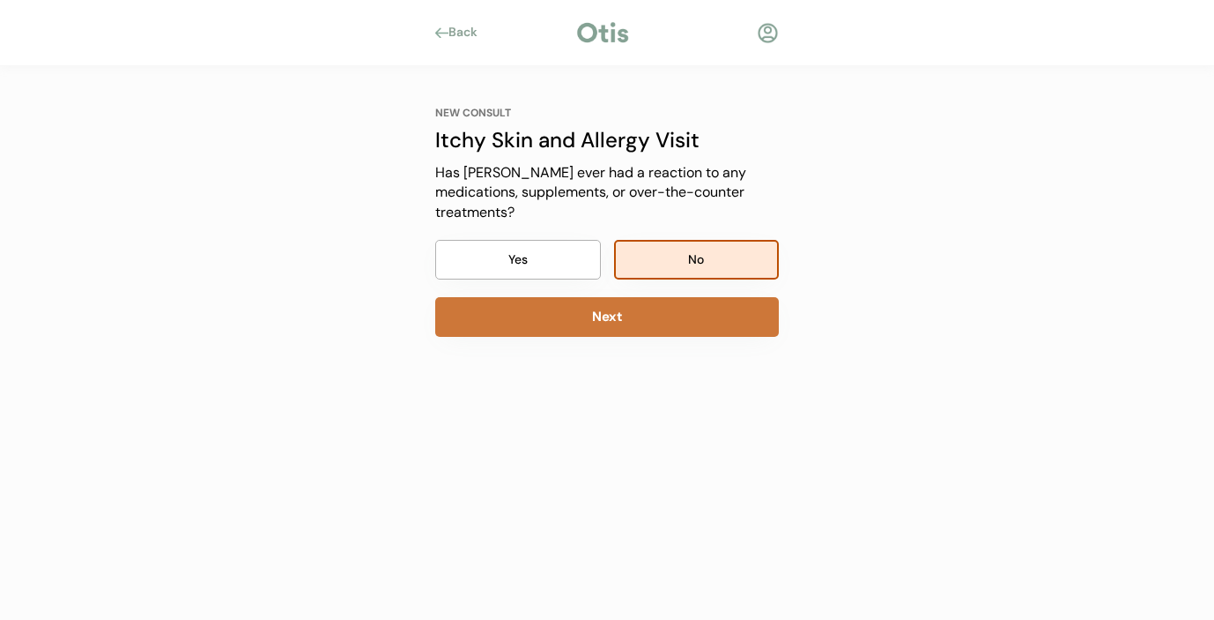
click at [670, 297] on button "Next" at bounding box center [607, 317] width 344 height 40
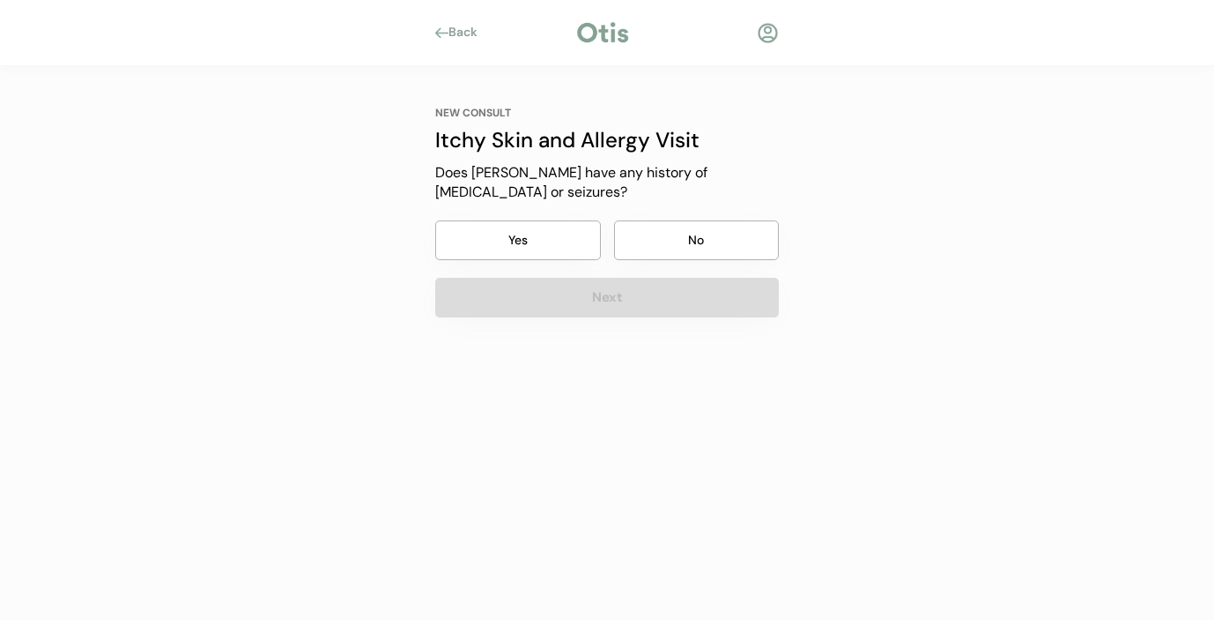
click at [676, 226] on button "No" at bounding box center [697, 240] width 166 height 40
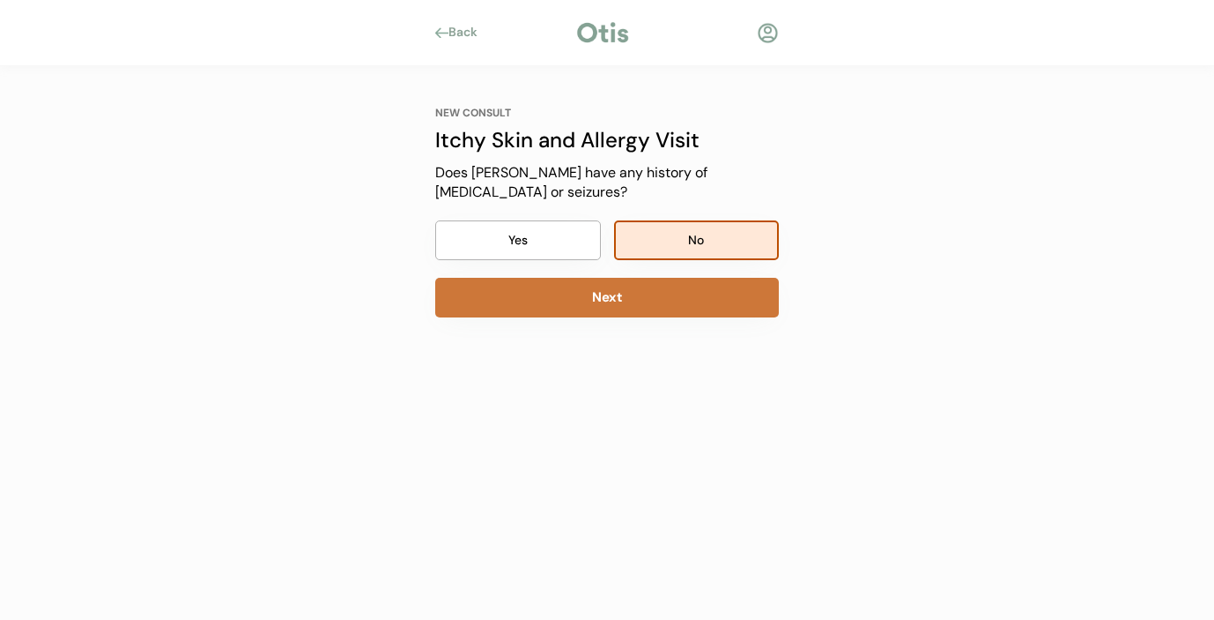
click at [666, 287] on button "Next" at bounding box center [607, 298] width 344 height 40
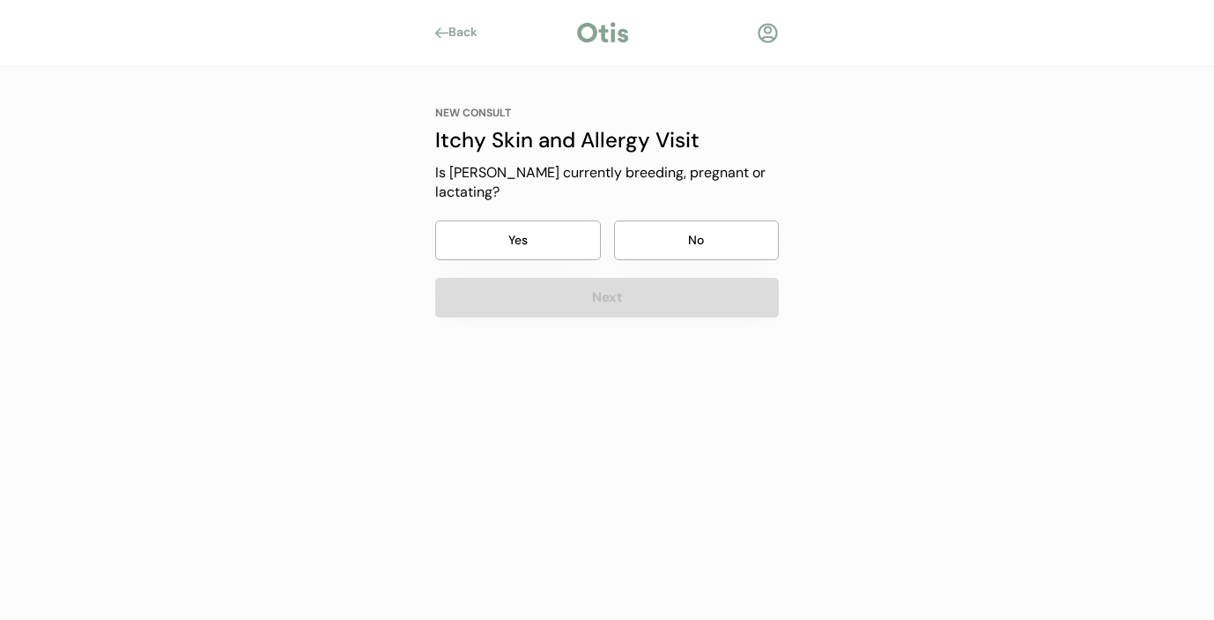
click at [675, 220] on button "No" at bounding box center [697, 240] width 166 height 40
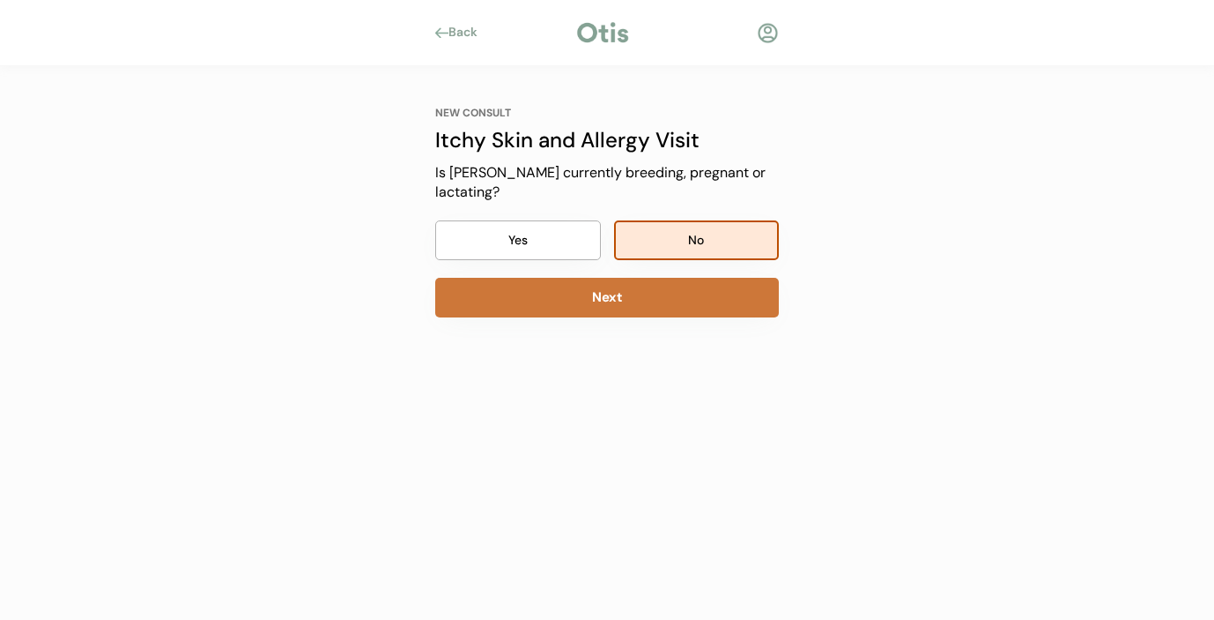
click at [653, 278] on button "Next" at bounding box center [607, 298] width 344 height 40
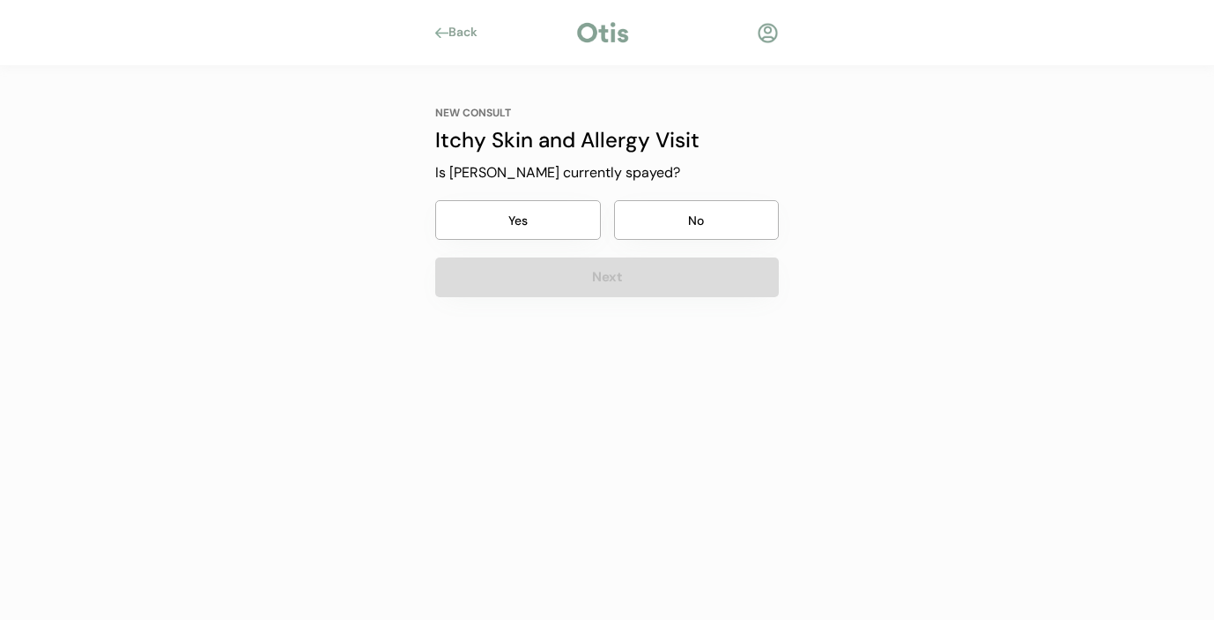
click at [555, 218] on button "Yes" at bounding box center [518, 220] width 166 height 40
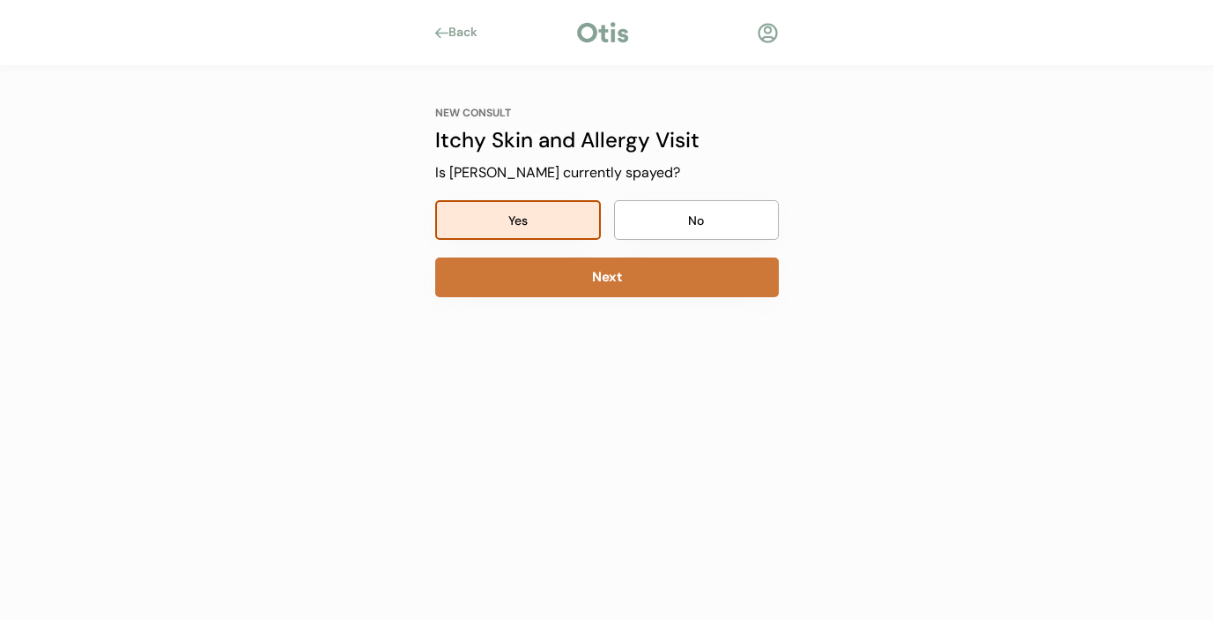
click at [569, 274] on button "Next" at bounding box center [607, 277] width 344 height 40
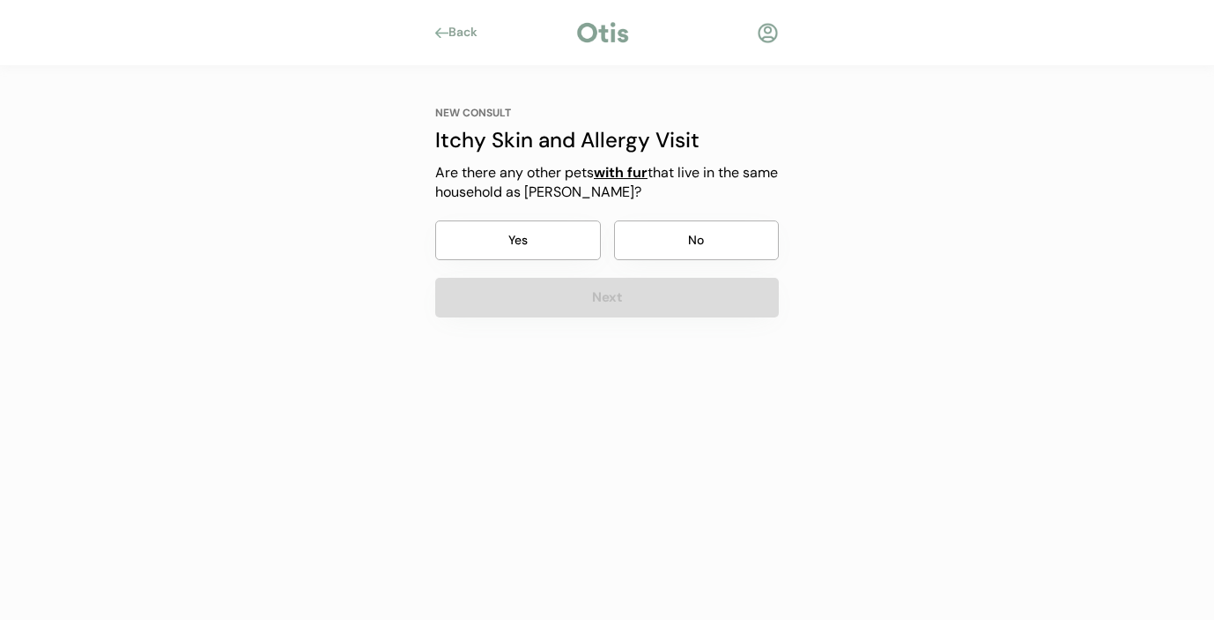
click at [552, 233] on button "Yes" at bounding box center [518, 240] width 166 height 40
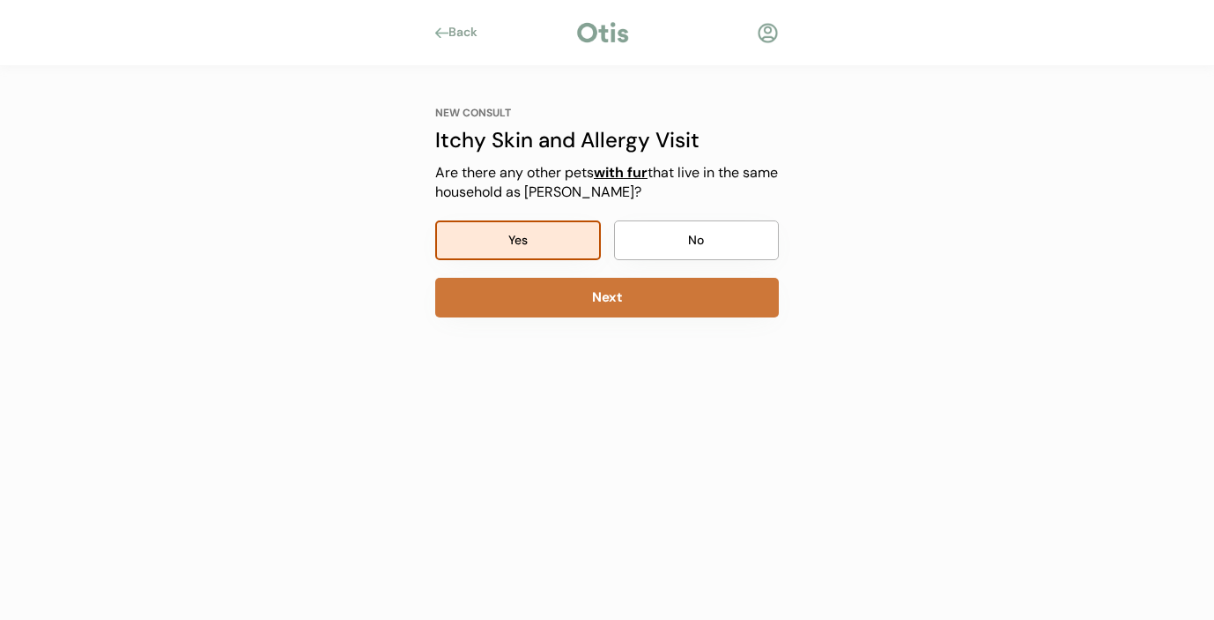
click at [564, 295] on button "Next" at bounding box center [607, 298] width 344 height 40
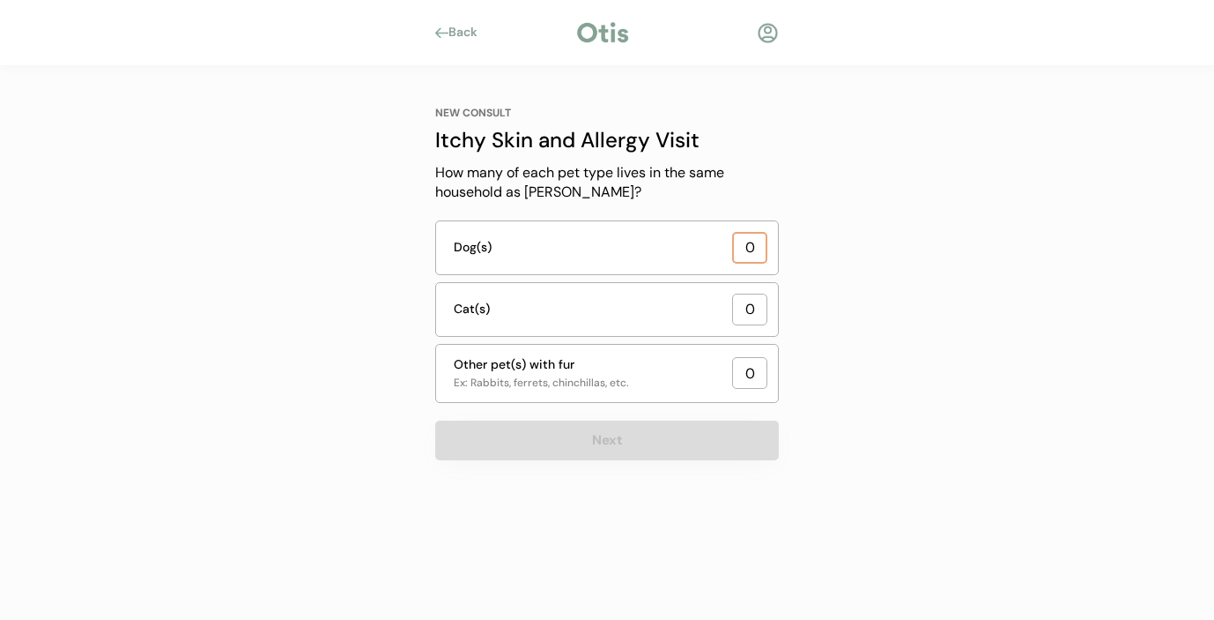
click at [755, 251] on input "input" at bounding box center [749, 248] width 35 height 32
type input "0"
type input "1"
click at [836, 393] on div "Back NEW CONSULT Itchy Skin and Allergy Visit Our itchy skin and allergy visits…" at bounding box center [607, 310] width 1214 height 620
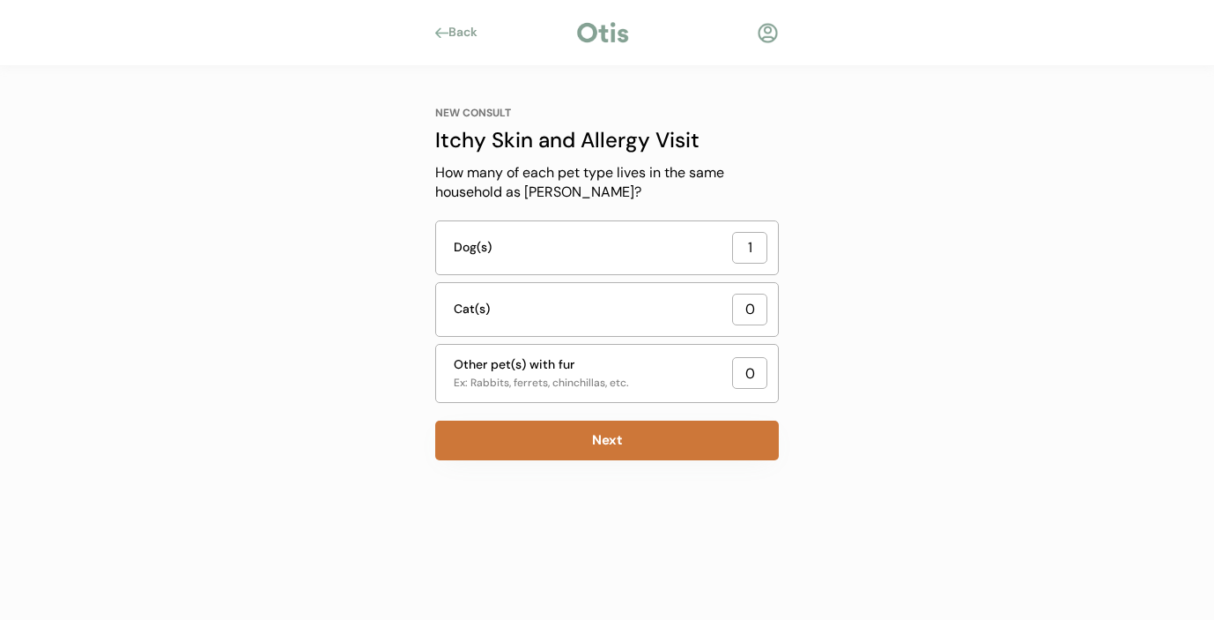
click at [678, 427] on button "Next" at bounding box center [607, 440] width 344 height 40
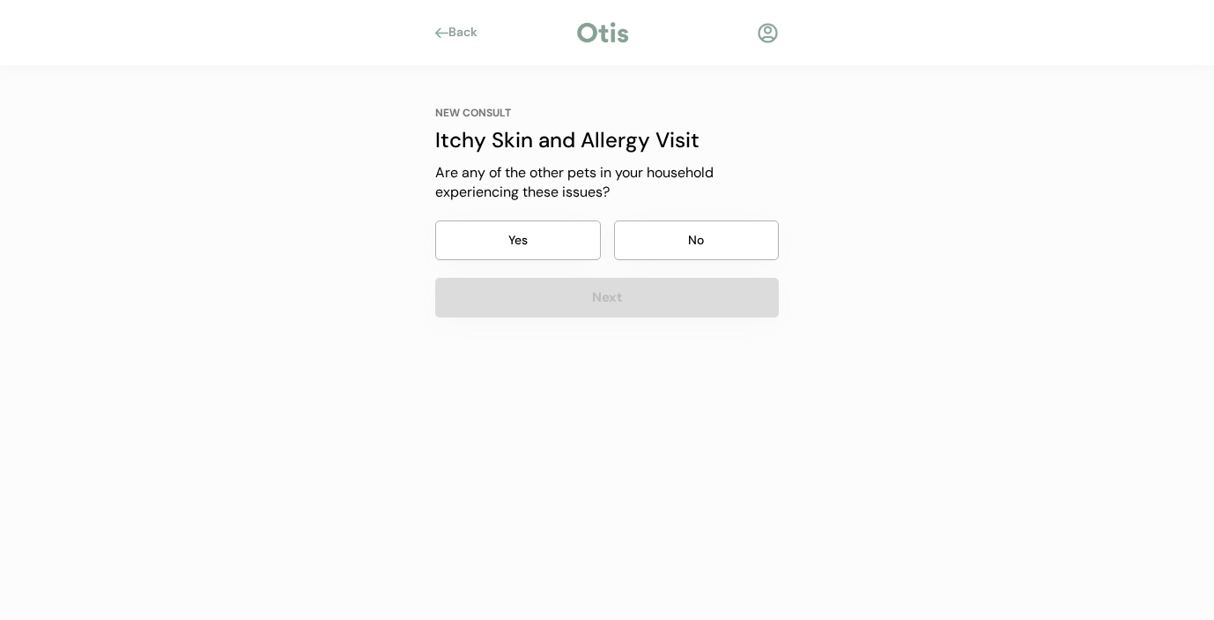
click at [680, 242] on button "No" at bounding box center [697, 240] width 166 height 40
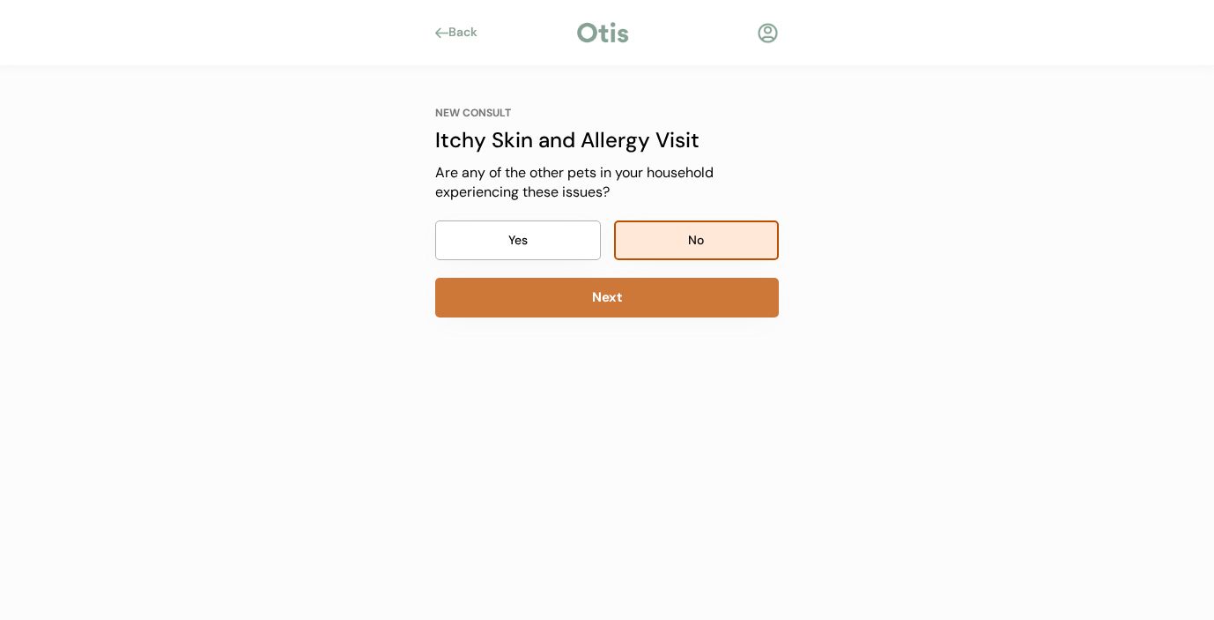
click at [648, 291] on button "Next" at bounding box center [607, 298] width 344 height 40
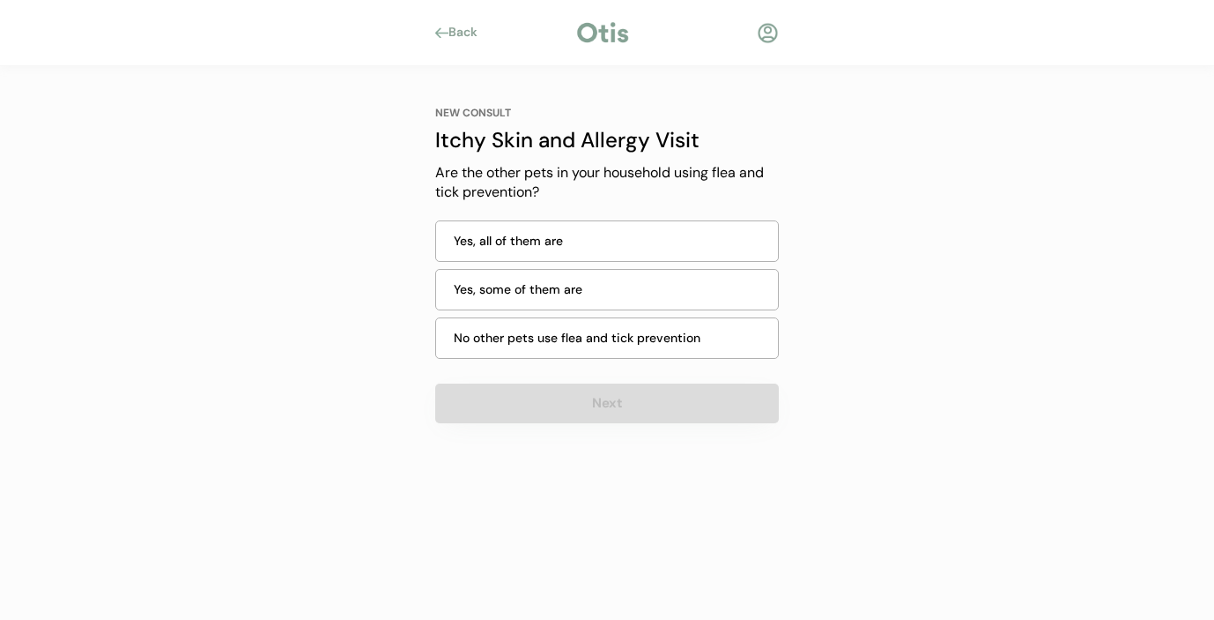
click at [573, 239] on div "Yes, all of them are" at bounding box center [611, 241] width 314 height 19
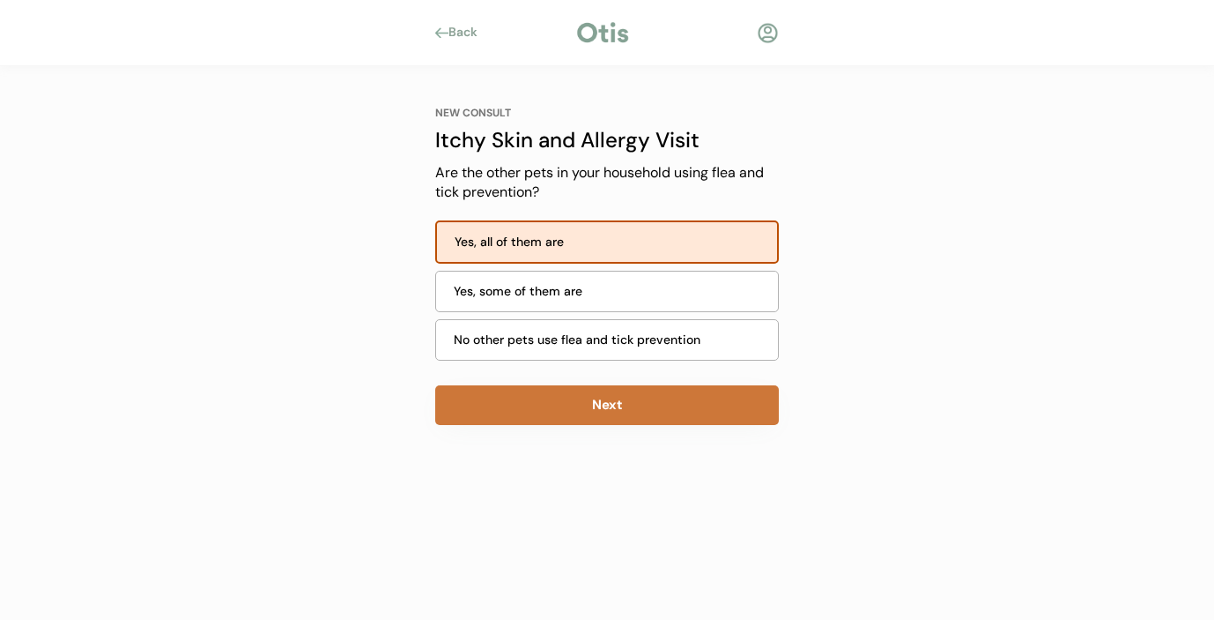
click at [561, 405] on button "Next" at bounding box center [607, 405] width 344 height 40
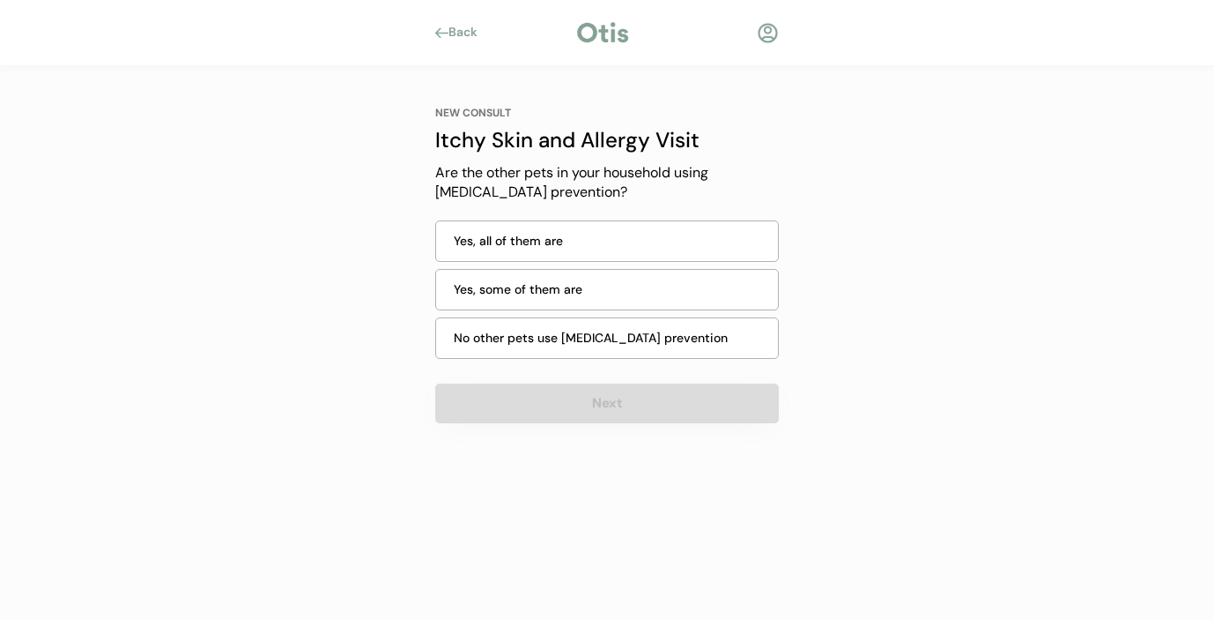
click at [533, 233] on div "Yes, all of them are" at bounding box center [611, 241] width 314 height 19
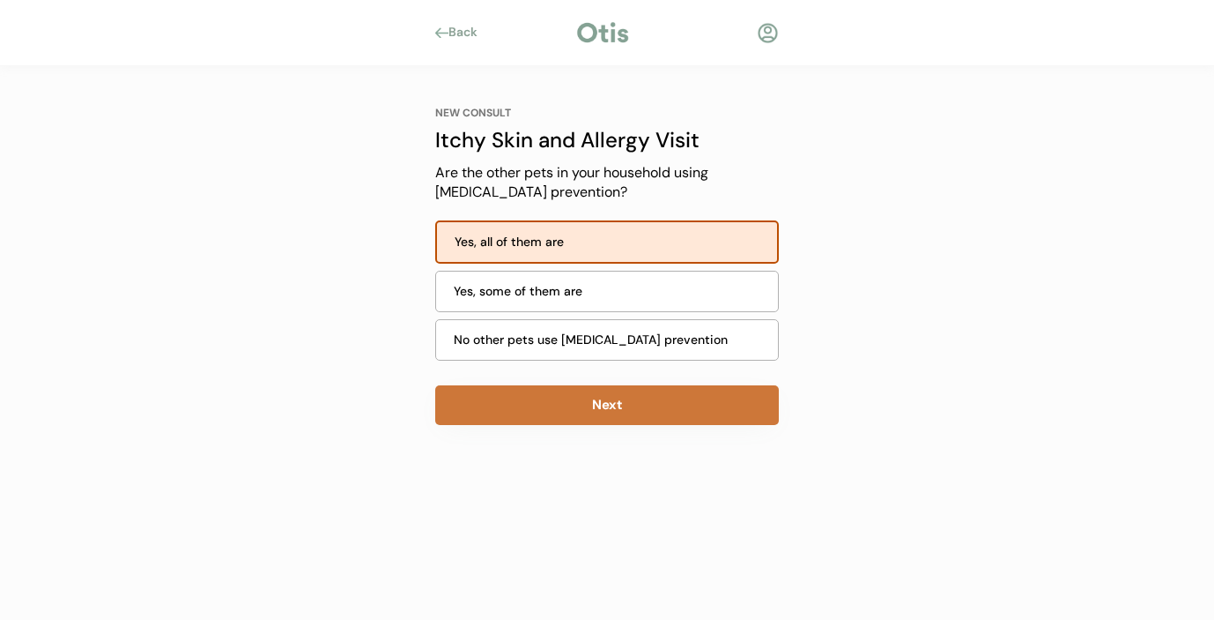
click at [562, 398] on button "Next" at bounding box center [607, 405] width 344 height 40
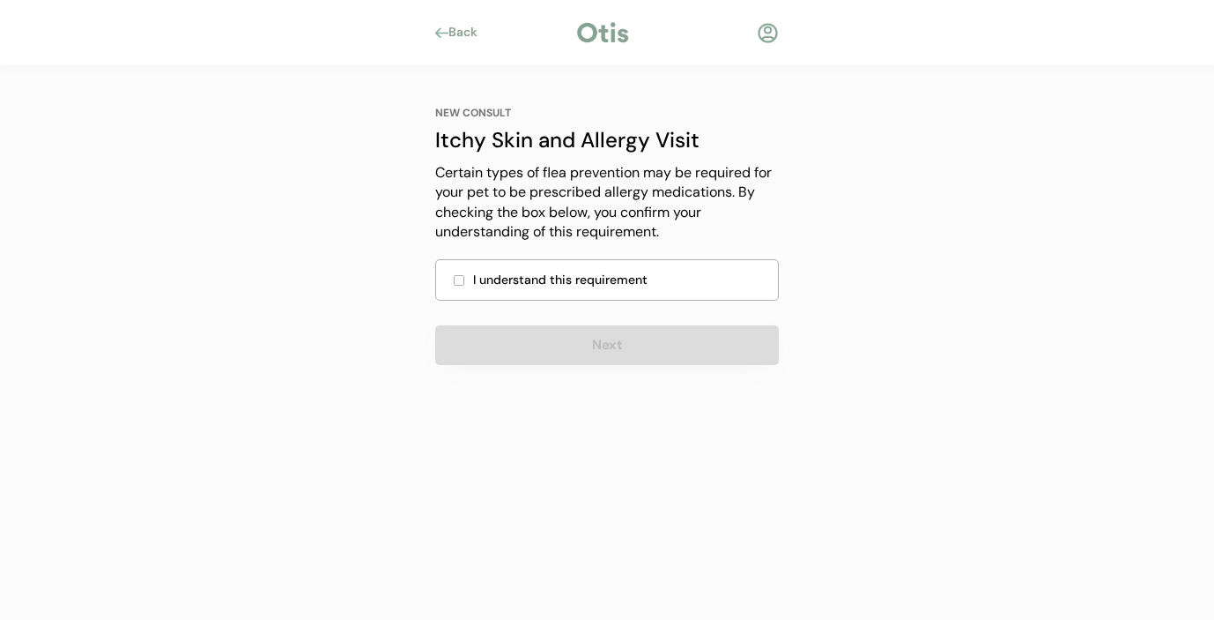
click at [457, 271] on div "I understand this requirement" at bounding box center [607, 279] width 344 height 41
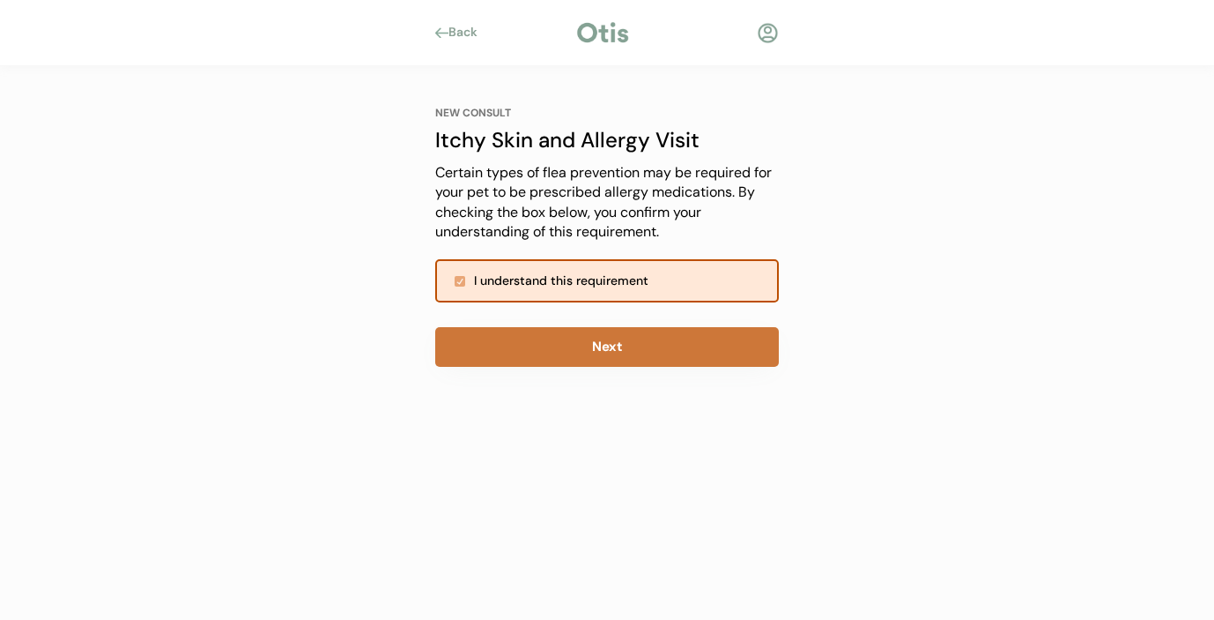
click at [532, 342] on button "Next" at bounding box center [607, 347] width 344 height 40
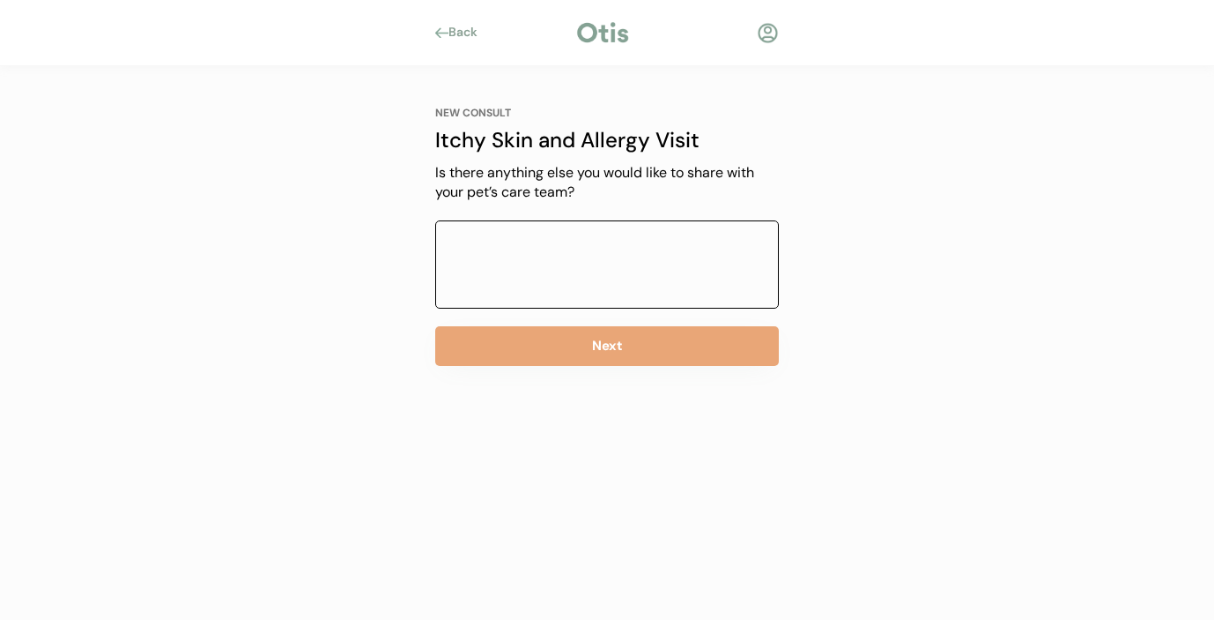
click at [534, 266] on textarea at bounding box center [607, 264] width 344 height 88
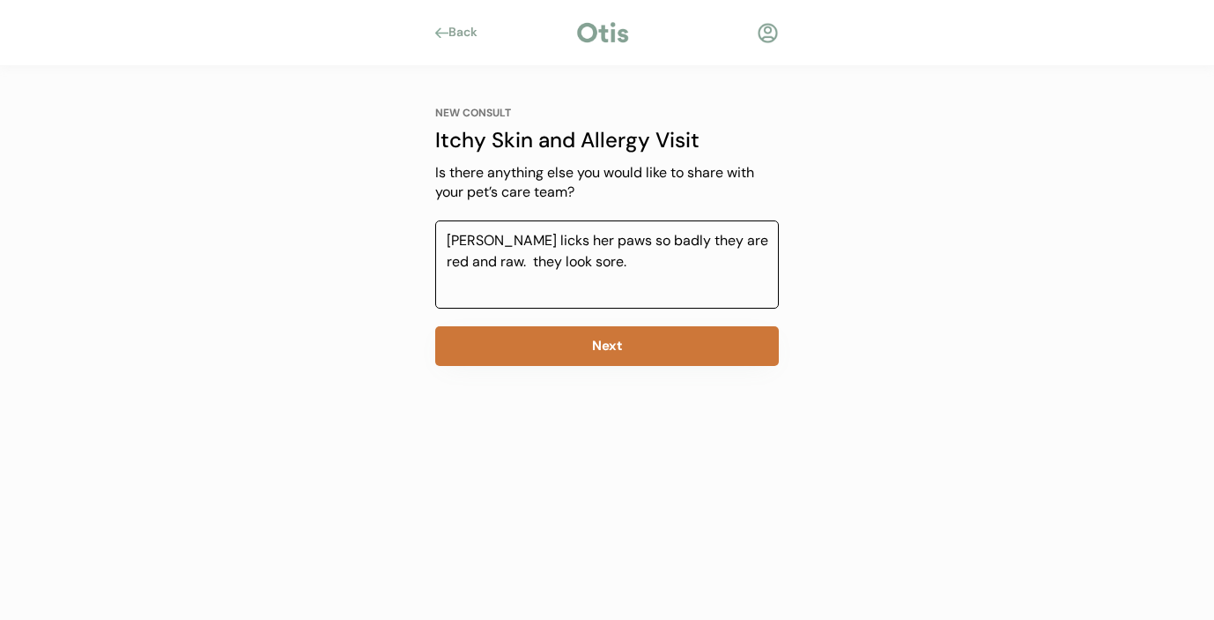
type textarea "Lola licks her paws so badly they are red and raw. they look sore."
click at [543, 342] on button "Next" at bounding box center [607, 346] width 344 height 40
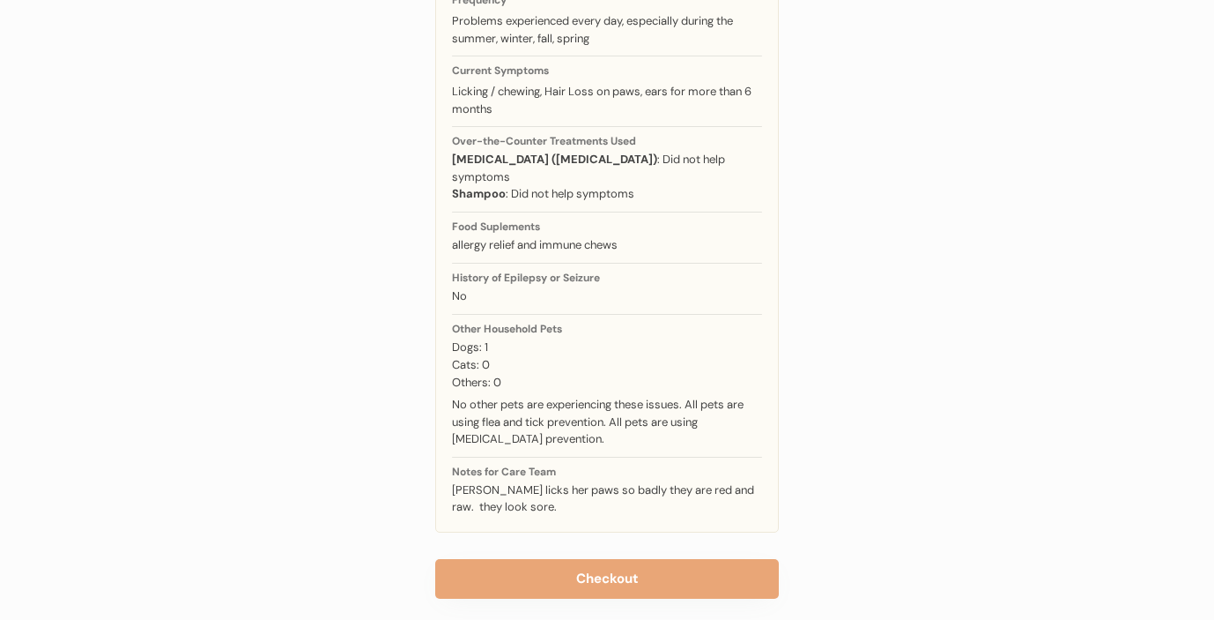
scroll to position [332, 0]
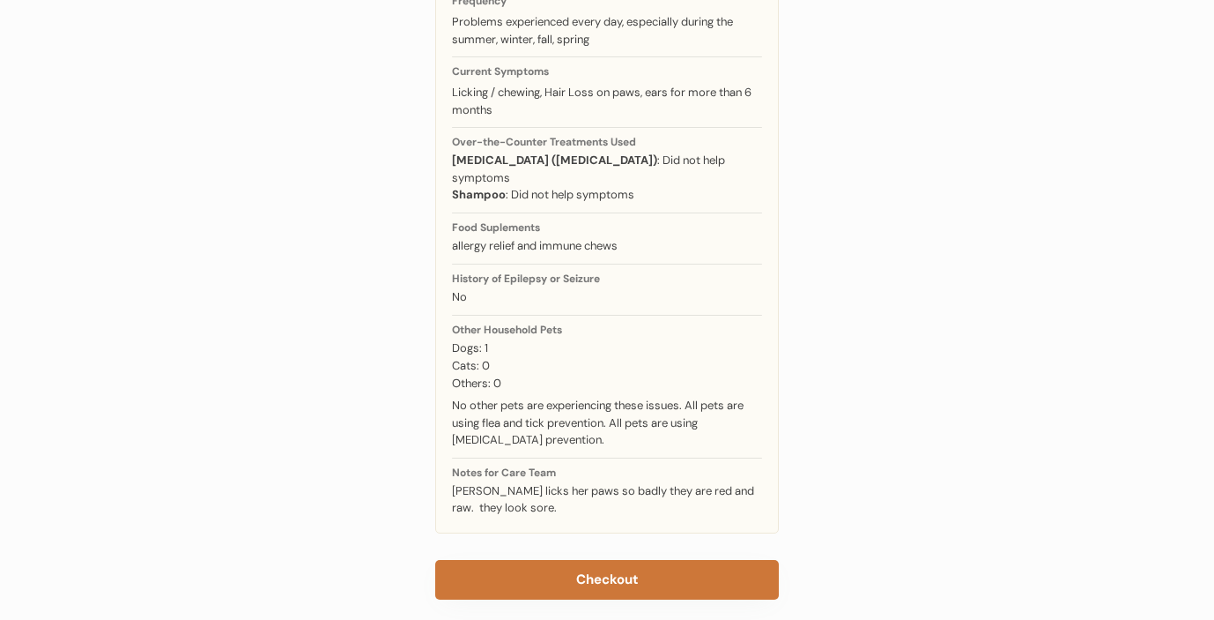
click at [630, 560] on button "Checkout" at bounding box center [607, 580] width 344 height 40
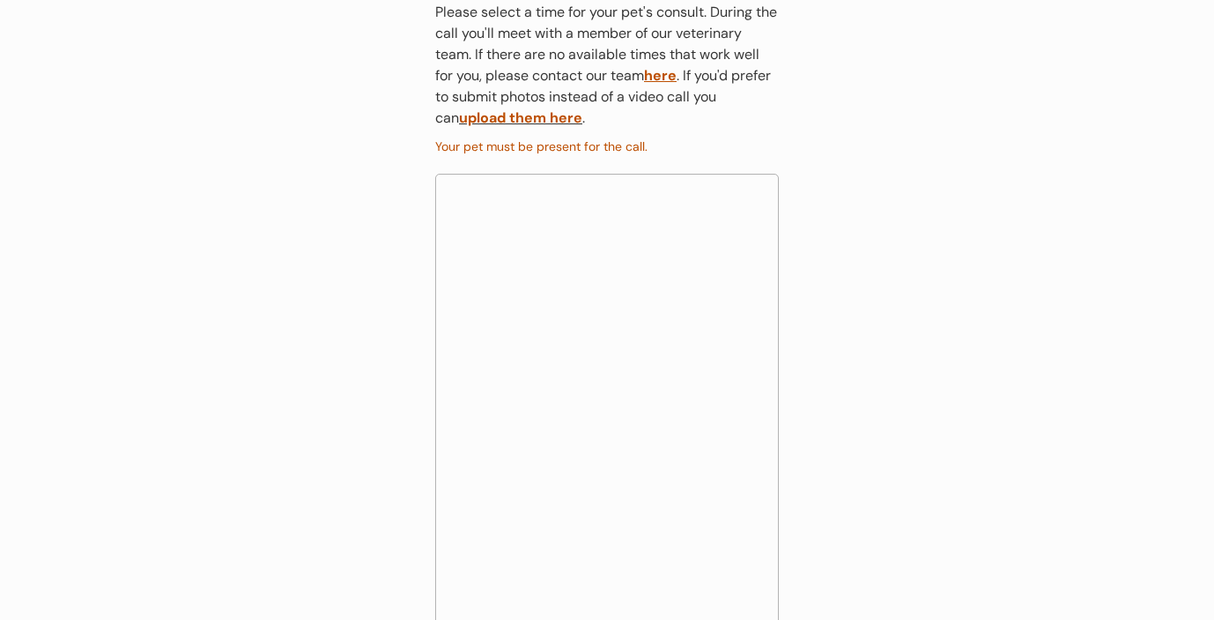
scroll to position [372, 0]
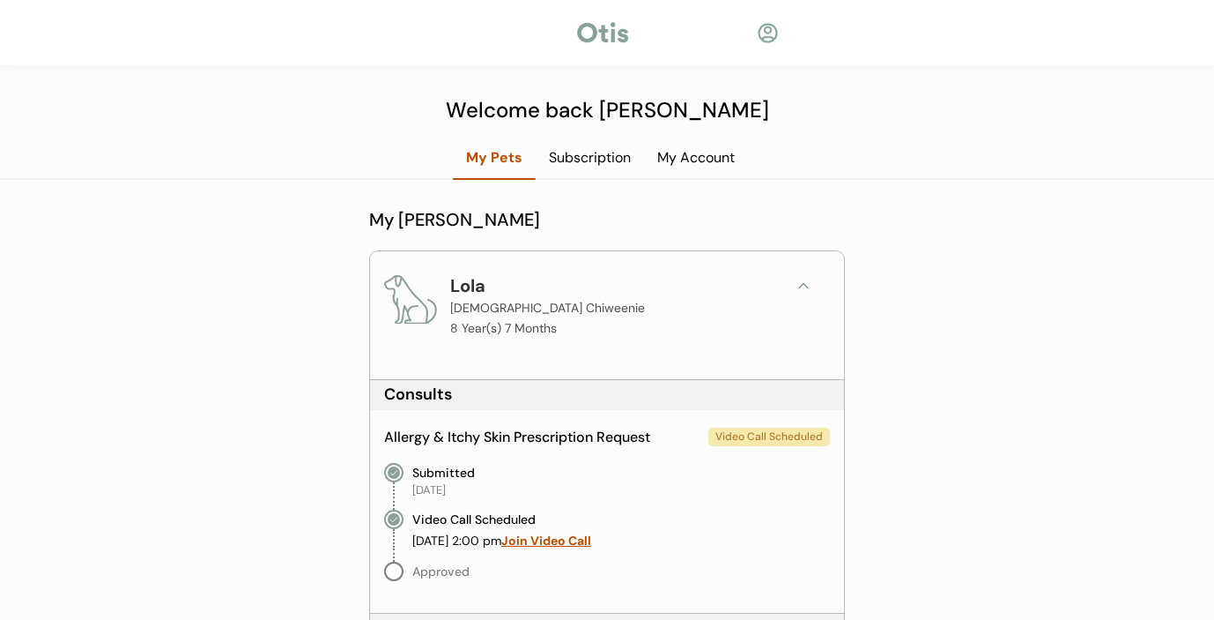
click at [587, 150] on div "Subscription" at bounding box center [590, 157] width 108 height 19
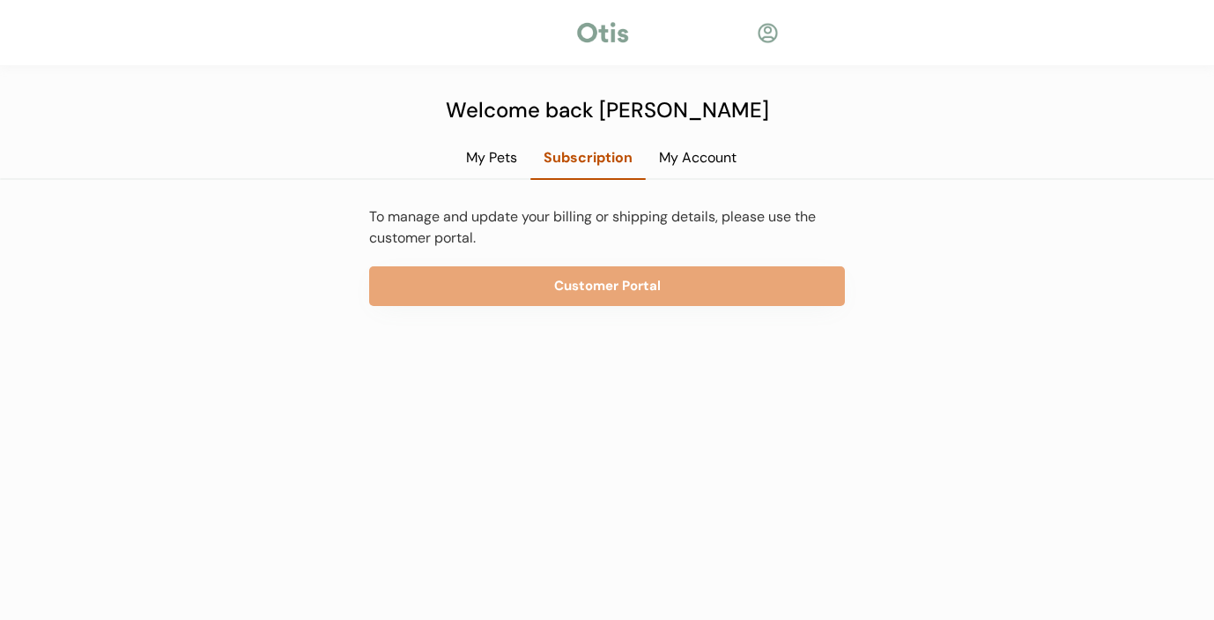
click at [662, 173] on div "My Account" at bounding box center [698, 164] width 104 height 32
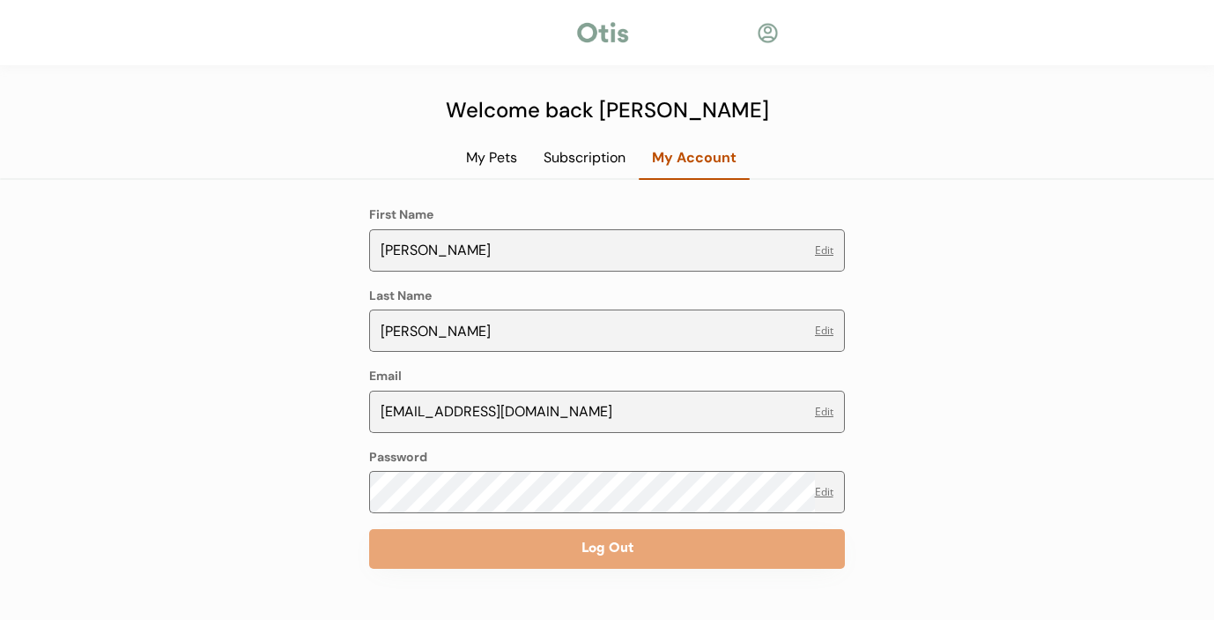
click at [575, 157] on div "Subscription" at bounding box center [585, 157] width 108 height 19
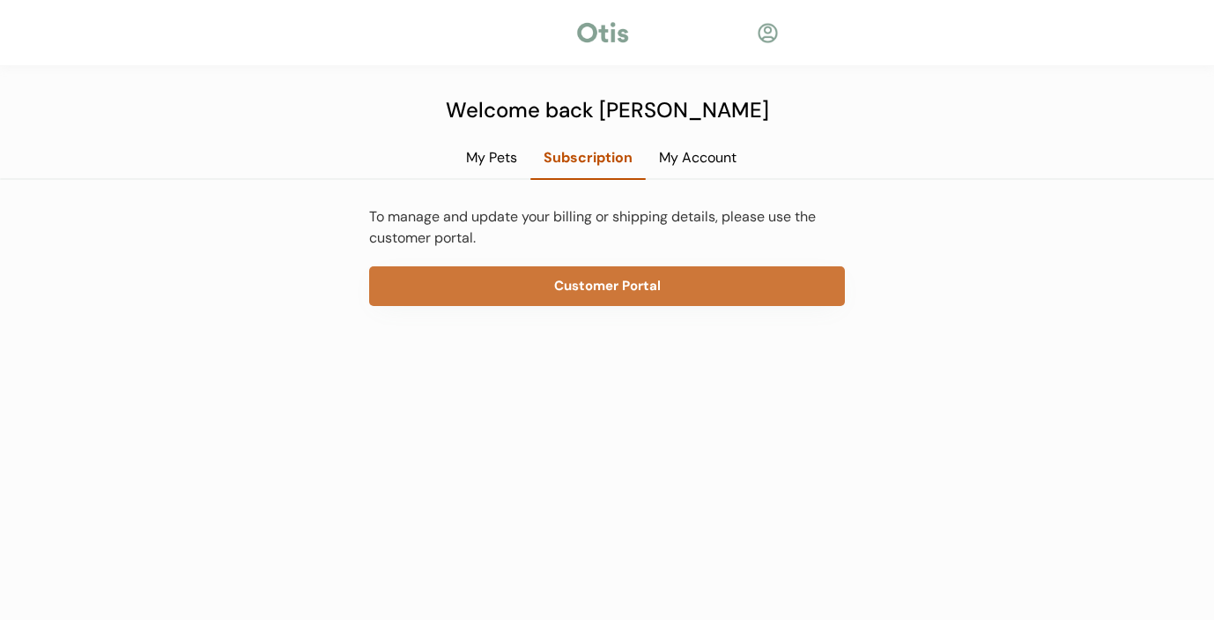
click at [461, 273] on button "Customer Portal" at bounding box center [607, 286] width 476 height 40
